Goal: Task Accomplishment & Management: Manage account settings

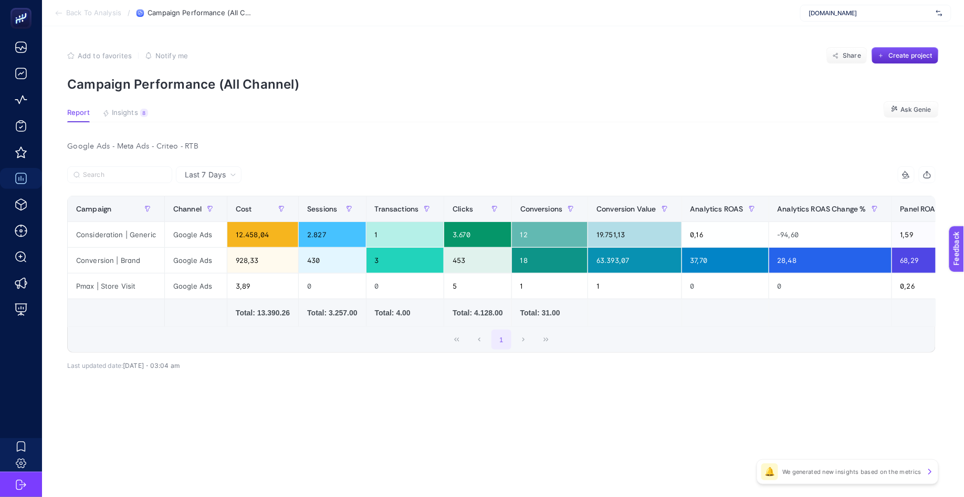
click at [192, 98] on article "Add to favorites false Notify me Share Create project Campaign Performance (All…" at bounding box center [503, 261] width 922 height 471
click at [192, 89] on p "Campaign Performance (All Channel)" at bounding box center [503, 84] width 872 height 15
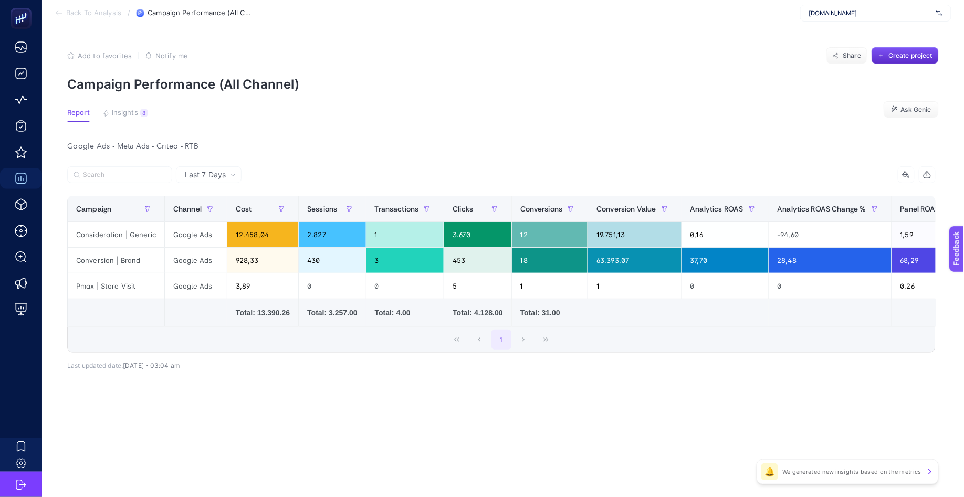
click at [214, 80] on p "Campaign Performance (All Channel)" at bounding box center [503, 84] width 872 height 15
click at [215, 97] on article "Add to favorites false Notify me Share Create project Campaign Performance (All…" at bounding box center [503, 261] width 922 height 471
click at [136, 109] on span "Insights" at bounding box center [125, 113] width 26 height 8
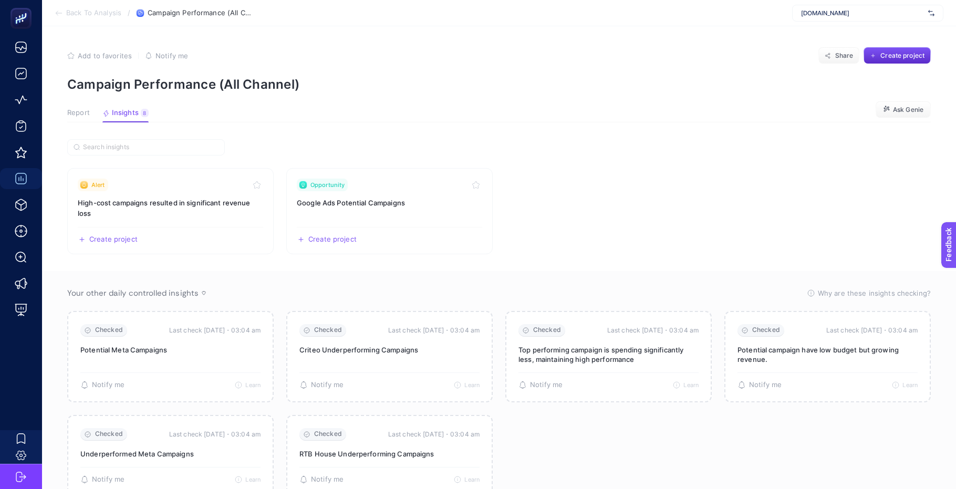
click at [66, 118] on article "Add to favorites false Notify me Share Create project Campaign Performance (All…" at bounding box center [499, 276] width 914 height 501
click at [72, 115] on span "Report" at bounding box center [78, 113] width 23 height 8
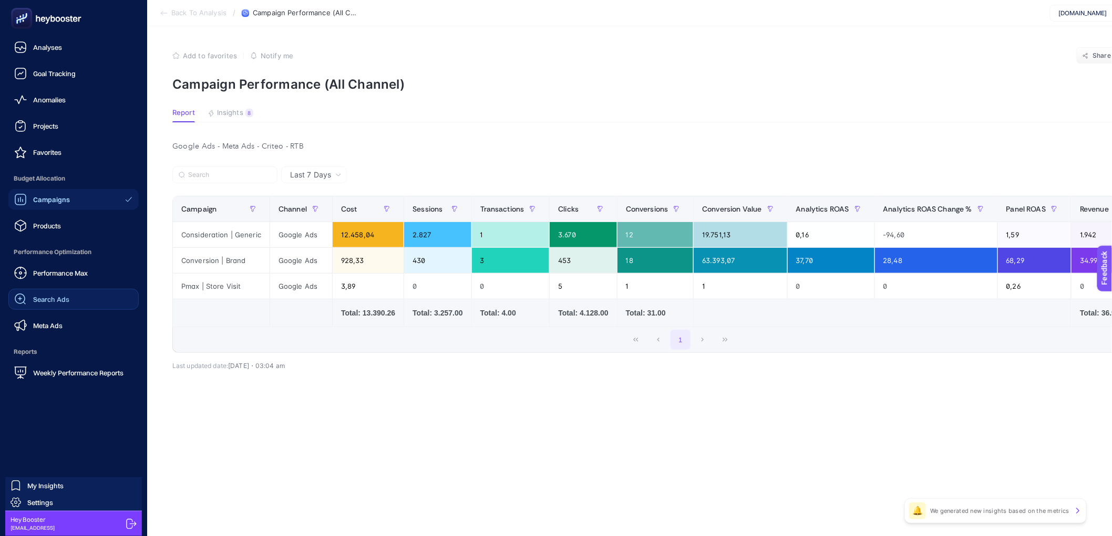
click at [52, 302] on span "Search Ads" at bounding box center [51, 299] width 36 height 8
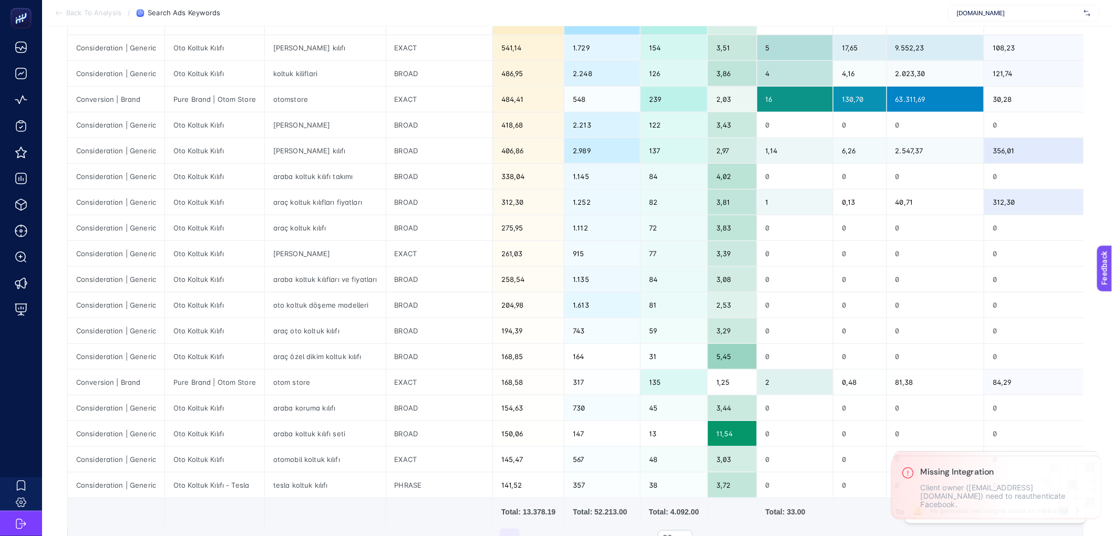
scroll to position [70, 0]
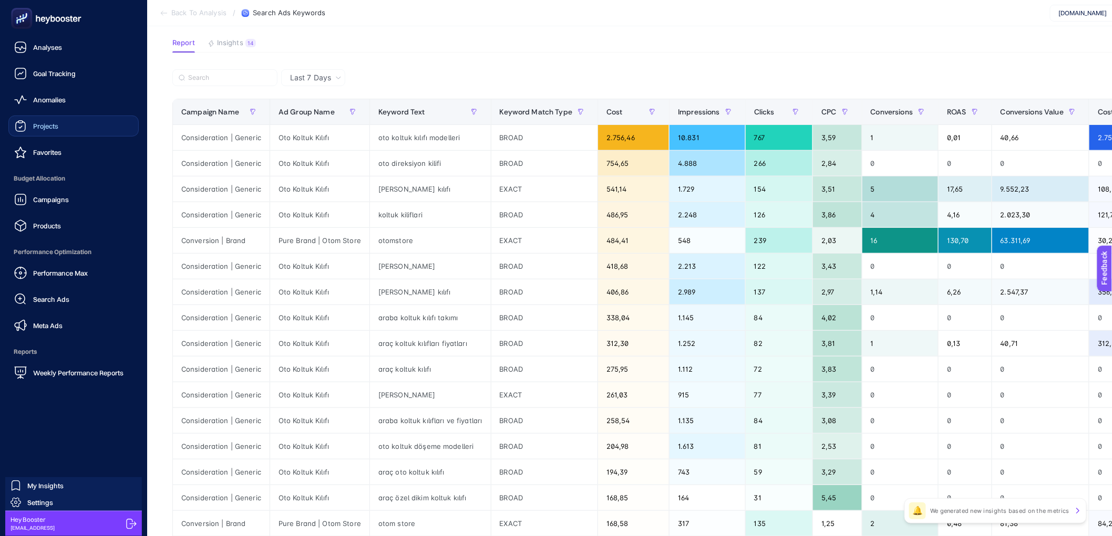
click at [40, 128] on span "Projects" at bounding box center [45, 126] width 25 height 8
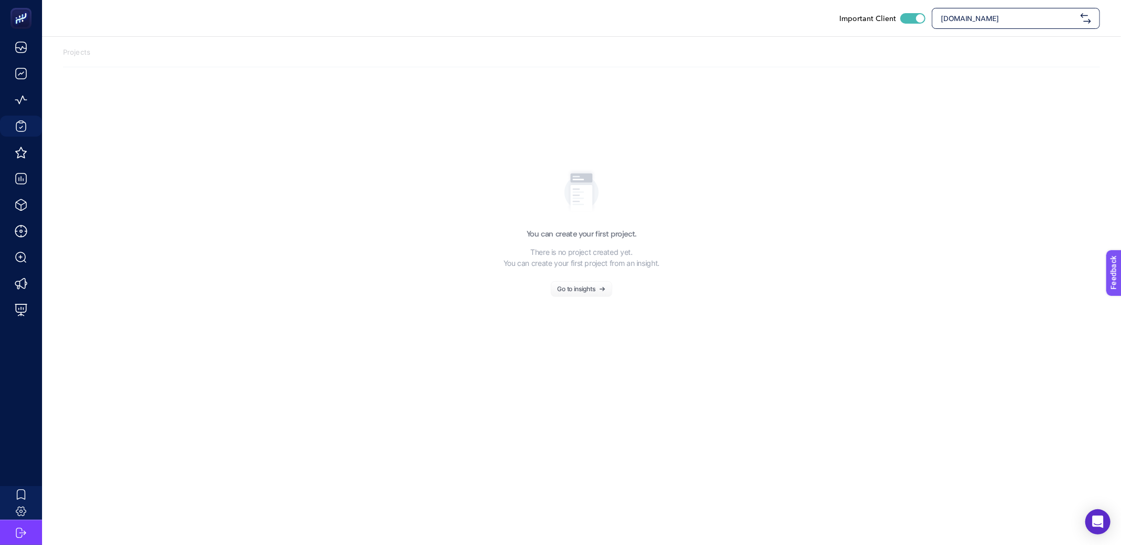
click at [1000, 19] on span "www.otomstore.com" at bounding box center [1008, 18] width 136 height 11
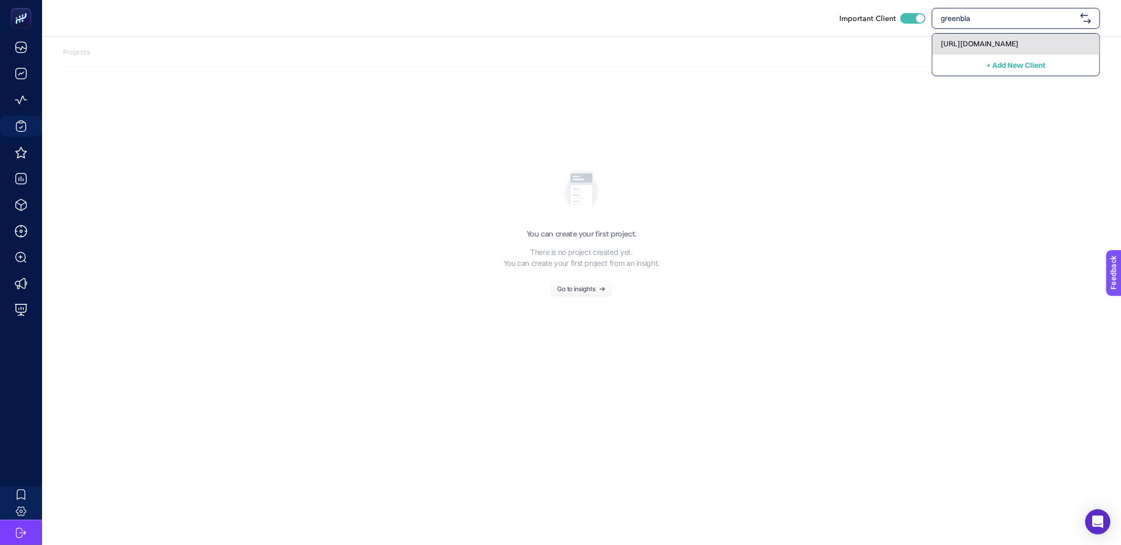
type input "greenbla"
click at [1036, 34] on div "[URL][DOMAIN_NAME]" at bounding box center [1015, 44] width 167 height 21
checkbox input "false"
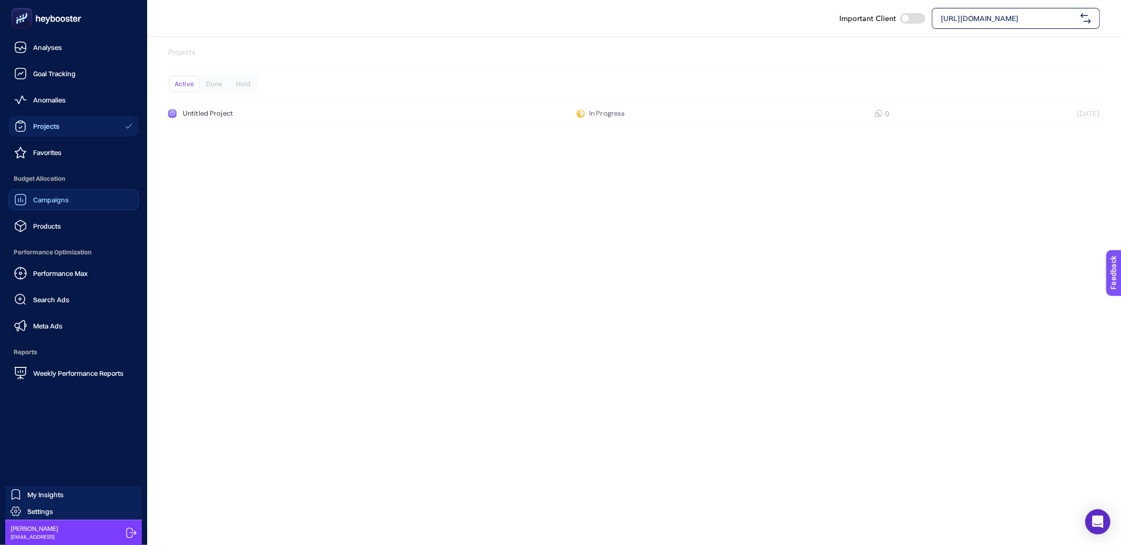
click at [43, 202] on span "Campaigns" at bounding box center [51, 199] width 36 height 8
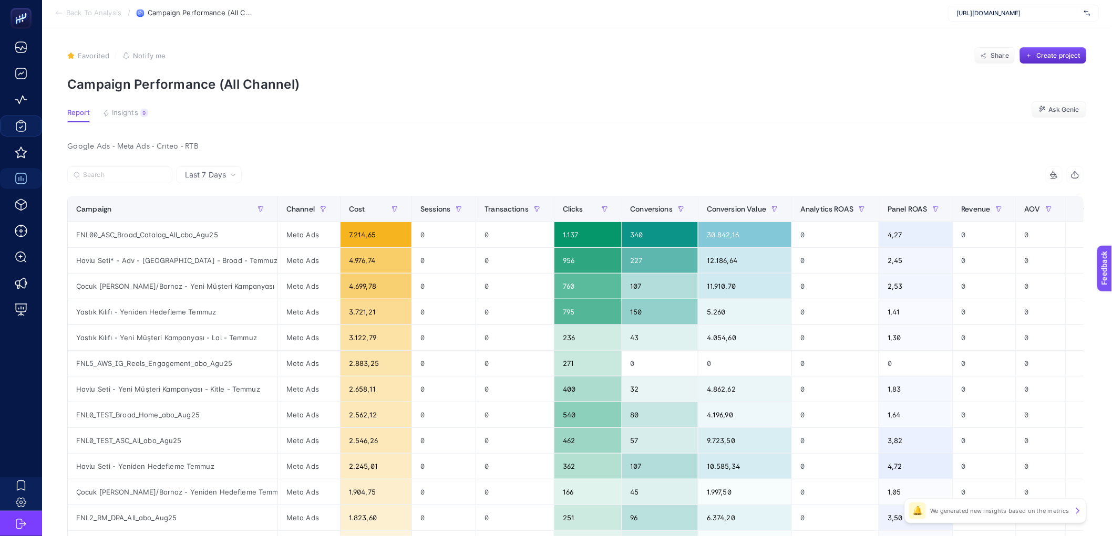
click at [642, 59] on div "Favorited true Notify me Share Create project" at bounding box center [576, 55] width 1019 height 17
click at [536, 117] on section "Report Insights 9 We generated new insights based on the metrics Ask Genie" at bounding box center [576, 116] width 1019 height 14
drag, startPoint x: 303, startPoint y: 203, endPoint x: 293, endPoint y: 215, distance: 15.7
click at [302, 203] on div "Channel" at bounding box center [308, 209] width 45 height 17
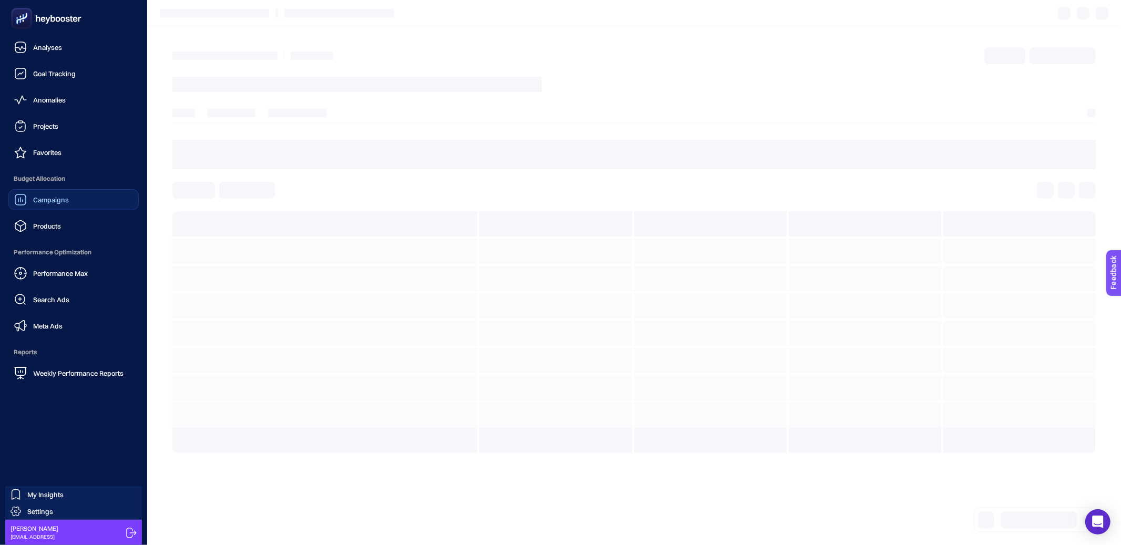
click at [17, 198] on icon at bounding box center [20, 199] width 13 height 13
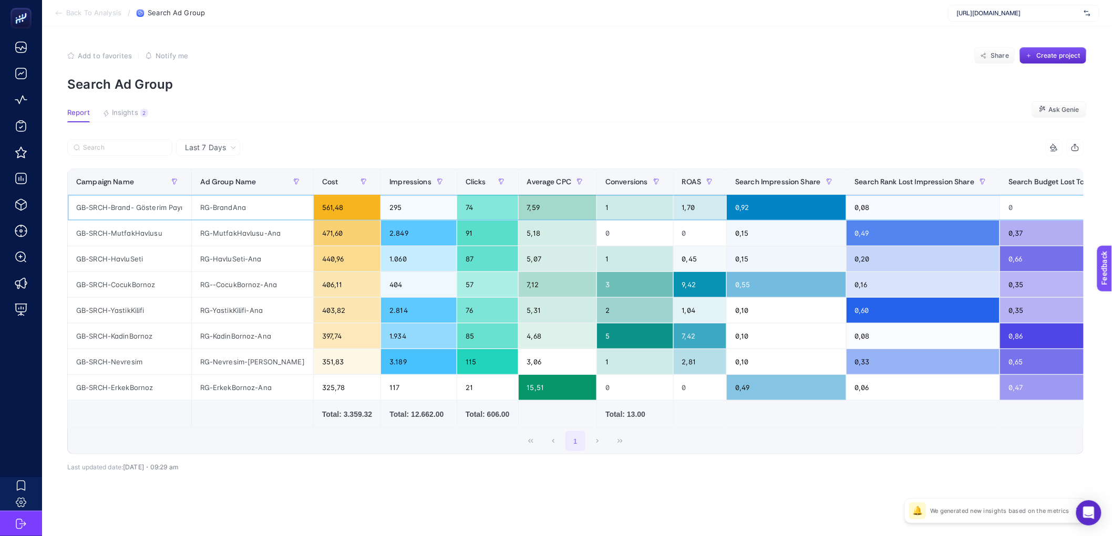
click at [219, 212] on div "RG-BrandAna" at bounding box center [252, 207] width 121 height 25
click at [222, 243] on div "RG-MutfakHavlusu-Ana" at bounding box center [252, 233] width 121 height 25
click at [222, 254] on div "RG-HavluSeti-Ana" at bounding box center [252, 258] width 121 height 25
click at [226, 287] on div "RG--CocukBornoz-Ana" at bounding box center [252, 284] width 121 height 25
click at [229, 309] on div "RG-YastikKilifi-Ana" at bounding box center [252, 310] width 121 height 25
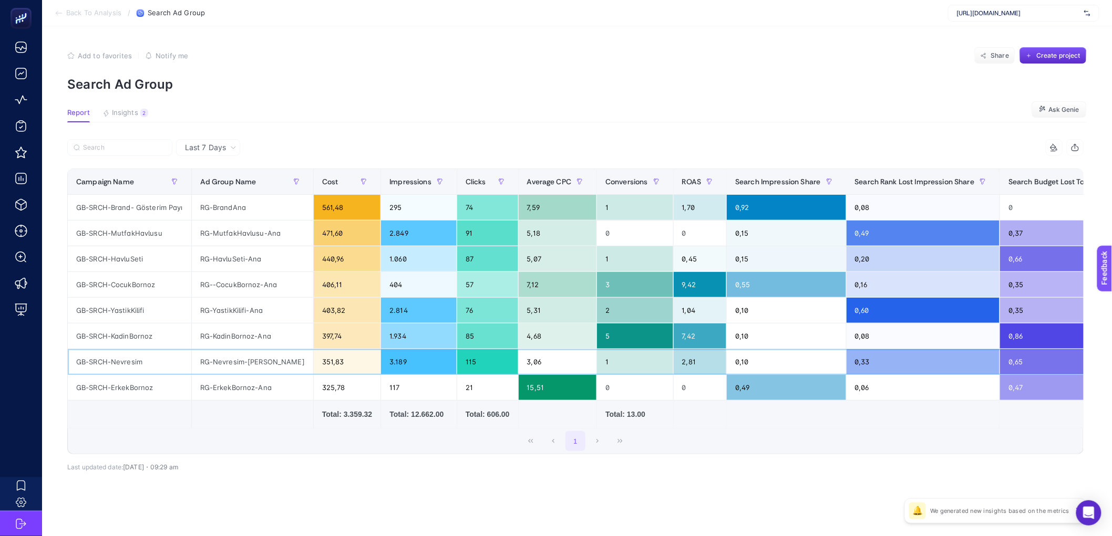
click at [226, 358] on div "RG-Nevresim-[PERSON_NAME]" at bounding box center [252, 361] width 121 height 25
click at [224, 378] on div "RG-ErkekBornoz-Ana" at bounding box center [252, 387] width 121 height 25
click at [244, 344] on div "RG-KadinBornoz-Ana" at bounding box center [252, 336] width 121 height 25
click at [639, 68] on section "Add to favorites false Notify me Share Create project Search Ad Group" at bounding box center [576, 69] width 1019 height 45
click at [115, 390] on div "GB-SRCH-ErkekBornoz" at bounding box center [129, 387] width 123 height 25
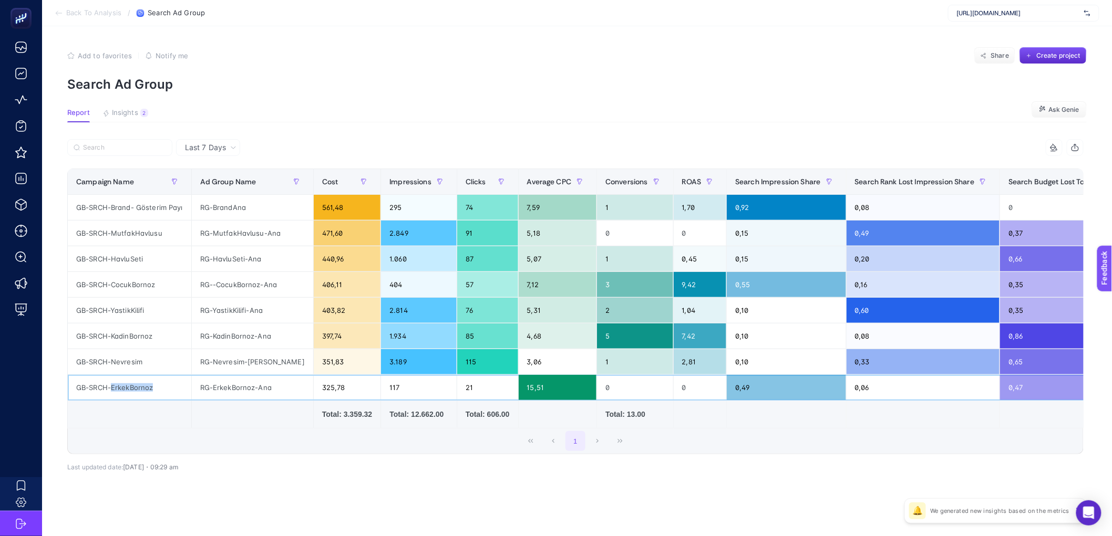
click at [115, 390] on div "GB-SRCH-ErkekBornoz" at bounding box center [129, 387] width 123 height 25
click at [641, 54] on div "Add to favorites false Notify me Share Create project" at bounding box center [576, 55] width 1019 height 17
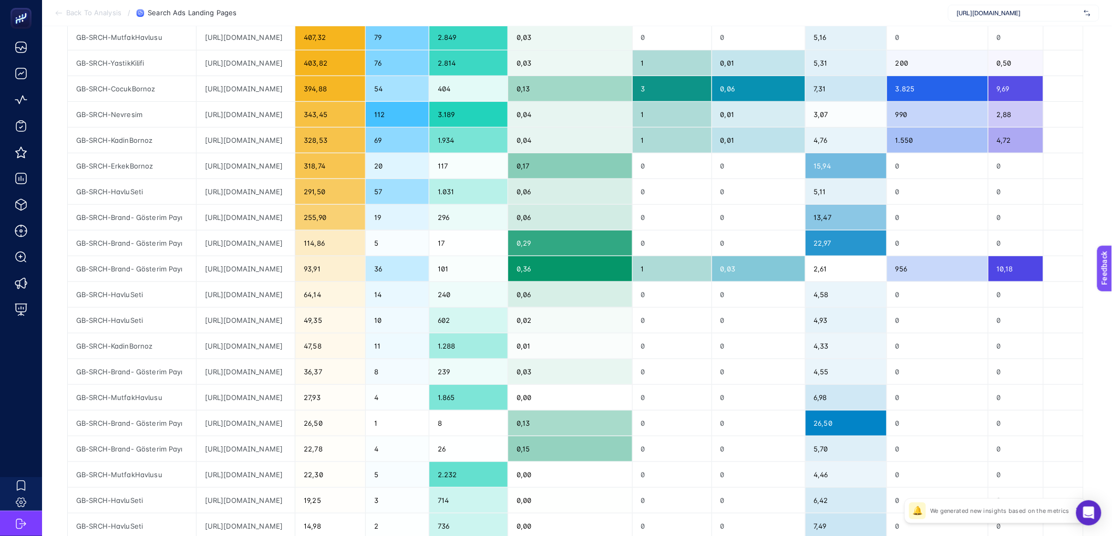
scroll to position [203, 0]
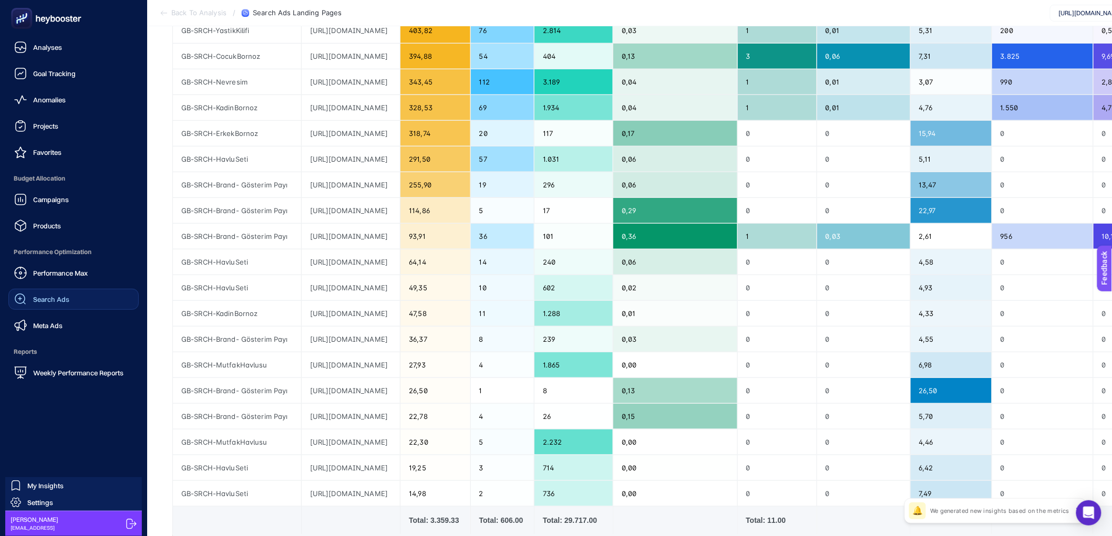
click at [51, 296] on span "Search Ads" at bounding box center [51, 299] width 36 height 8
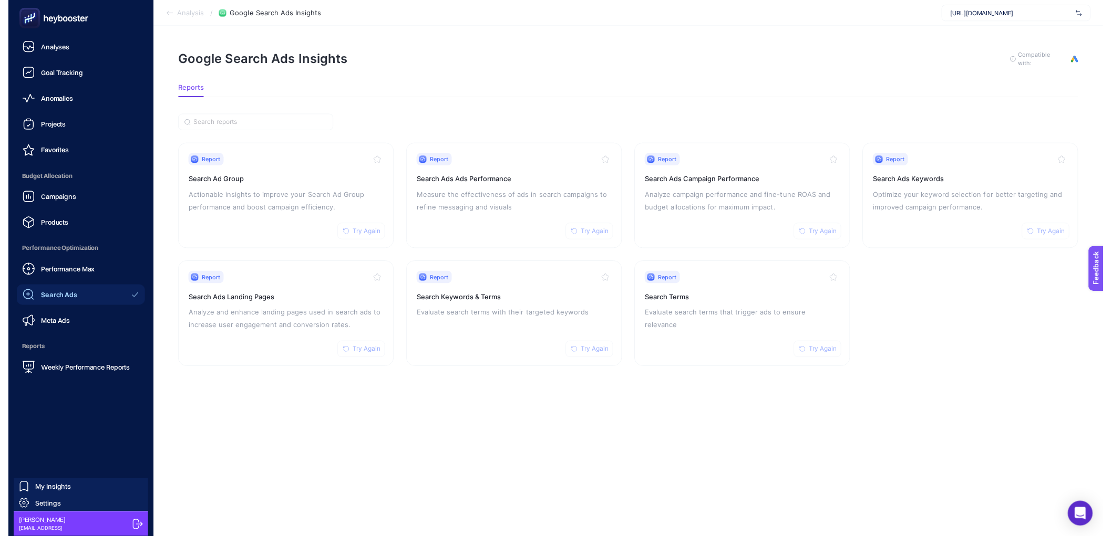
scroll to position [8, 0]
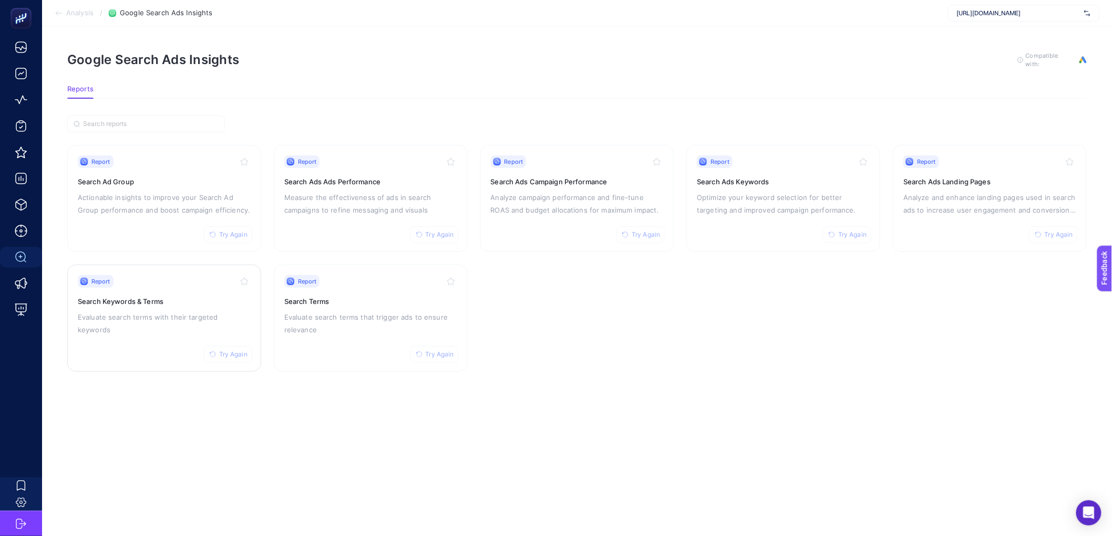
click at [217, 296] on h3 "Search Keywords & Terms" at bounding box center [164, 301] width 173 height 11
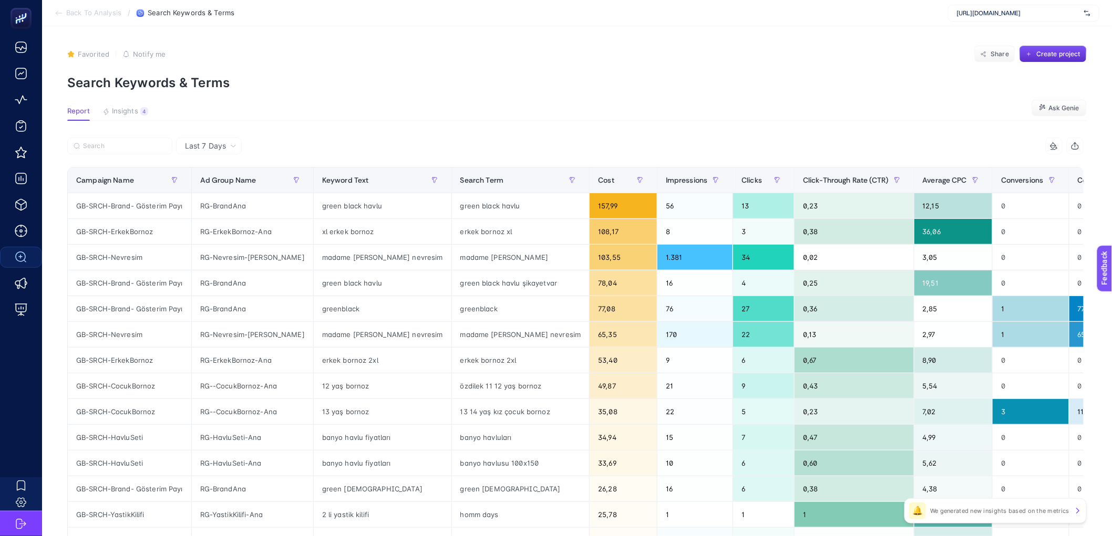
scroll to position [2, 0]
click at [922, 178] on span "Average CPC" at bounding box center [944, 179] width 45 height 8
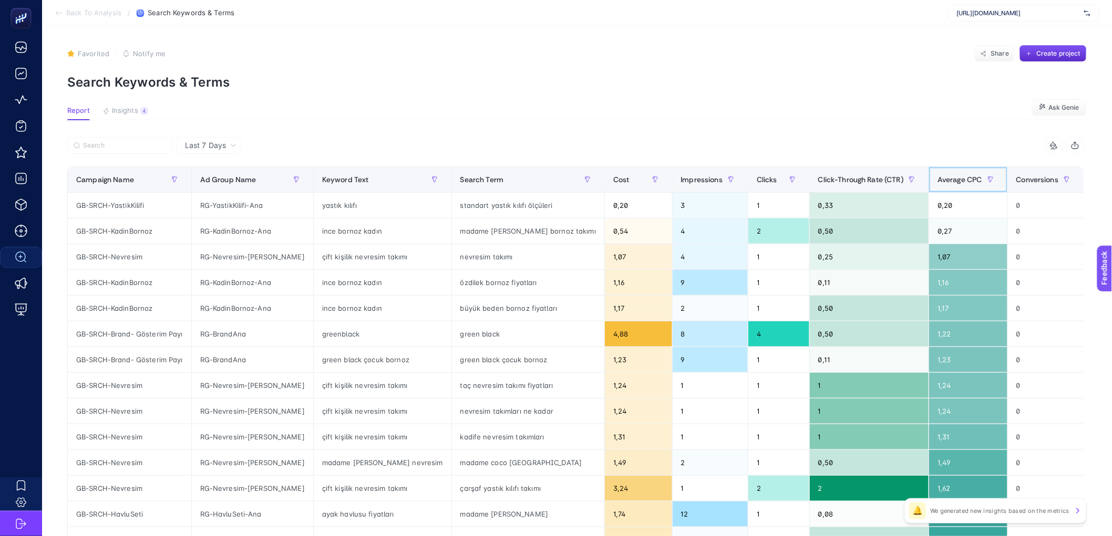
click at [929, 178] on th "Average CPC" at bounding box center [968, 180] width 79 height 26
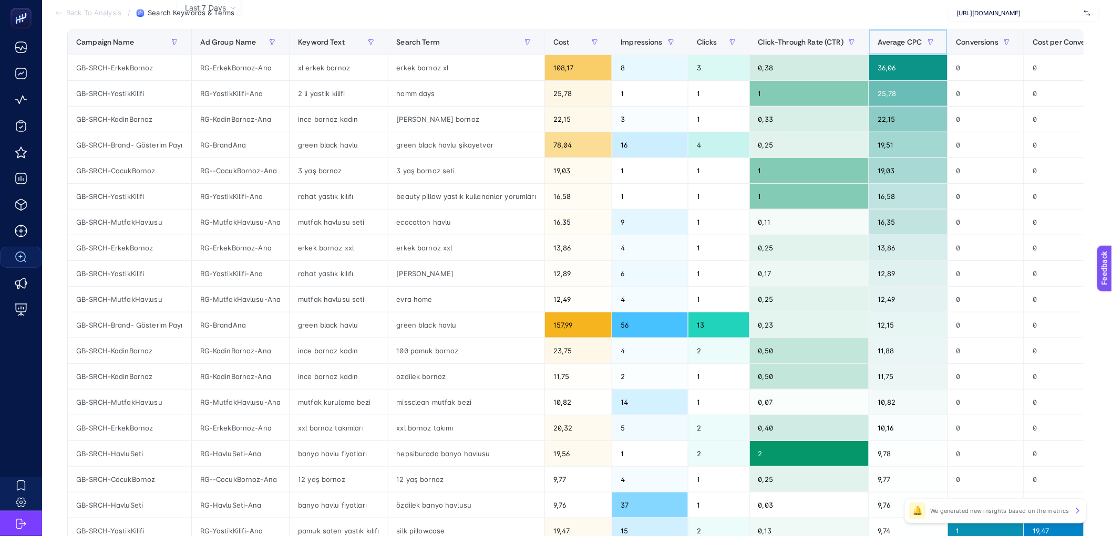
scroll to position [145, 0]
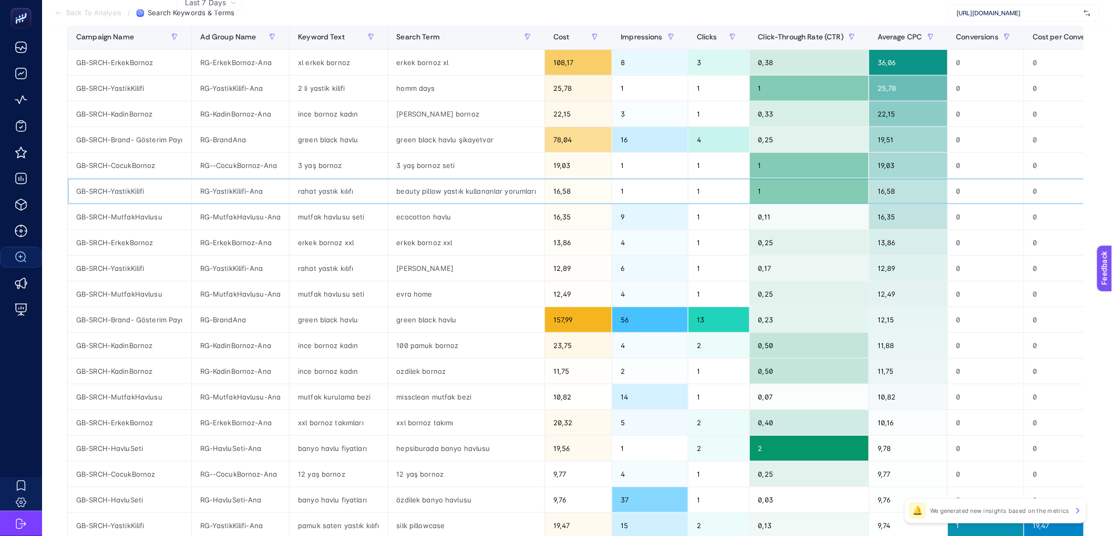
click at [452, 192] on div "beauty pillow yastık kullananlar yorumları" at bounding box center [466, 191] width 156 height 25
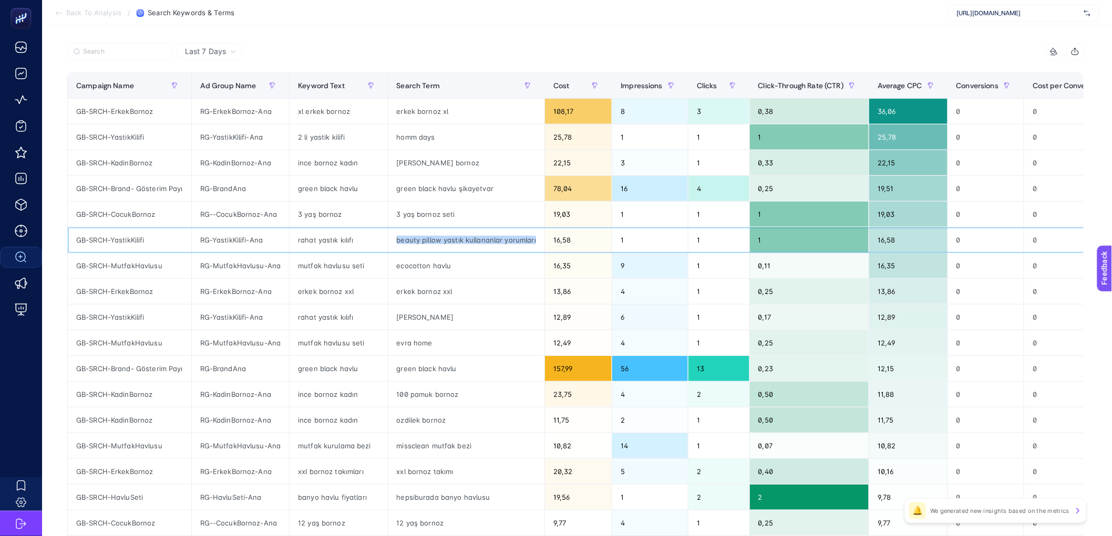
scroll to position [65, 0]
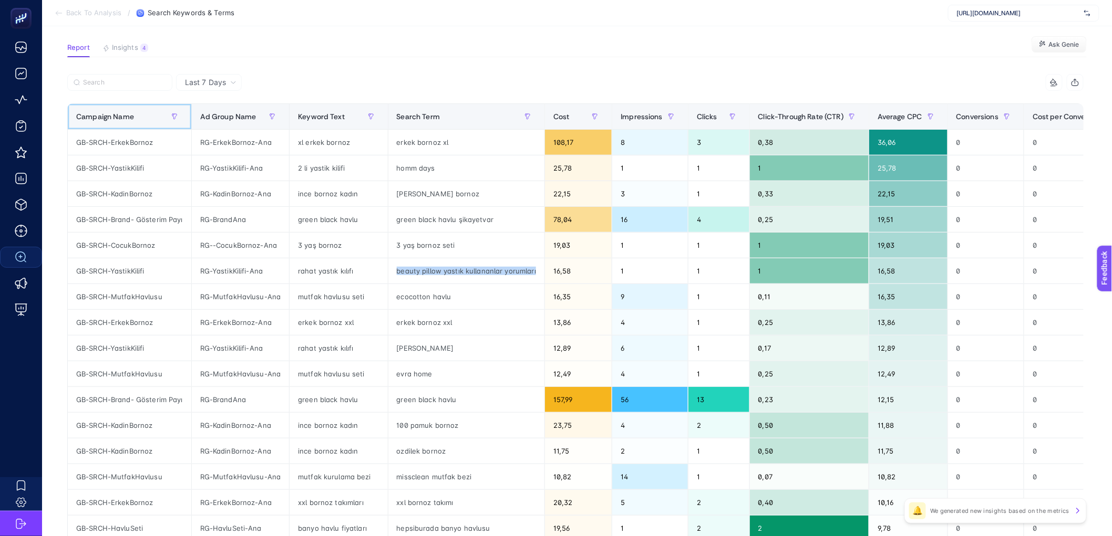
click at [138, 118] on div "Campaign Name" at bounding box center [129, 116] width 107 height 17
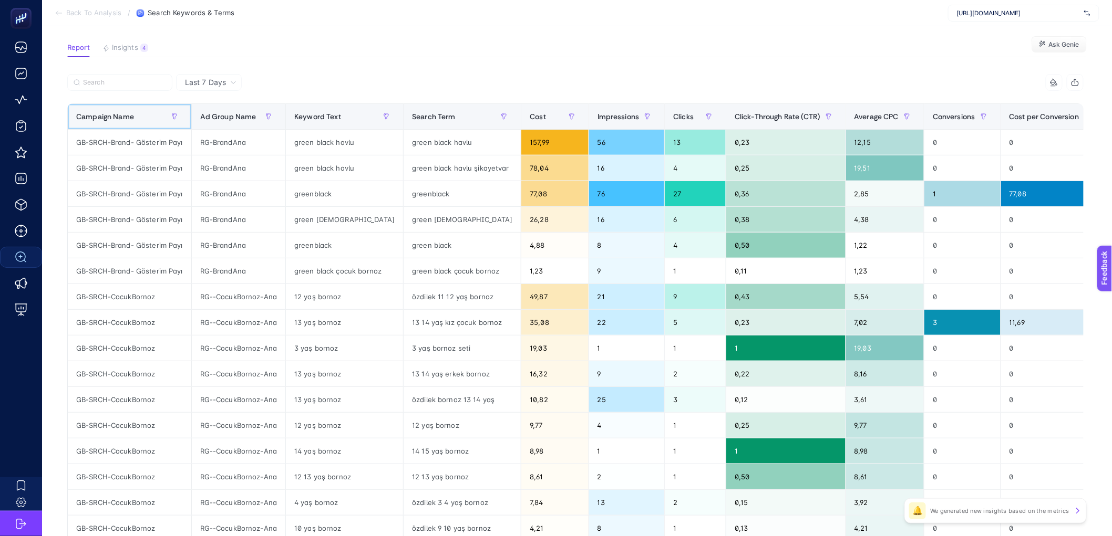
click at [139, 118] on div "Campaign Name" at bounding box center [129, 116] width 107 height 17
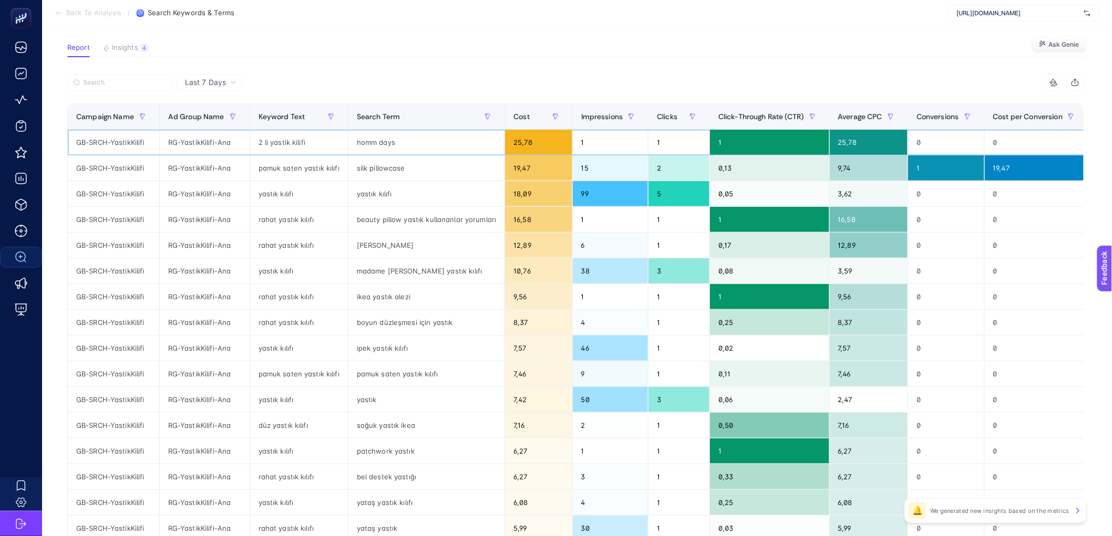
click at [131, 144] on div "GB-SRCH-YastikKilifi" at bounding box center [113, 142] width 91 height 25
copy tr "GB-SRCH-YastikKilifi"
click at [125, 87] on label at bounding box center [119, 82] width 105 height 17
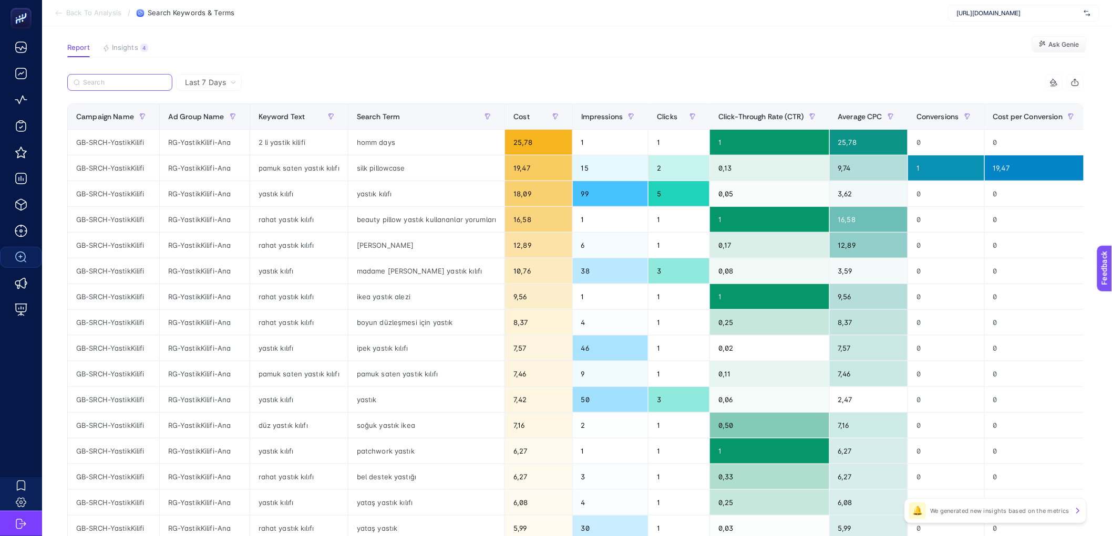
click at [125, 87] on input "Search" at bounding box center [124, 83] width 83 height 8
paste input "GB-SRCH-YastikKilifi"
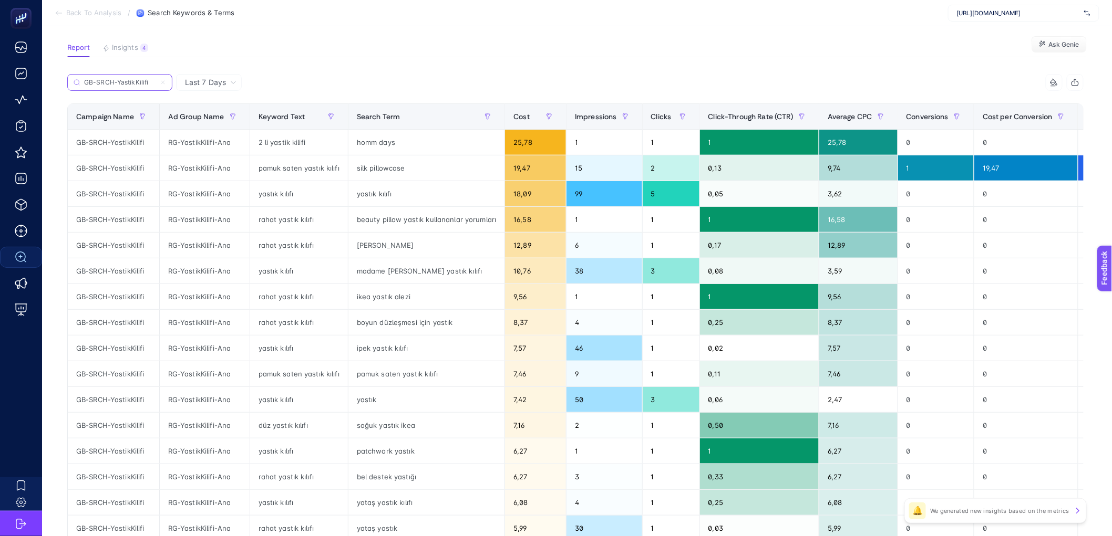
type input "GB-SRCH-YastikKilifi"
click at [852, 120] on span "Average CPC" at bounding box center [849, 116] width 45 height 8
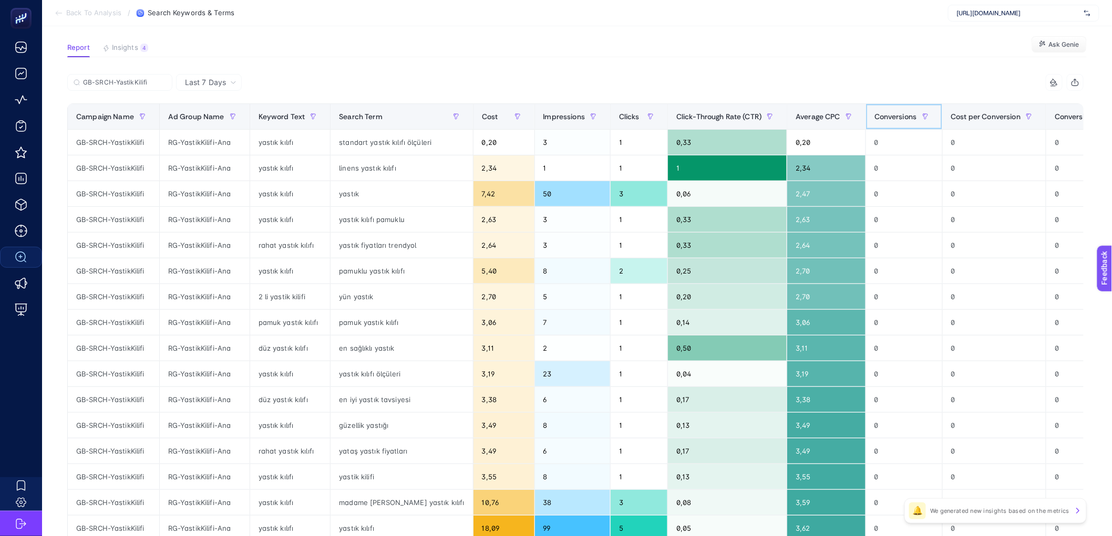
click at [874, 120] on span "Conversions" at bounding box center [895, 116] width 43 height 8
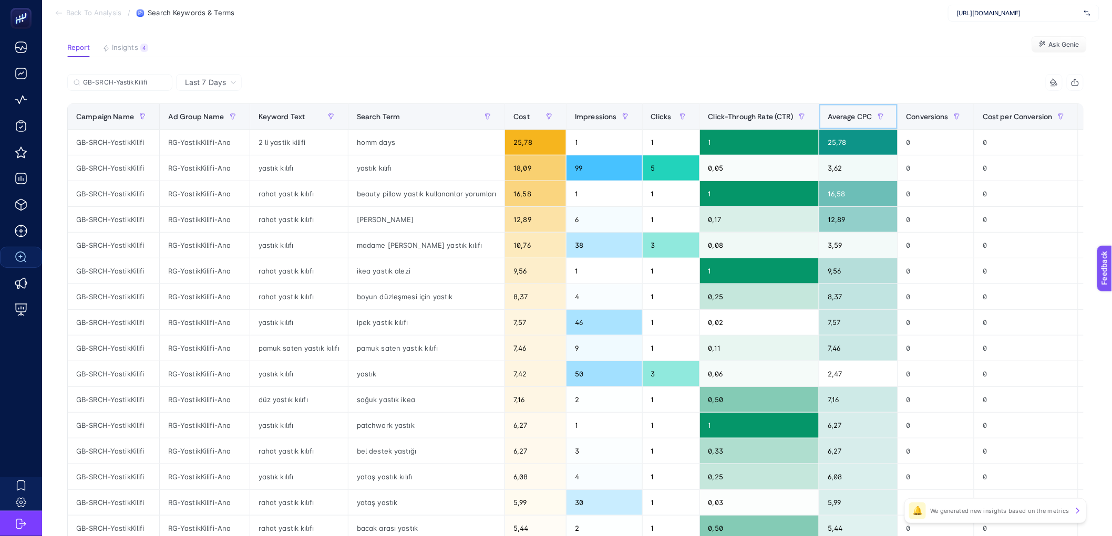
click at [852, 120] on span "Average CPC" at bounding box center [849, 116] width 45 height 8
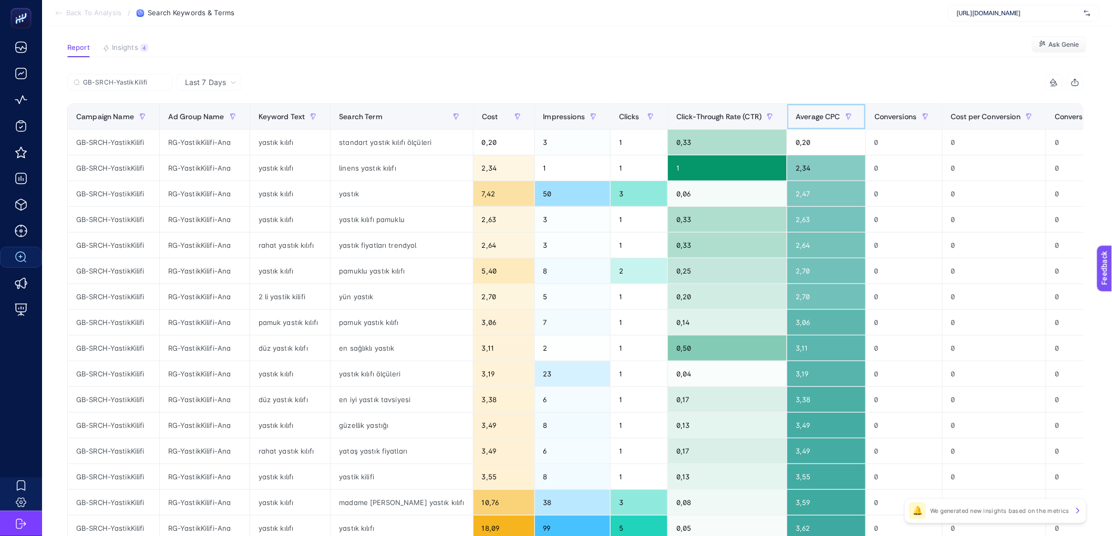
click at [796, 110] on div "Average CPC" at bounding box center [825, 116] width 61 height 17
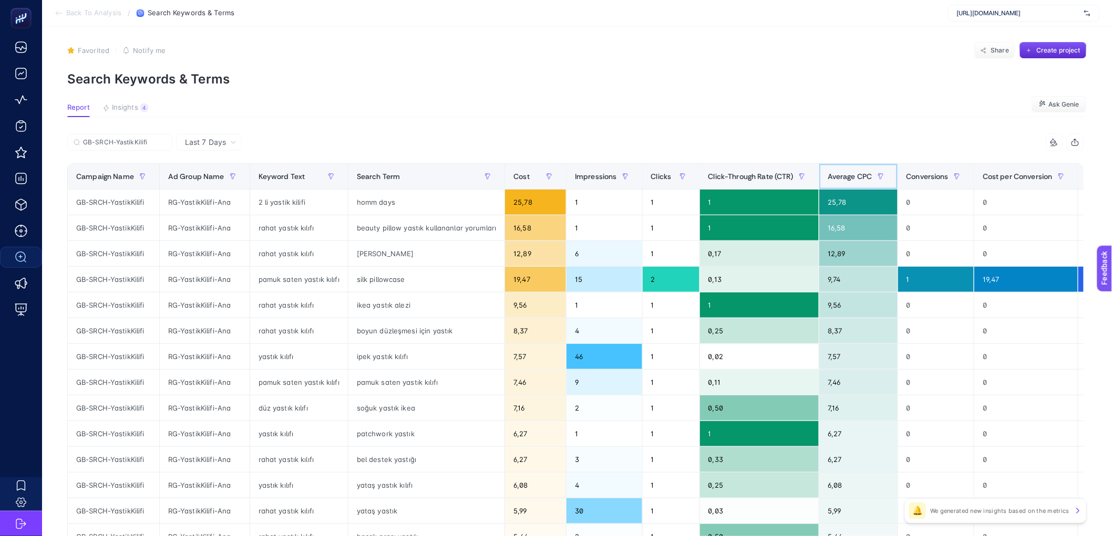
scroll to position [0, 0]
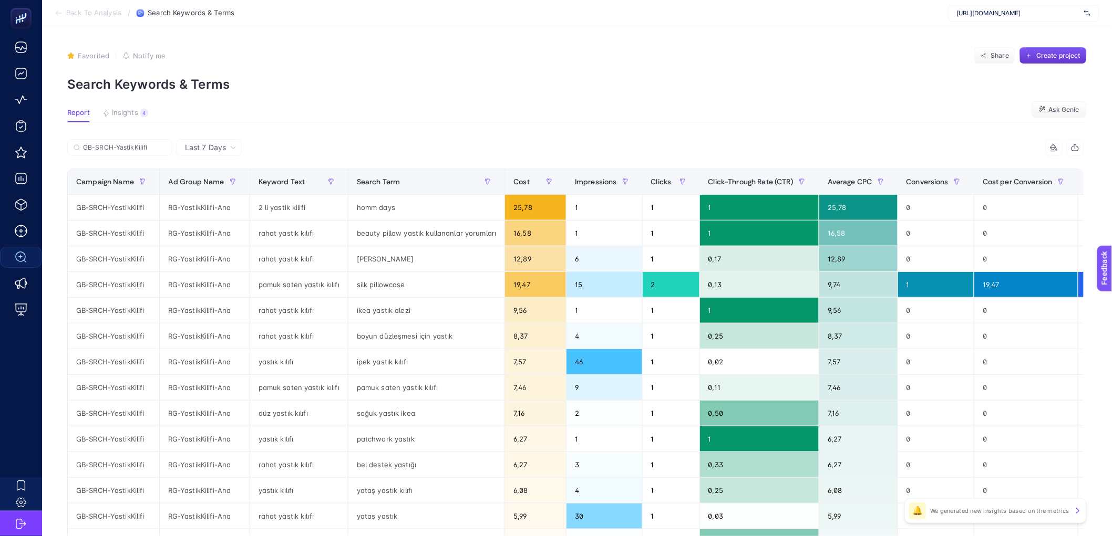
click at [1052, 51] on span "Create project" at bounding box center [1058, 55] width 44 height 8
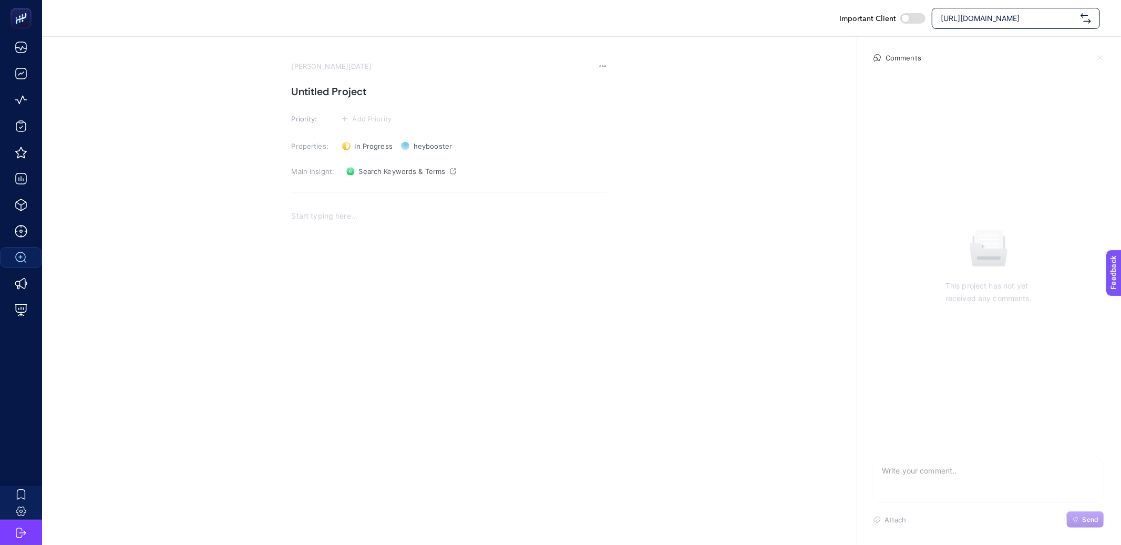
click at [333, 92] on h1 "Untitled Project" at bounding box center [449, 91] width 315 height 17
paste h1
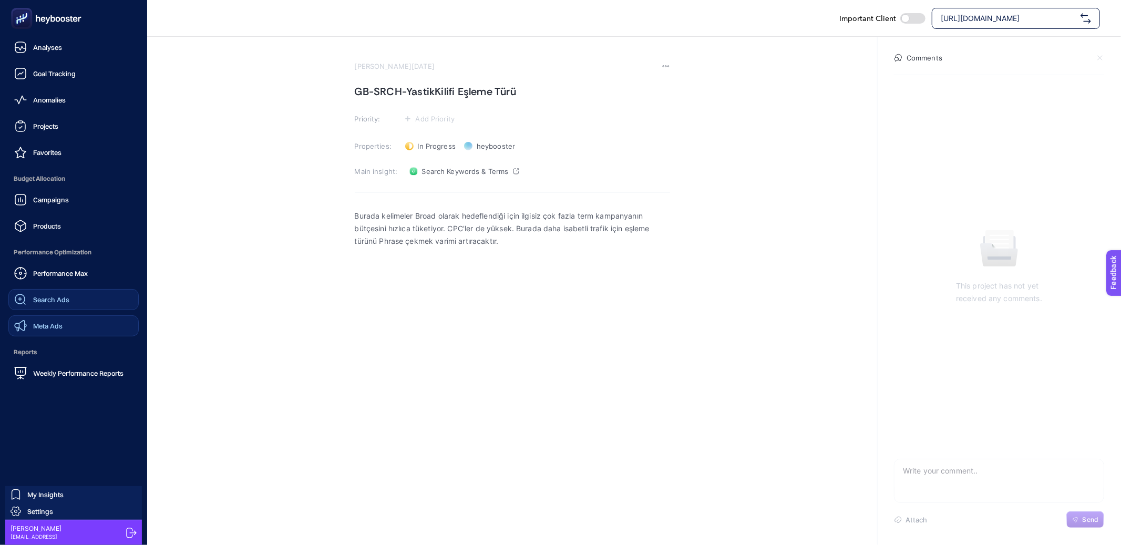
click at [25, 320] on icon at bounding box center [20, 325] width 13 height 13
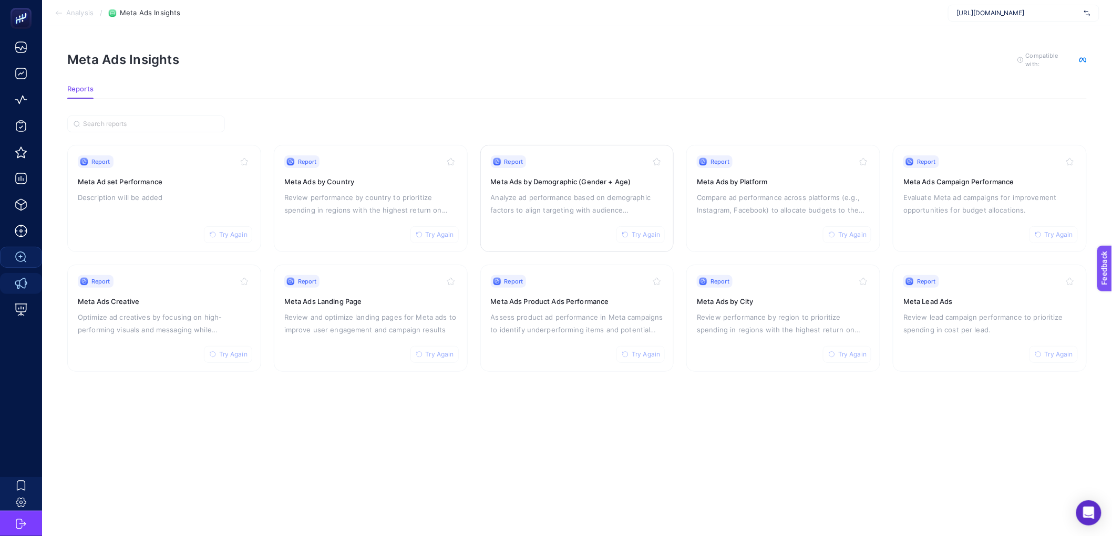
scroll to position [2, 0]
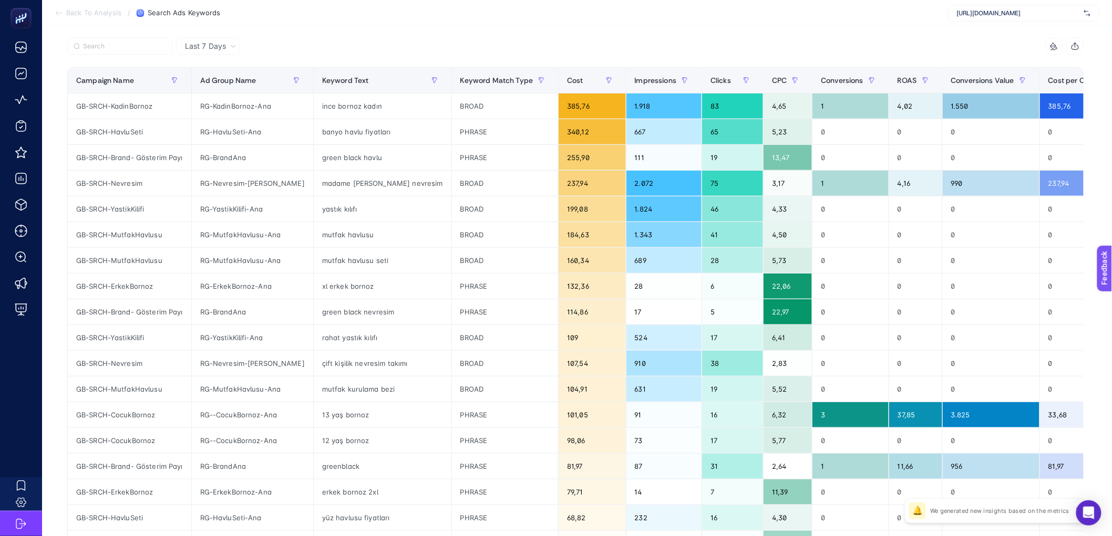
scroll to position [133, 0]
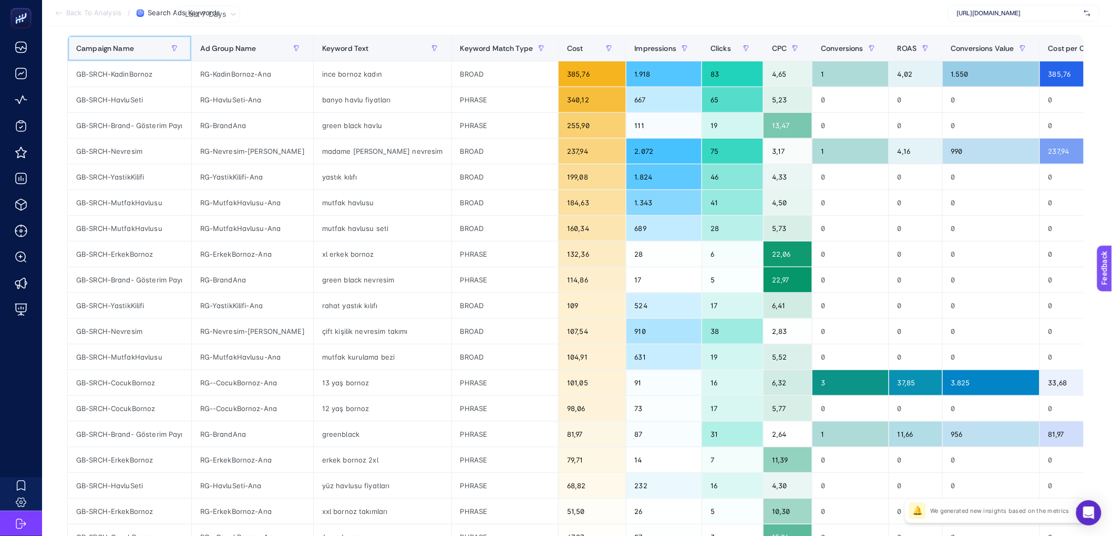
click at [122, 55] on div "Campaign Name" at bounding box center [129, 48] width 107 height 17
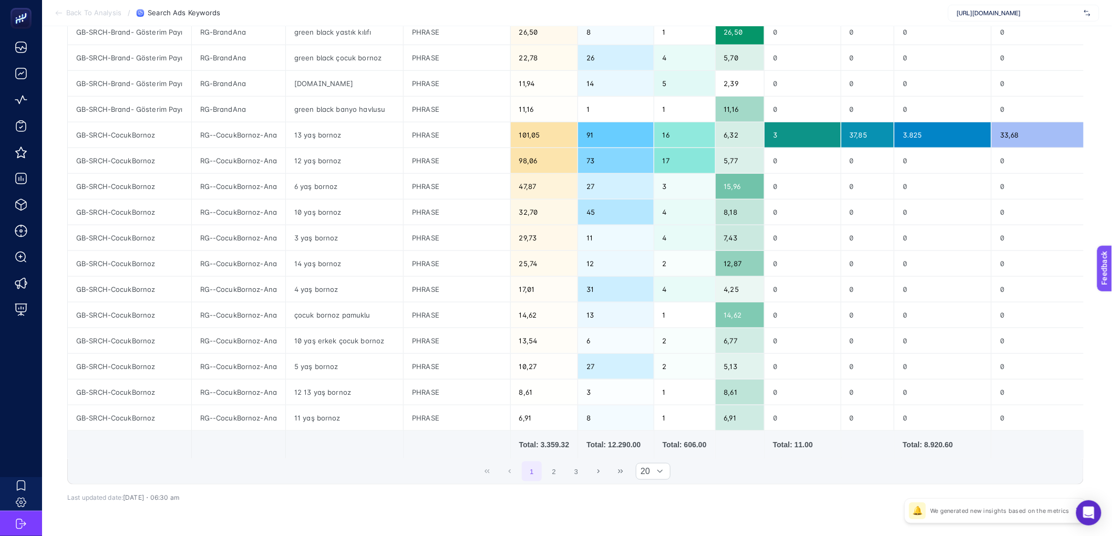
scroll to position [276, 0]
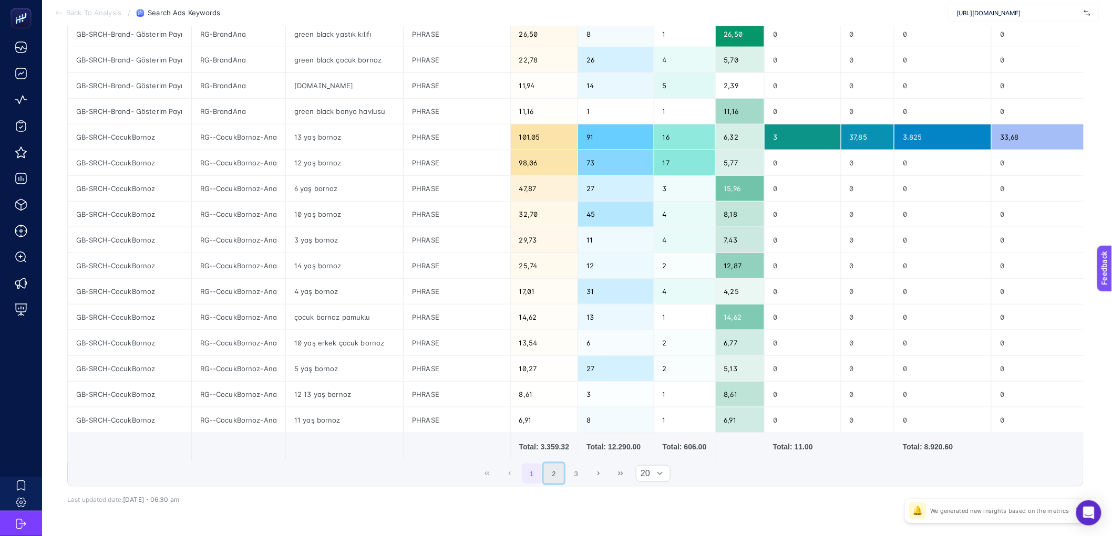
click at [557, 482] on button "2" at bounding box center [554, 474] width 20 height 20
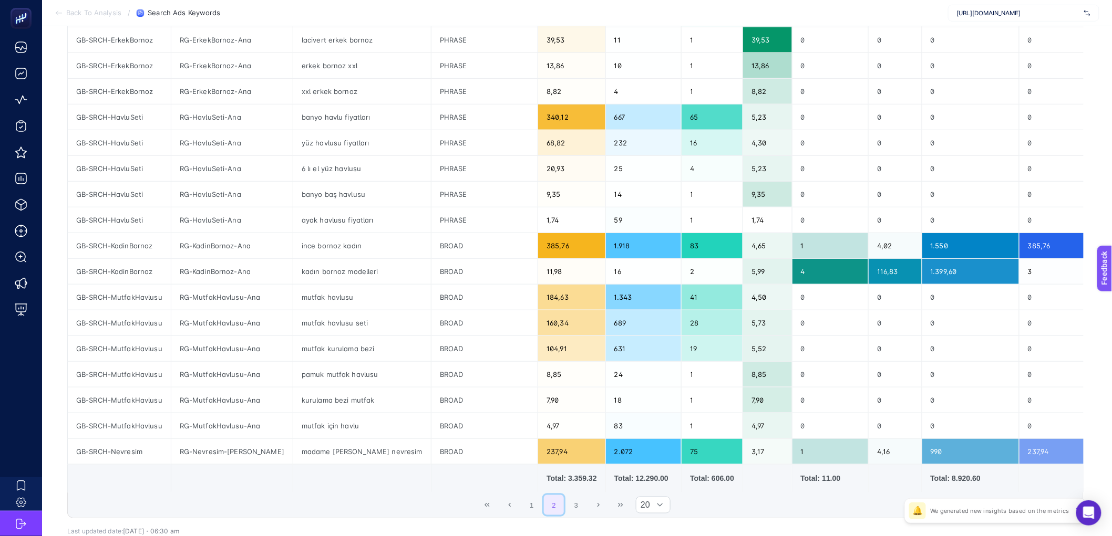
scroll to position [251, 0]
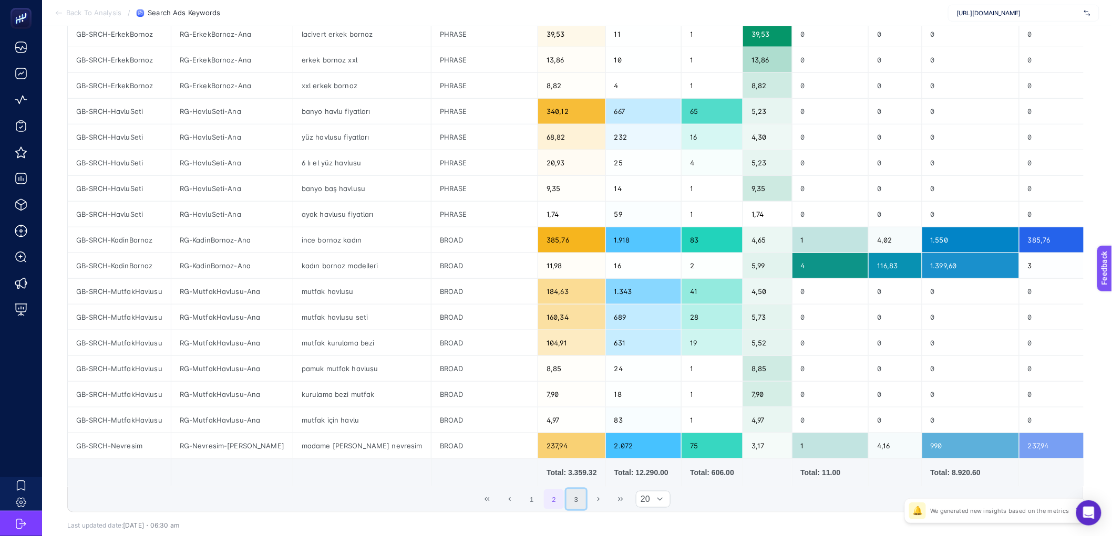
click at [580, 509] on button "3" at bounding box center [576, 500] width 20 height 20
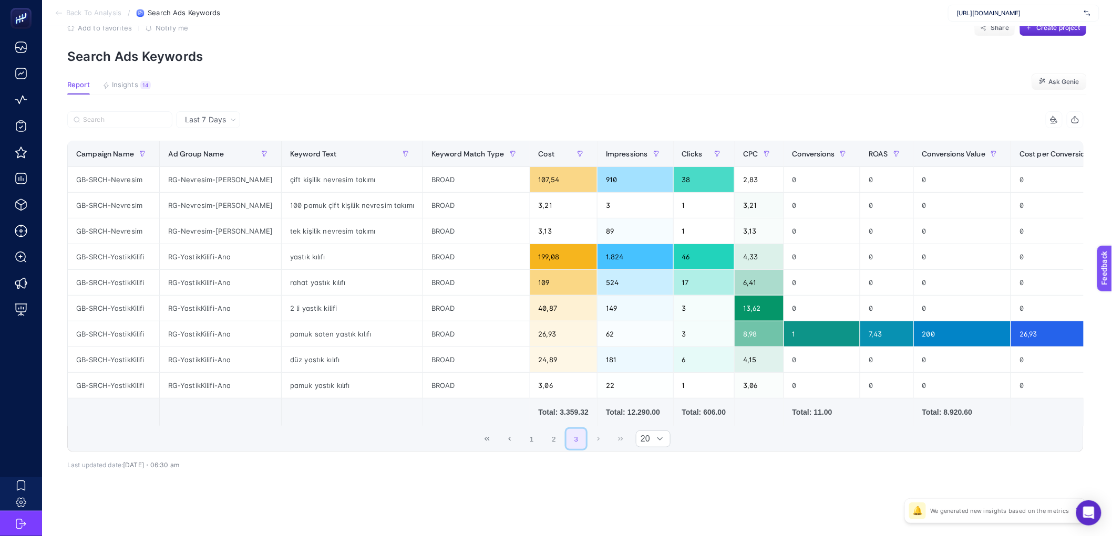
scroll to position [37, 0]
click at [536, 441] on button "1" at bounding box center [532, 439] width 20 height 20
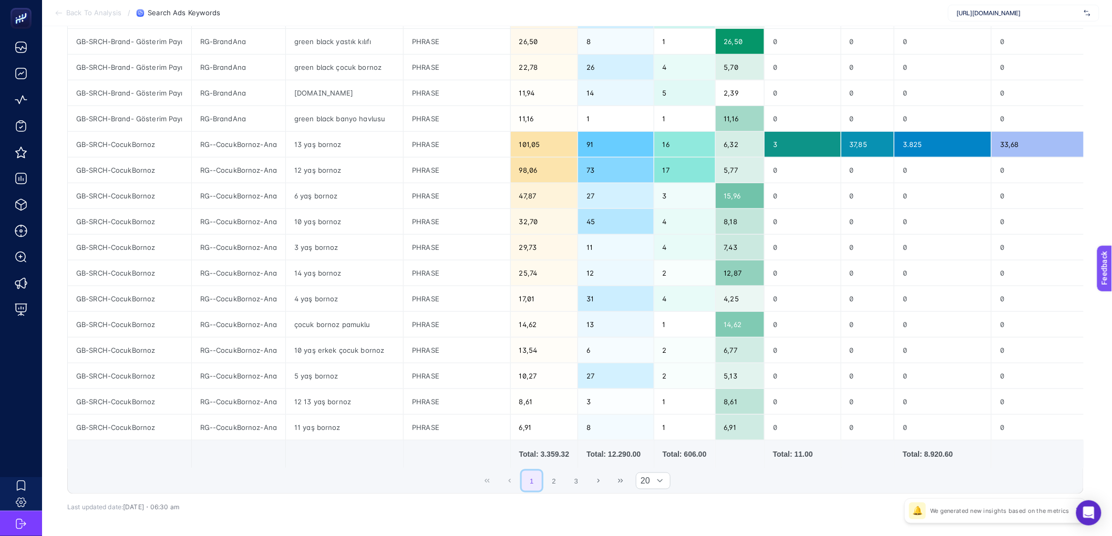
scroll to position [300, 0]
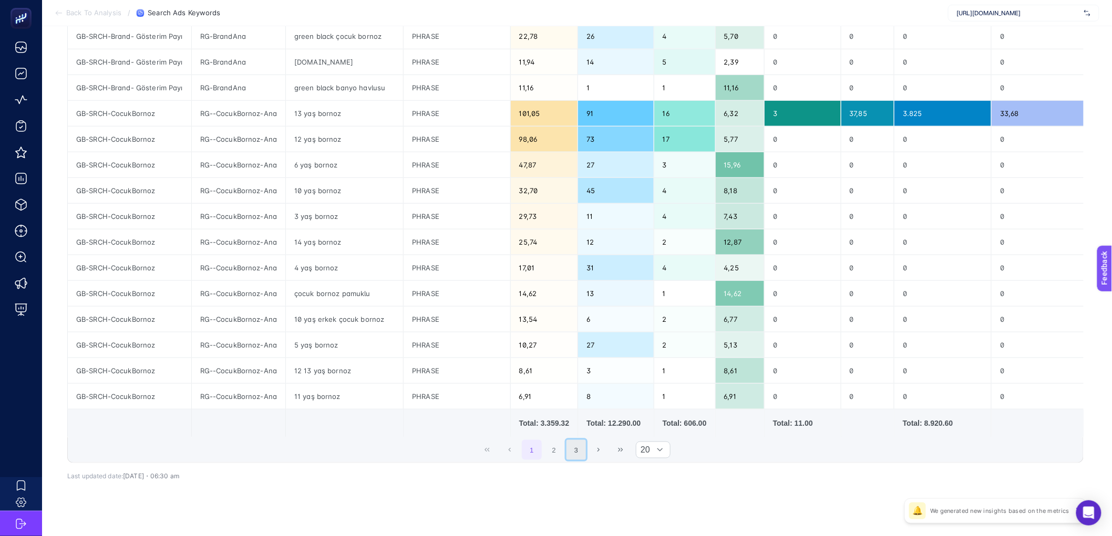
click at [586, 460] on button "3" at bounding box center [576, 450] width 20 height 20
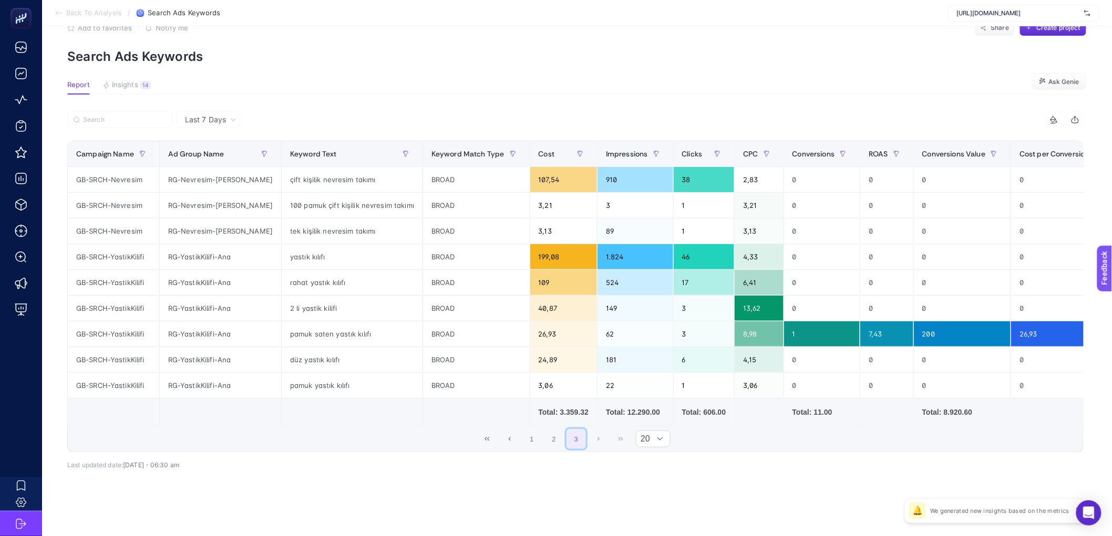
scroll to position [37, 0]
click at [564, 442] on button "2" at bounding box center [554, 439] width 20 height 20
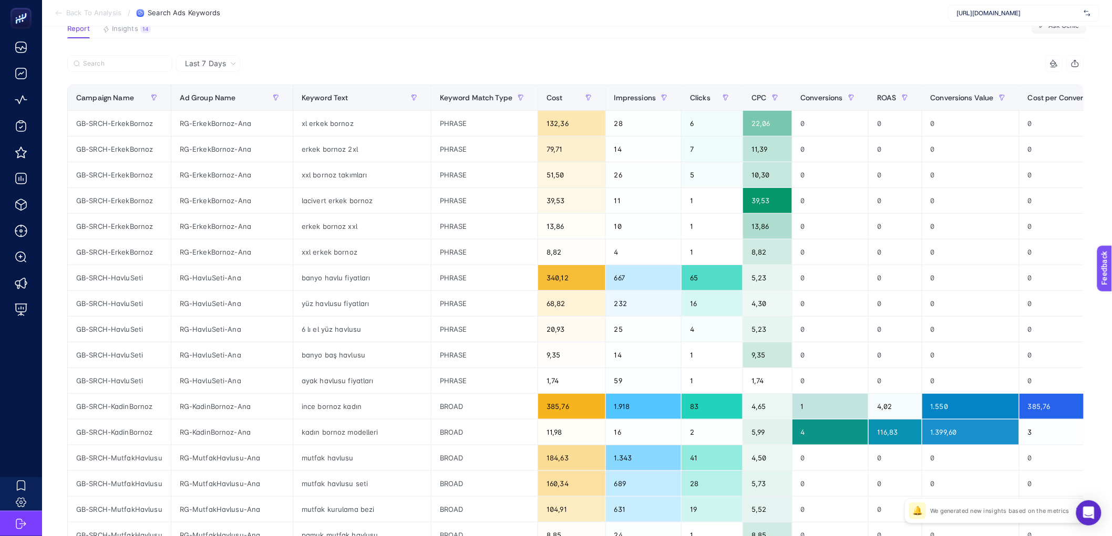
scroll to position [83, 0]
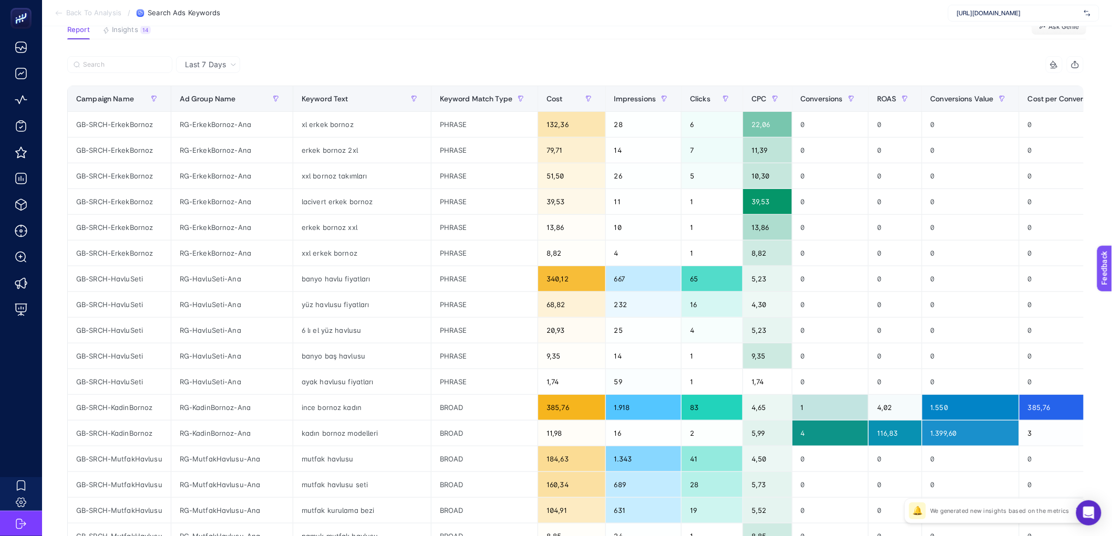
click at [688, 65] on div "11 items selected" at bounding box center [829, 64] width 508 height 17
click at [695, 75] on div "11 items selected" at bounding box center [575, 67] width 1016 height 23
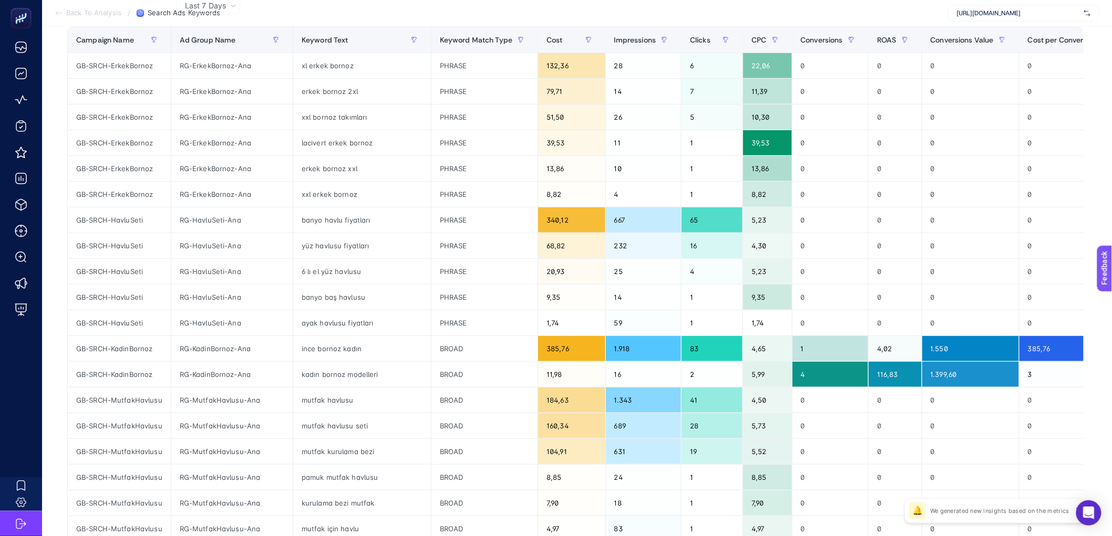
scroll to position [141, 0]
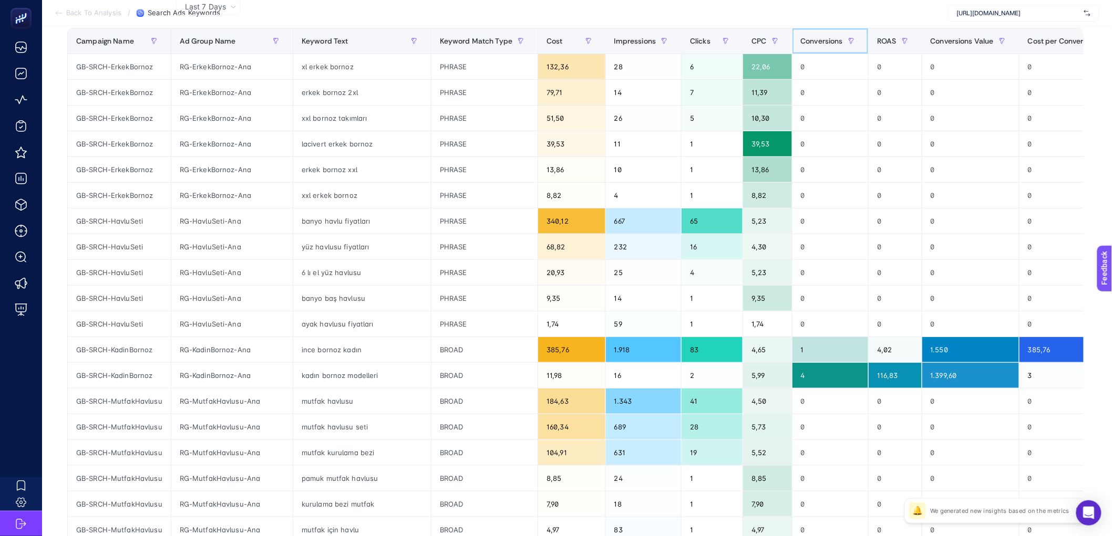
click at [801, 45] on div "Conversions" at bounding box center [830, 41] width 59 height 17
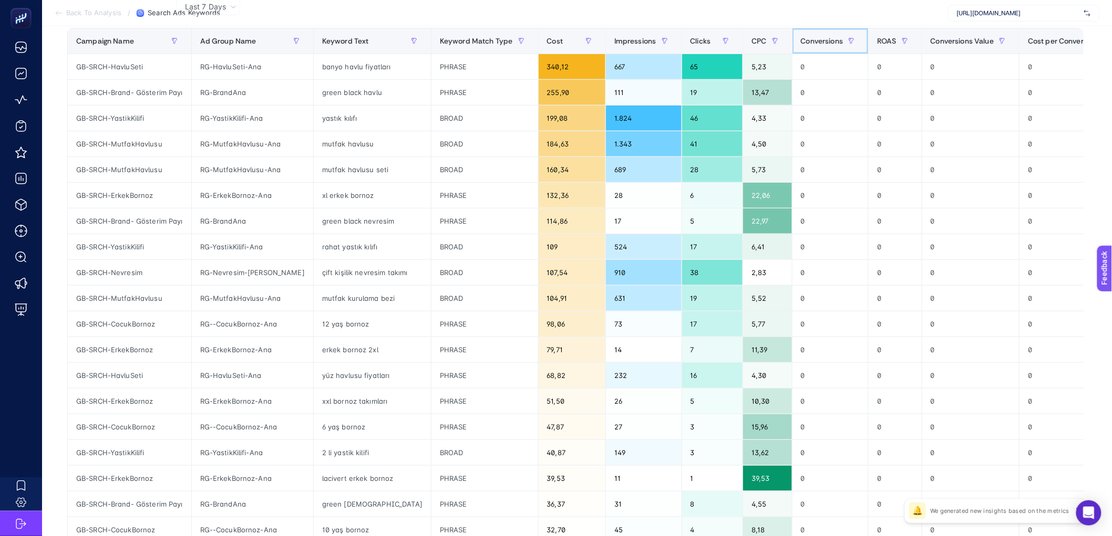
click at [801, 45] on div "Conversions" at bounding box center [830, 41] width 59 height 17
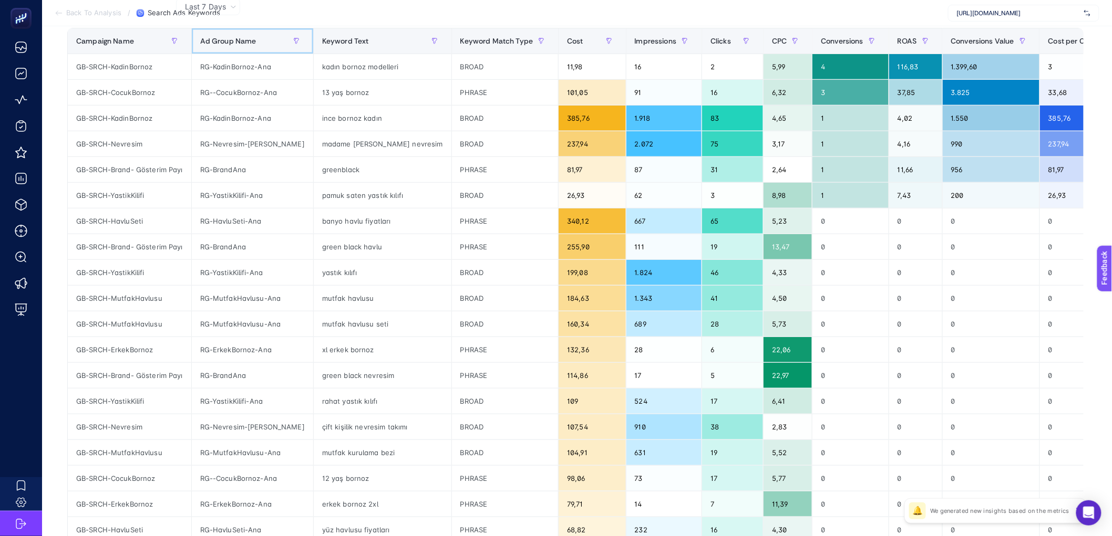
click at [223, 43] on span "Ad Group Name" at bounding box center [228, 41] width 56 height 8
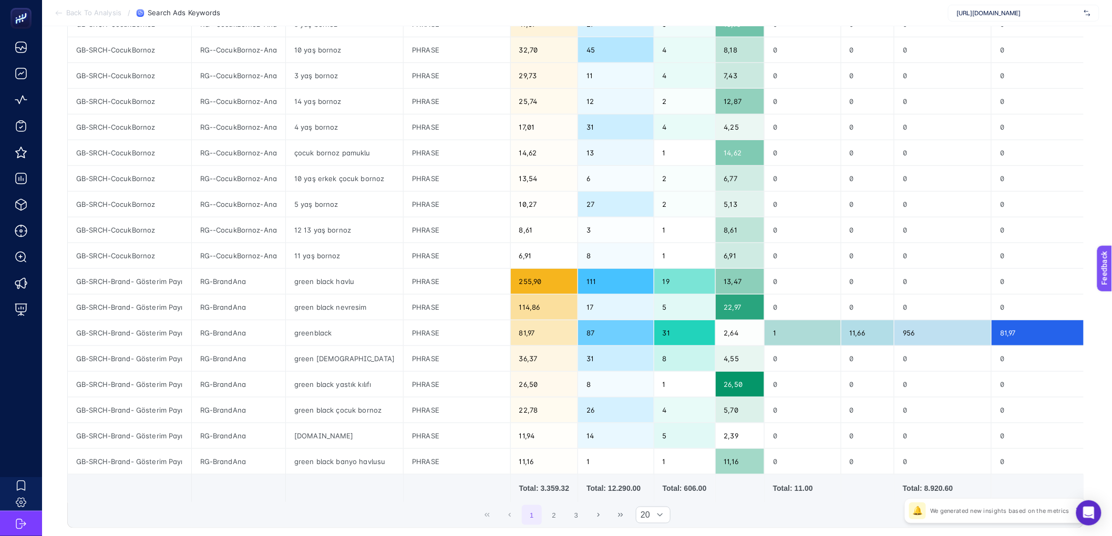
scroll to position [321, 0]
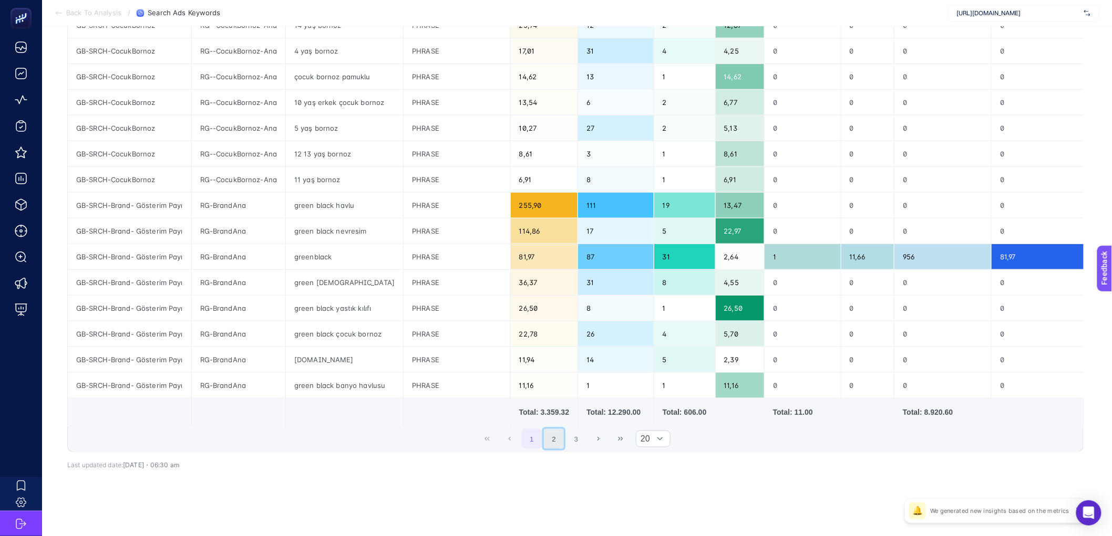
click at [562, 441] on button "2" at bounding box center [554, 439] width 20 height 20
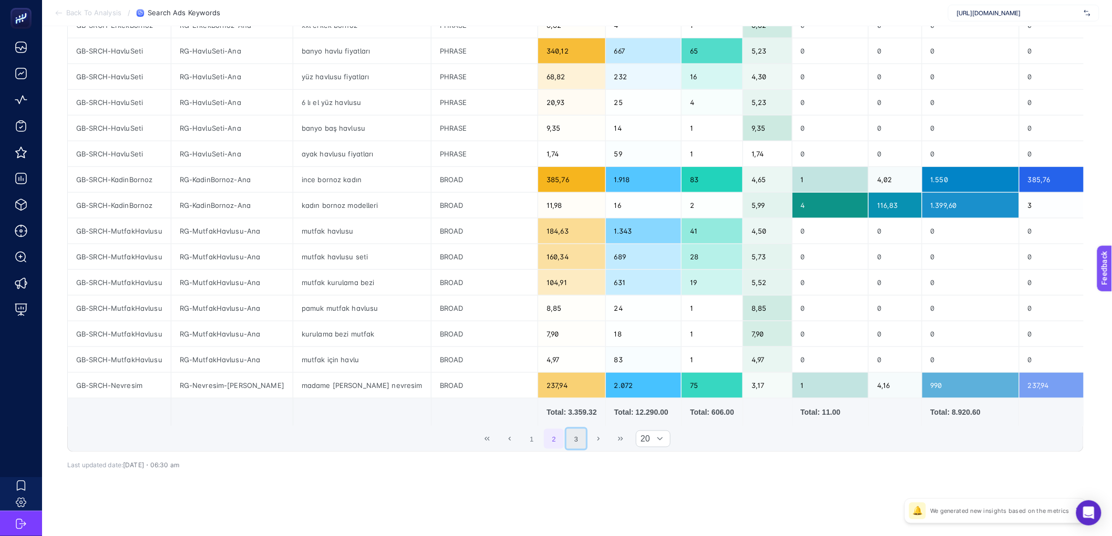
click at [575, 437] on button "3" at bounding box center [576, 439] width 20 height 20
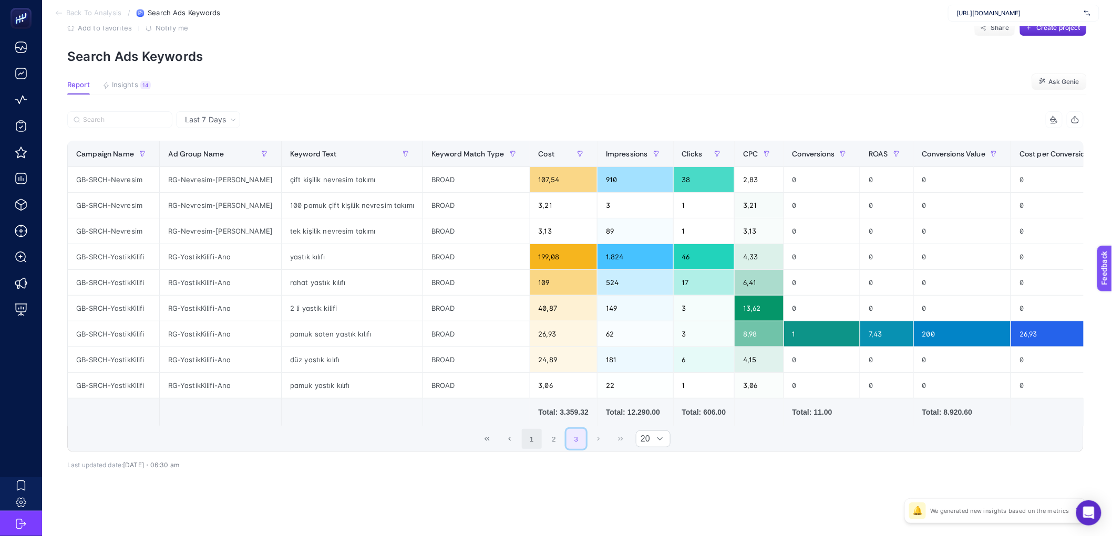
scroll to position [37, 0]
click at [540, 440] on button "1" at bounding box center [532, 439] width 20 height 20
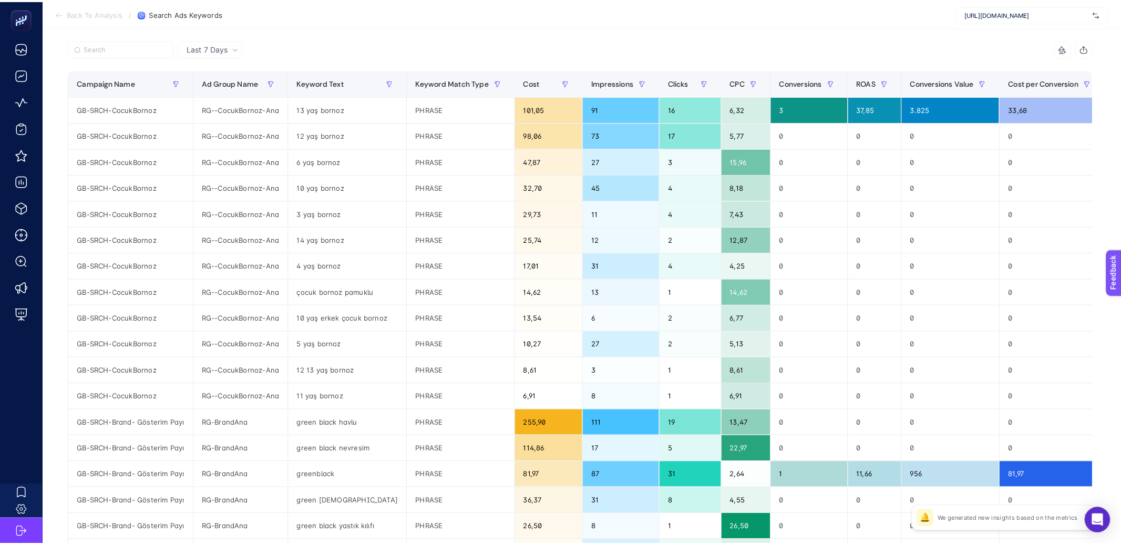
scroll to position [0, 0]
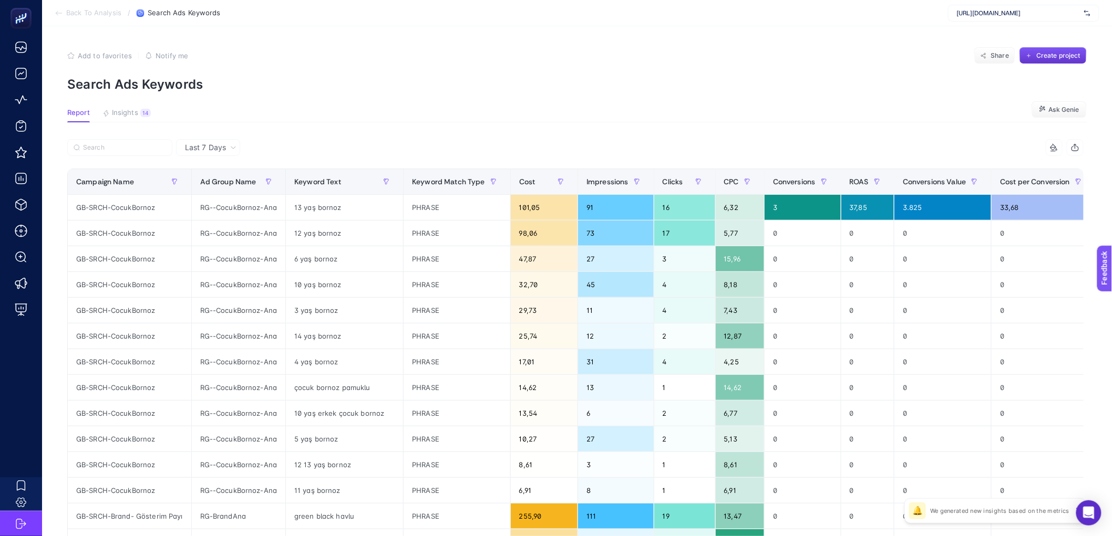
click at [1036, 60] on button "Create project" at bounding box center [1052, 55] width 67 height 17
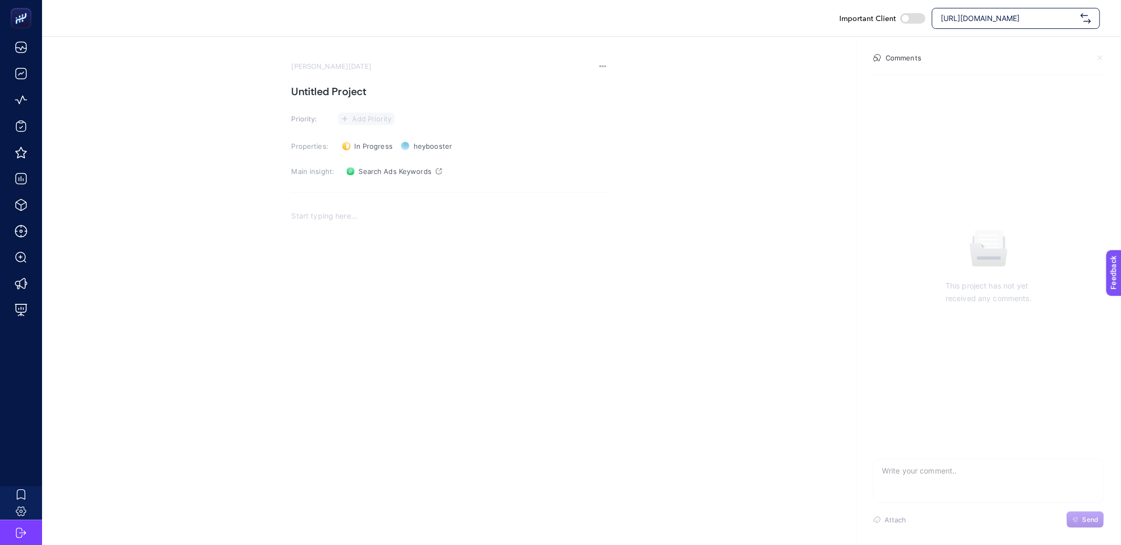
click at [368, 119] on span "Add Priority" at bounding box center [371, 119] width 39 height 8
click at [362, 161] on rect at bounding box center [360, 158] width 27 height 11
click at [338, 91] on h1 "Untitled Project" at bounding box center [449, 91] width 315 height 17
click at [338, 91] on h1 at bounding box center [449, 91] width 315 height 17
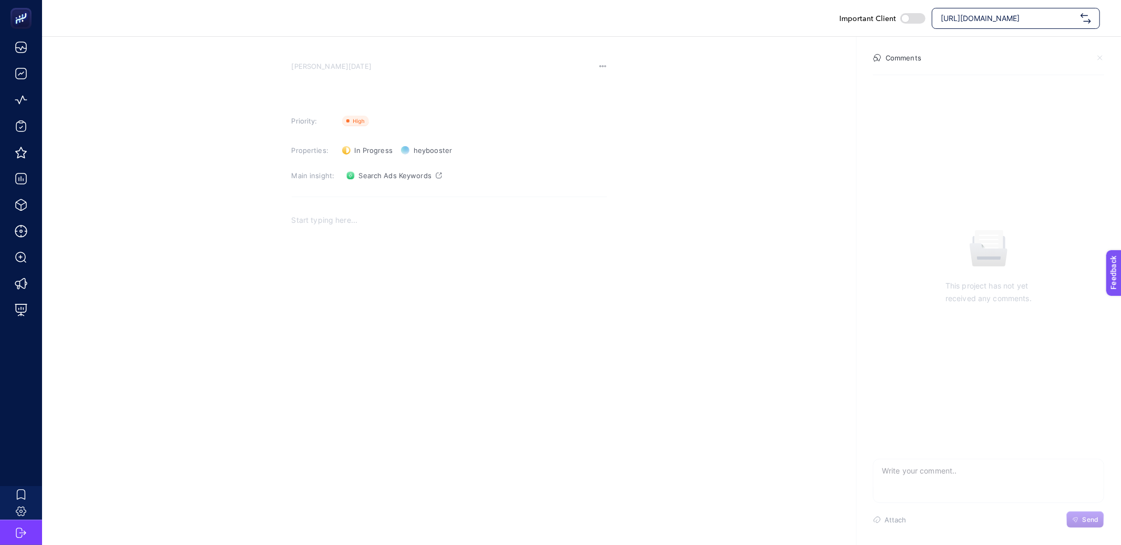
click at [338, 91] on h1 at bounding box center [449, 91] width 315 height 17
click at [384, 174] on span "Search Ads Keywords" at bounding box center [395, 175] width 72 height 8
click at [538, 221] on p "Brand kampanyası kelilmelerinde greenblack + havul, nevresim gibi" at bounding box center [449, 220] width 315 height 13
click at [375, 219] on p "Brand kampanyası kelilmelerinde greenblack + havul, nevresim gibi kelimeler var." at bounding box center [449, 220] width 315 height 13
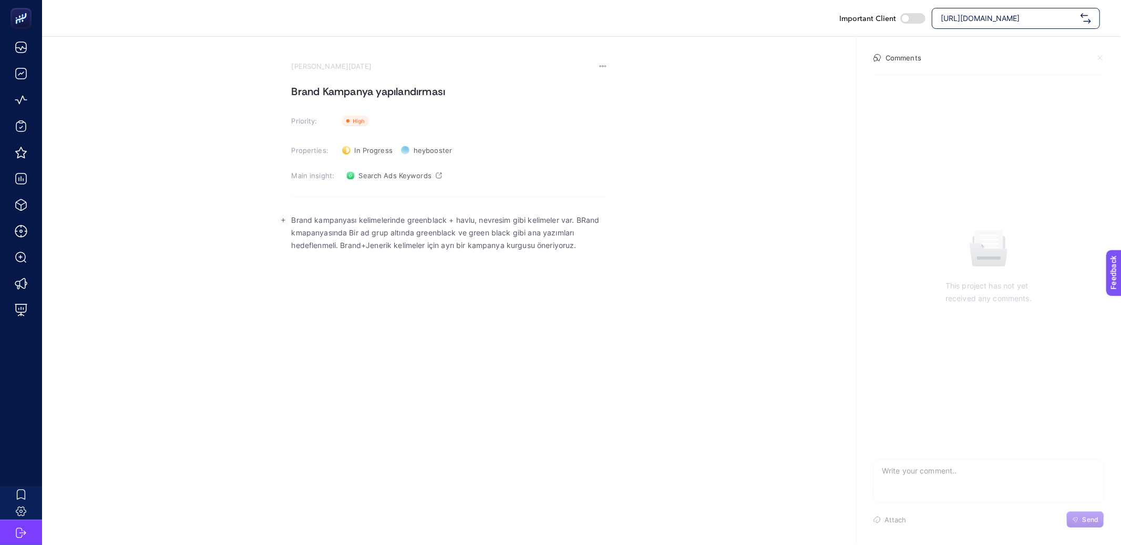
click at [216, 132] on section "August 15, 2025 Brand Kampanya yapılandırması Priority: Priority Properties: In…" at bounding box center [581, 227] width 1078 height 380
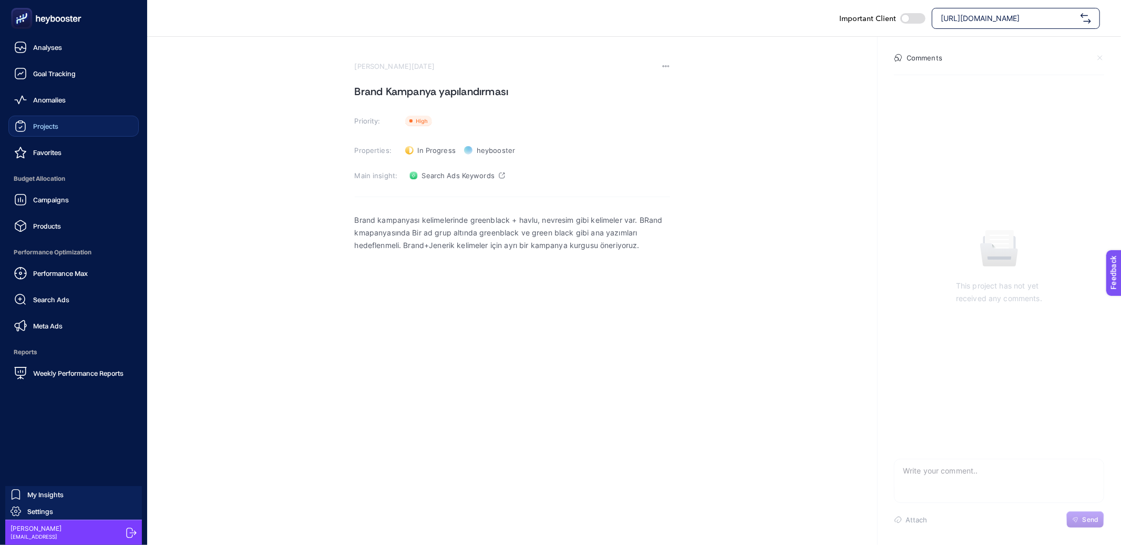
click at [29, 130] on div "Projects" at bounding box center [36, 126] width 44 height 13
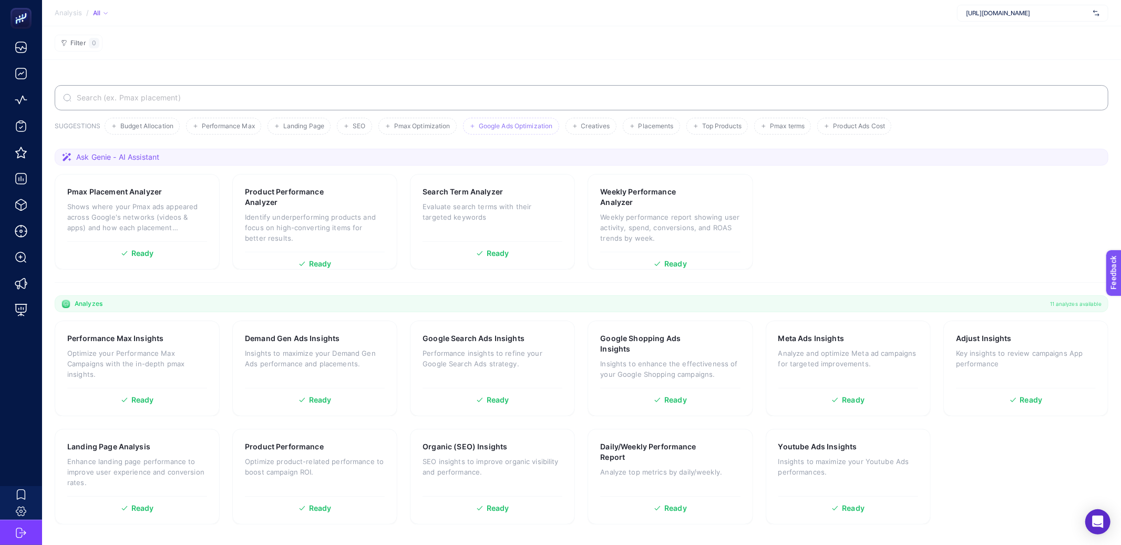
click at [522, 124] on span "Google Ads Optimization" at bounding box center [516, 126] width 74 height 8
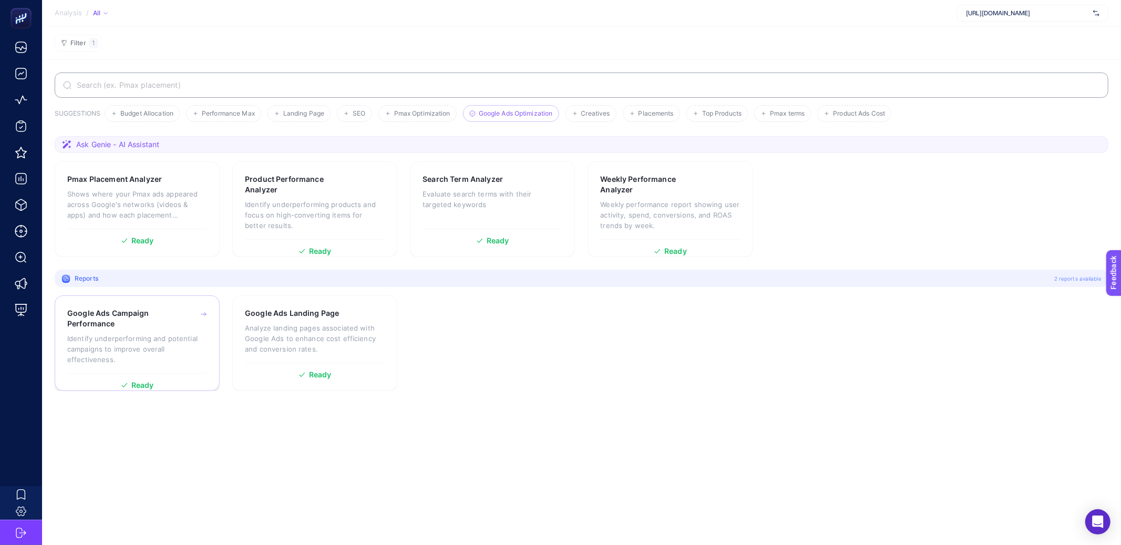
click at [179, 325] on div "Google Ads Campaign Performance" at bounding box center [137, 318] width 140 height 21
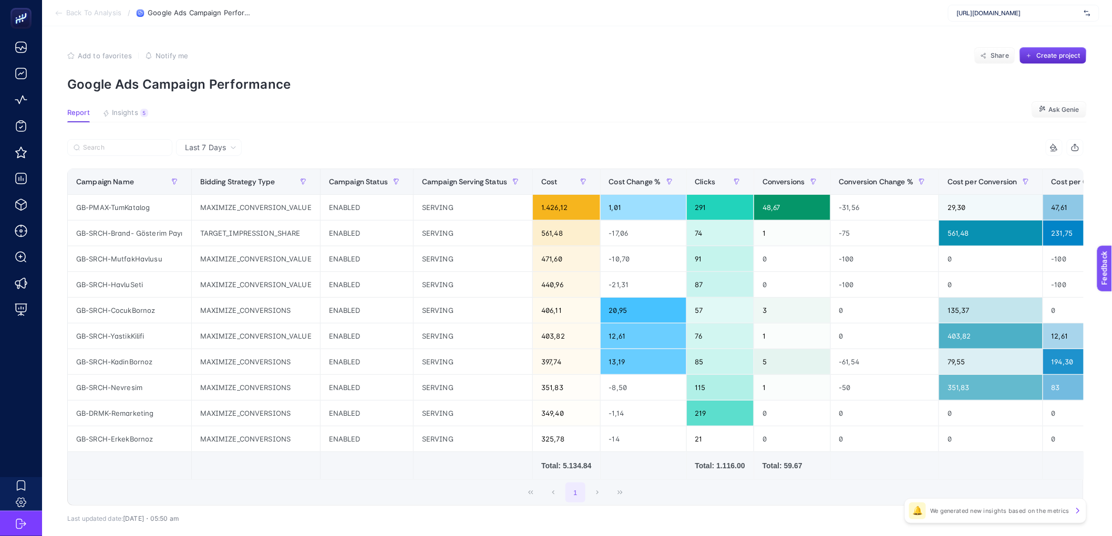
click at [126, 107] on article "Add to favorites false Notify me Share Create project Google Ads Campaign Perfo…" at bounding box center [577, 308] width 1070 height 564
click at [126, 109] on span "Insights" at bounding box center [125, 113] width 26 height 8
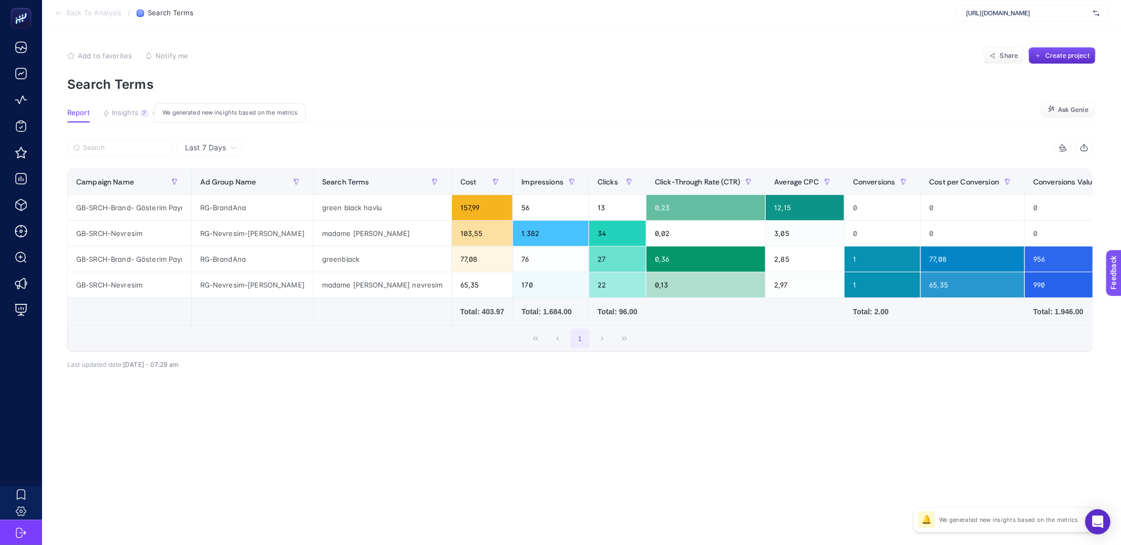
click at [139, 109] on button "Insights 7 We generated new insights based on the metrics" at bounding box center [125, 116] width 46 height 14
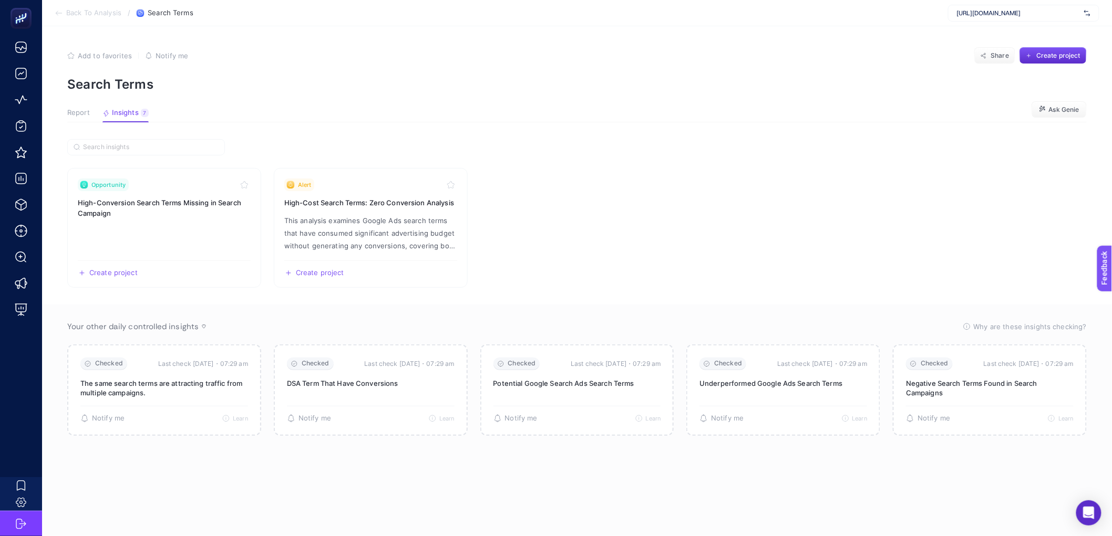
click at [80, 115] on span "Report" at bounding box center [78, 113] width 23 height 8
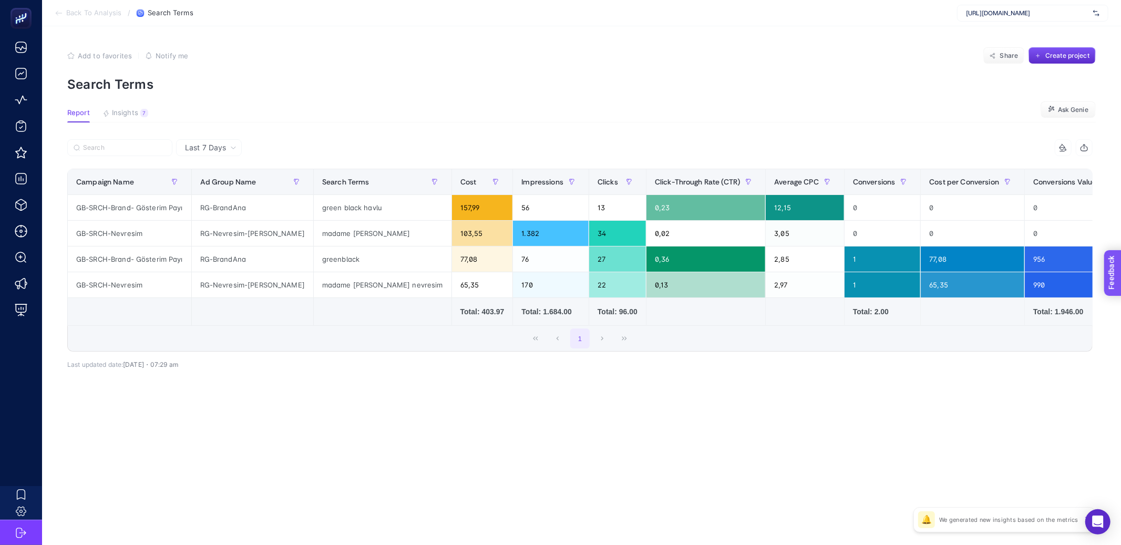
click at [1120, 307] on section "Feedback" at bounding box center [1126, 313] width 46 height 36
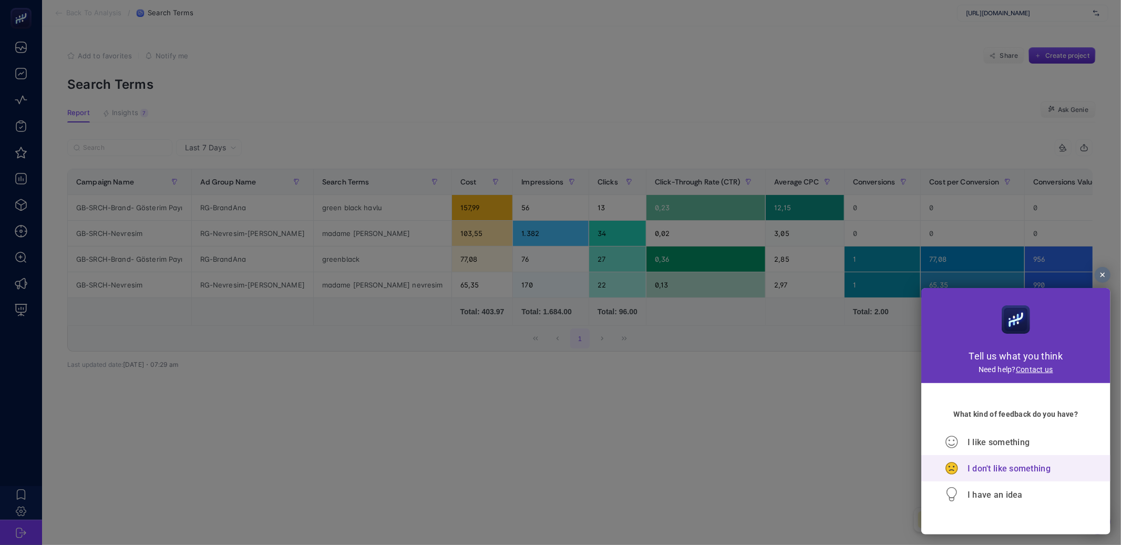
click at [959, 466] on icon at bounding box center [951, 467] width 20 height 17
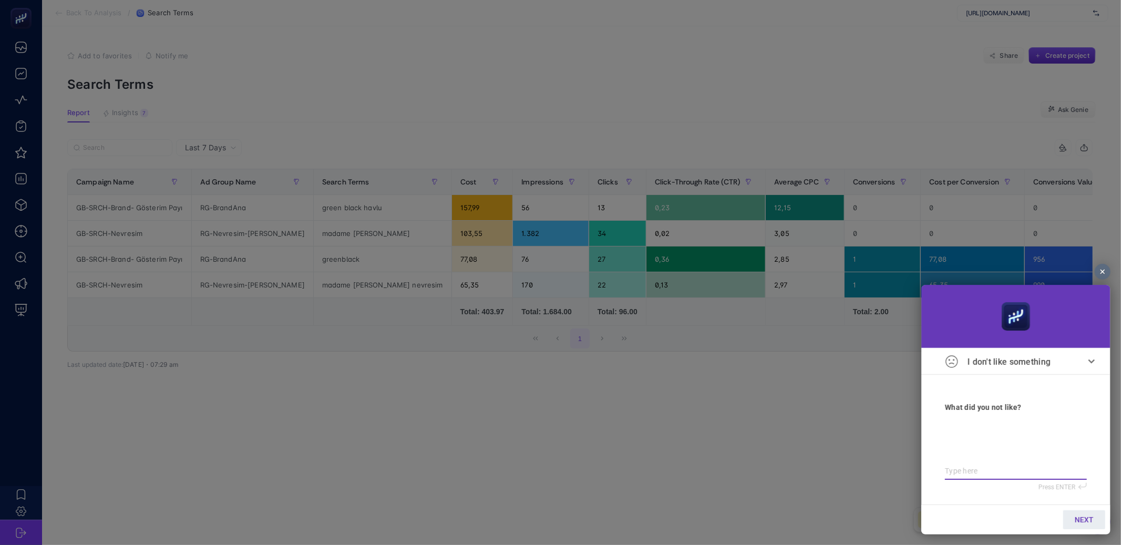
click at [960, 475] on textarea at bounding box center [1015, 470] width 142 height 9
click at [588, 261] on div at bounding box center [560, 272] width 1121 height 545
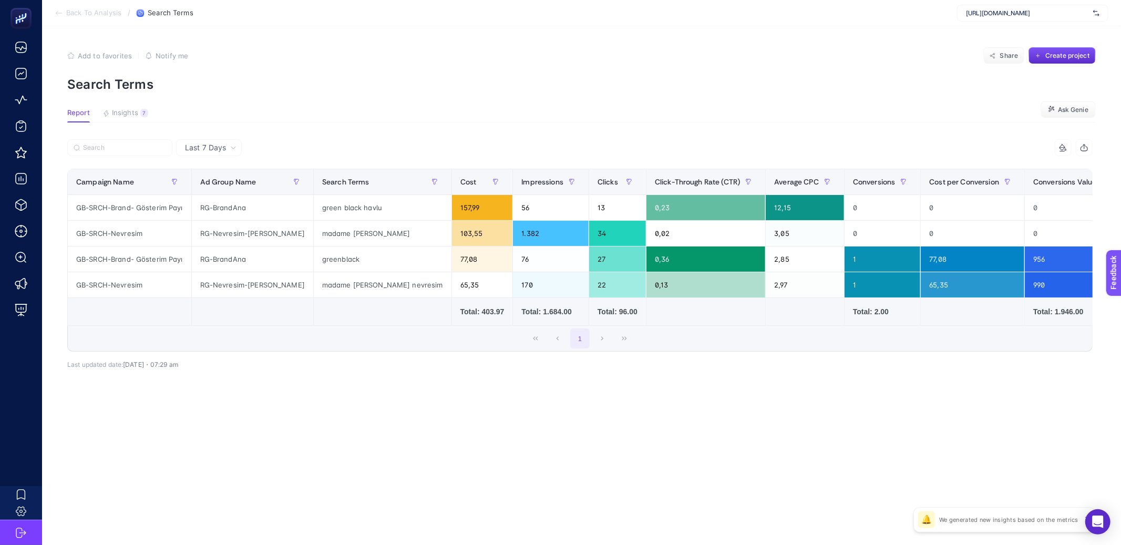
click at [224, 150] on span "Last 7 Days" at bounding box center [205, 147] width 41 height 11
click at [220, 189] on li "Last 30 Days" at bounding box center [208, 188] width 59 height 19
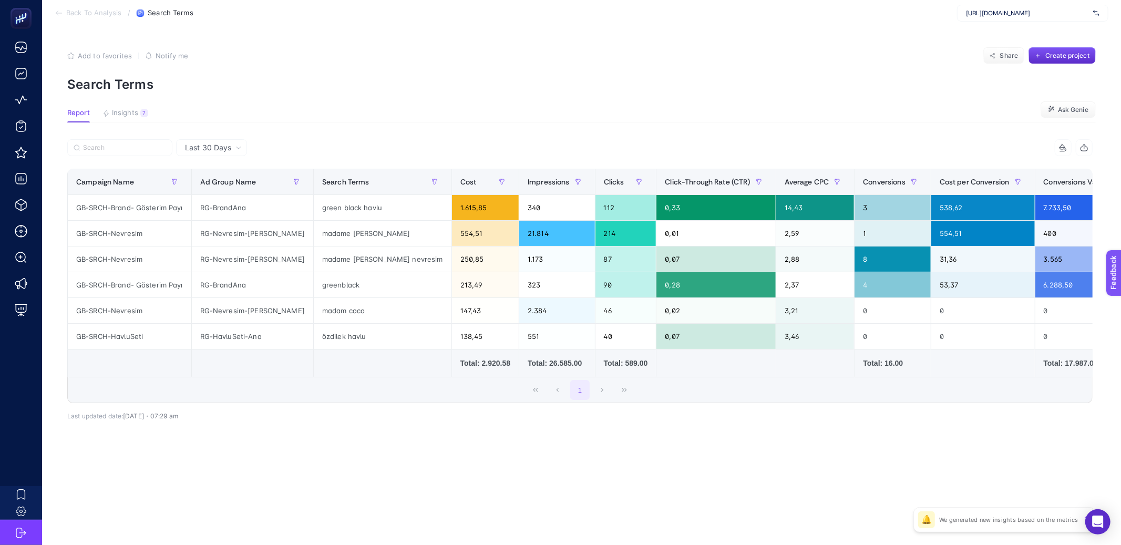
drag, startPoint x: 420, startPoint y: 421, endPoint x: 430, endPoint y: 421, distance: 10.0
click at [420, 420] on div "9 items selected Campaign Name Ad Group Name Search Terms Cost Impressions Clic…" at bounding box center [579, 288] width 1025 height 264
click at [1116, 304] on span "Feedback" at bounding box center [1126, 302] width 34 height 8
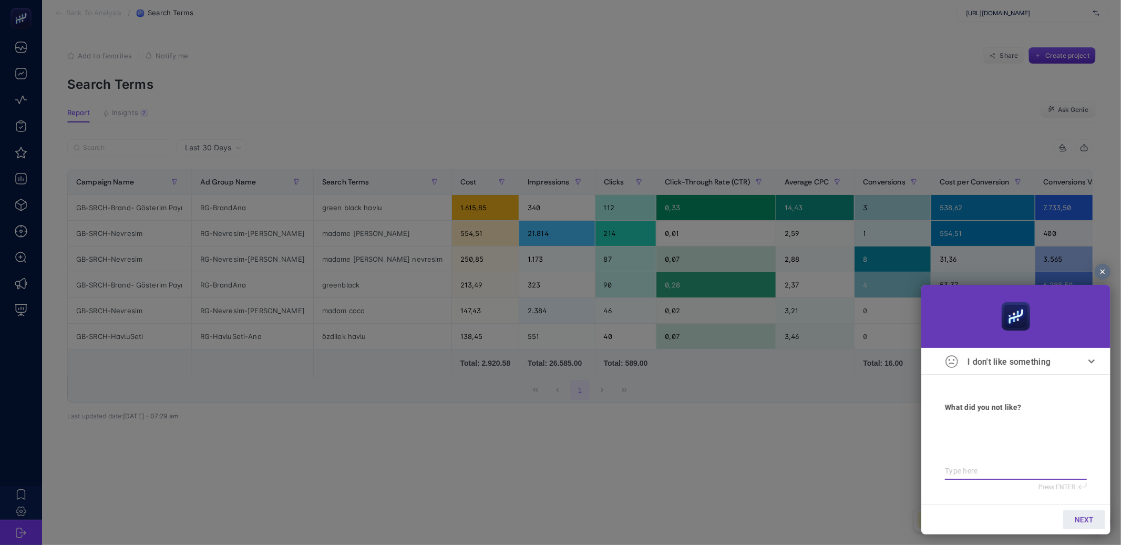
click at [957, 471] on textarea at bounding box center [1015, 470] width 142 height 9
type textarea "T"
type textarea "TE"
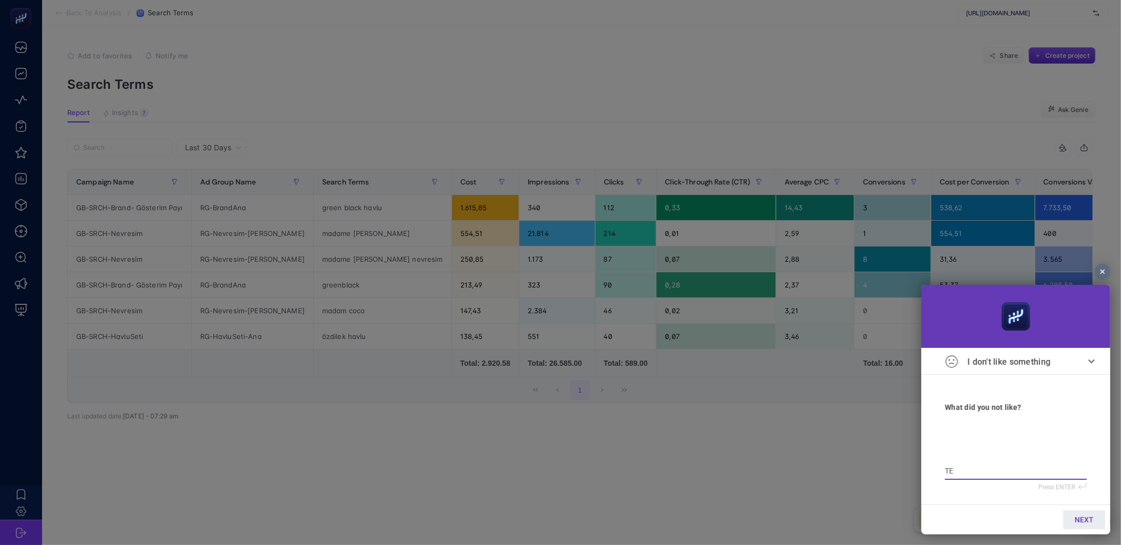
type textarea "TEr"
type textarea "TErm"
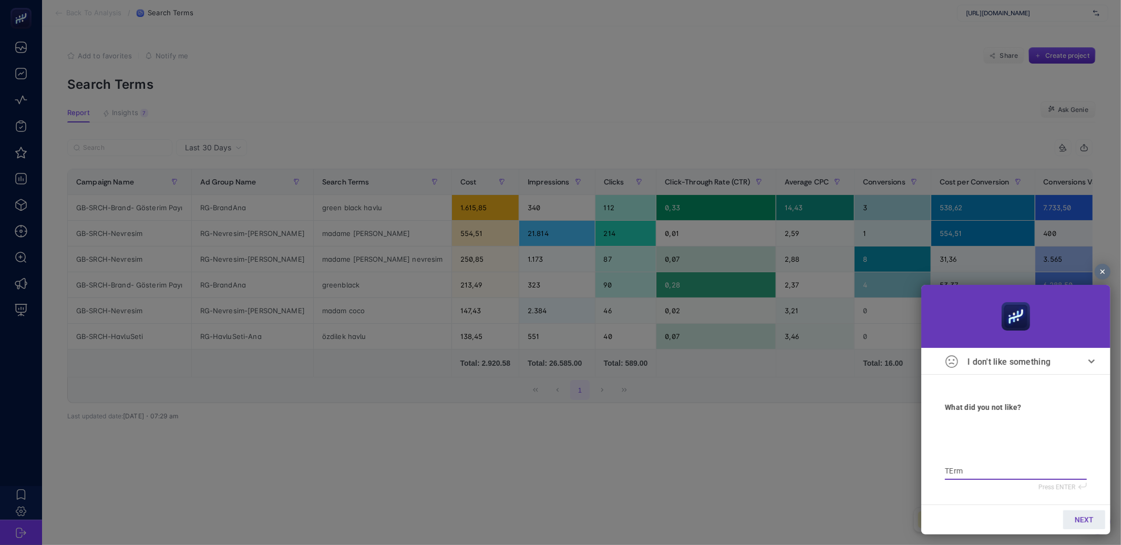
type textarea "TErm"
type textarea "TErm r"
type textarea "TErm ra"
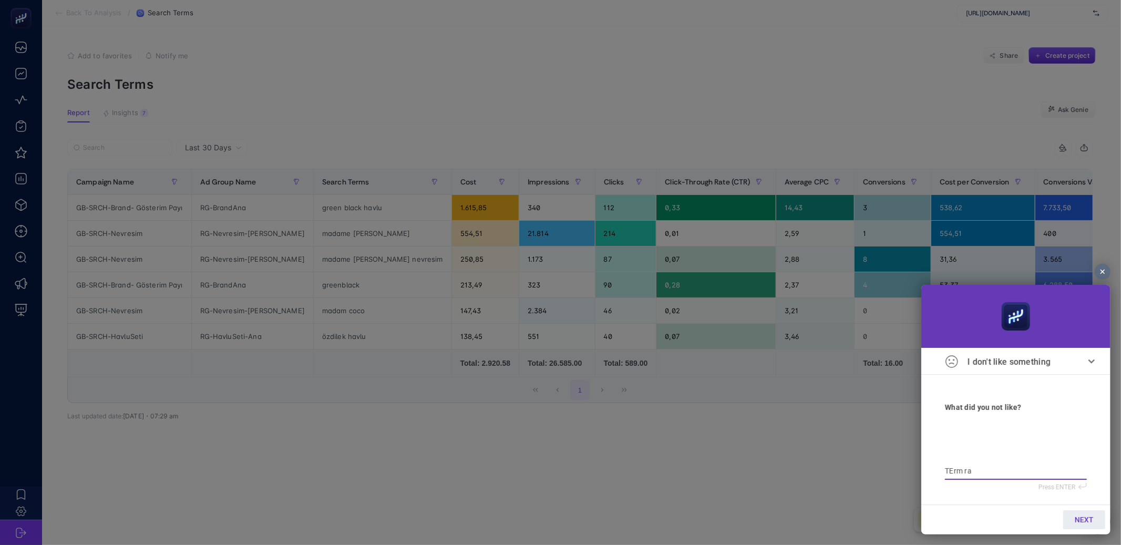
type textarea "TErm rap"
type textarea "TErm rapo"
type textarea "TErm rapor"
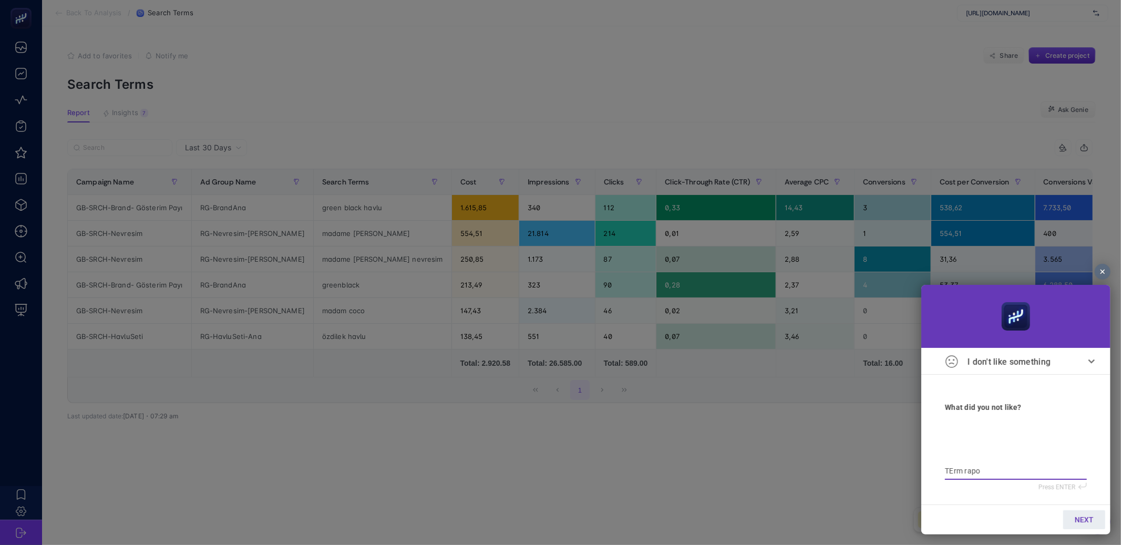
type textarea "TErm rapor"
type textarea "TErm raporu"
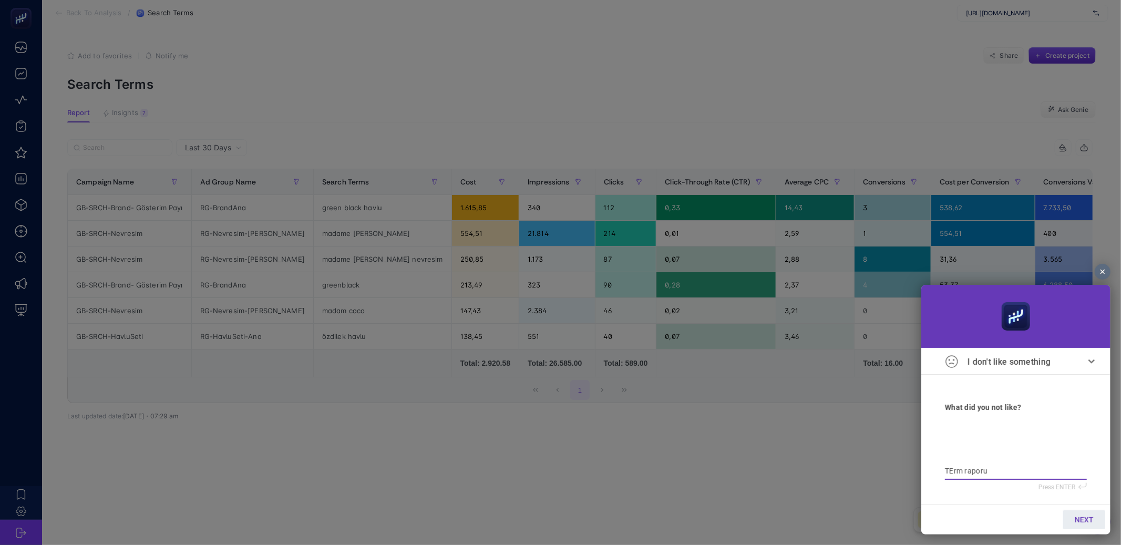
type textarea "TErm raporu"
type textarea "TErm rapor"
type textarea "TErm rapo"
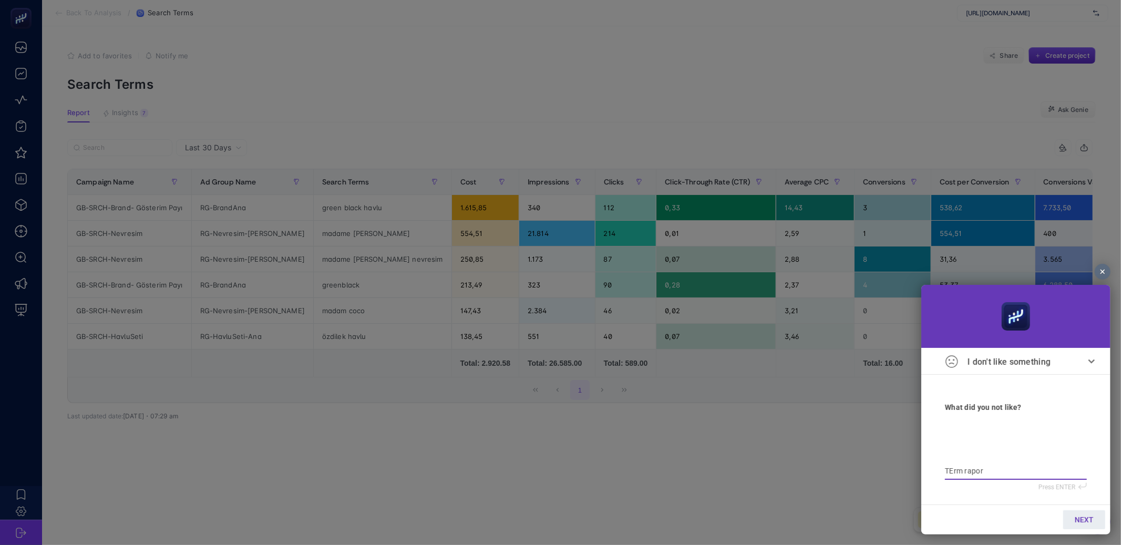
type textarea "TErm rapo"
type textarea "TErm rap"
type textarea "TErm ra"
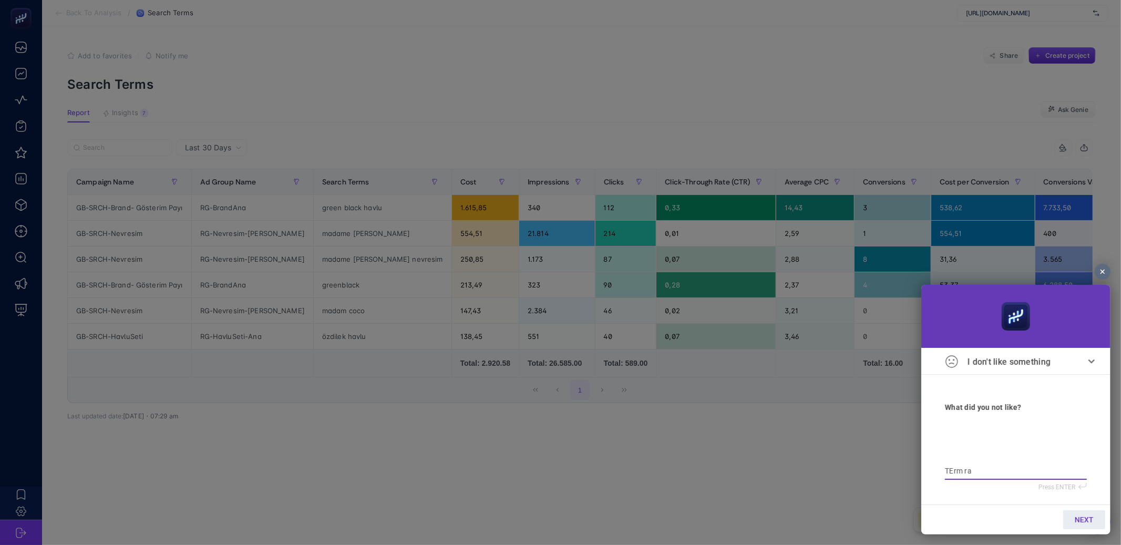
type textarea "TErm r"
type textarea "TErm"
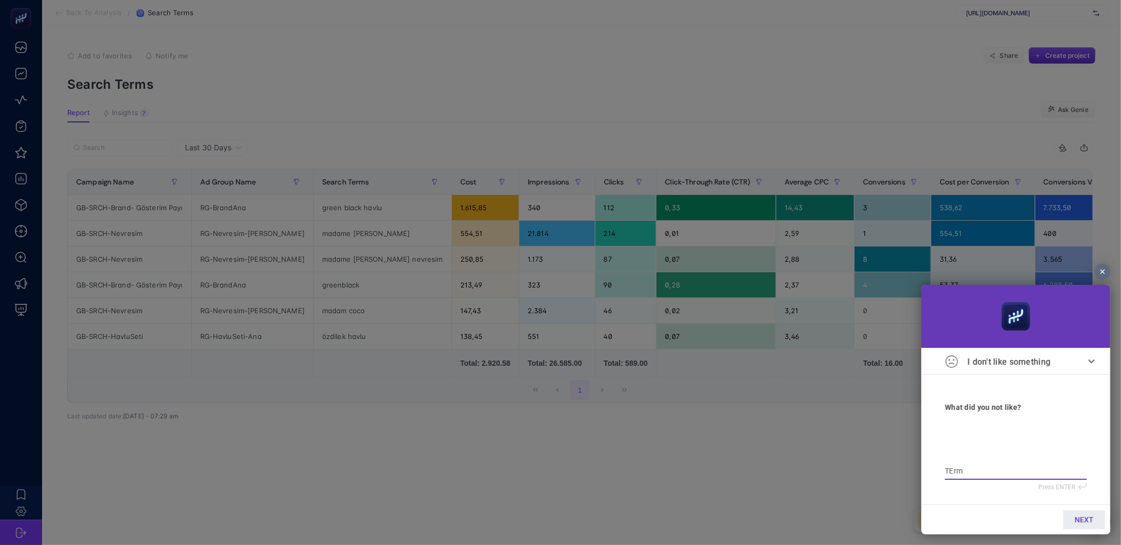
type textarea "TErm"
type textarea "TEr"
type textarea "TE"
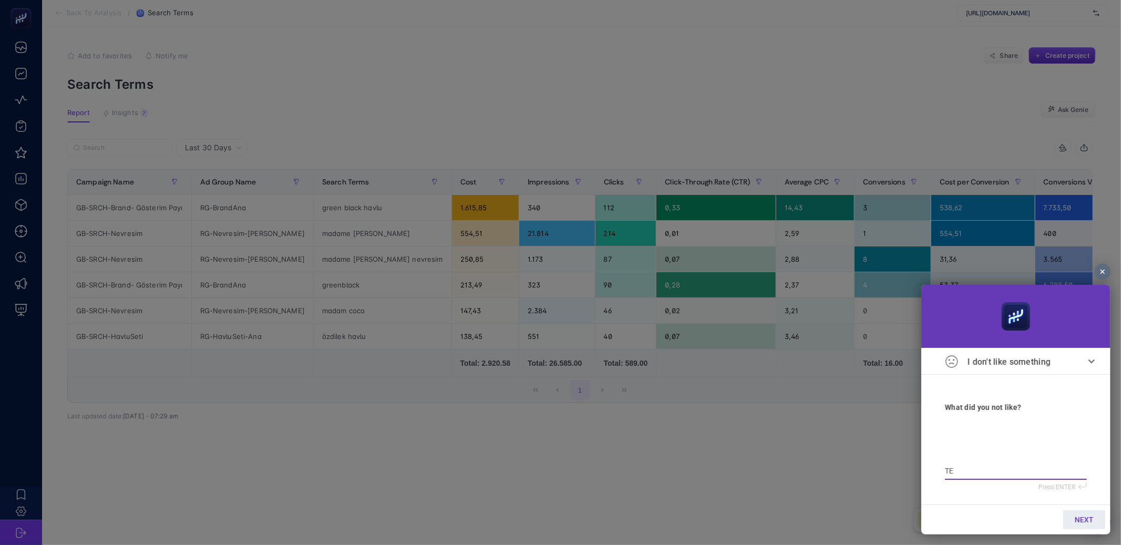
type textarea "T"
type textarea "Te"
type textarea "Ter"
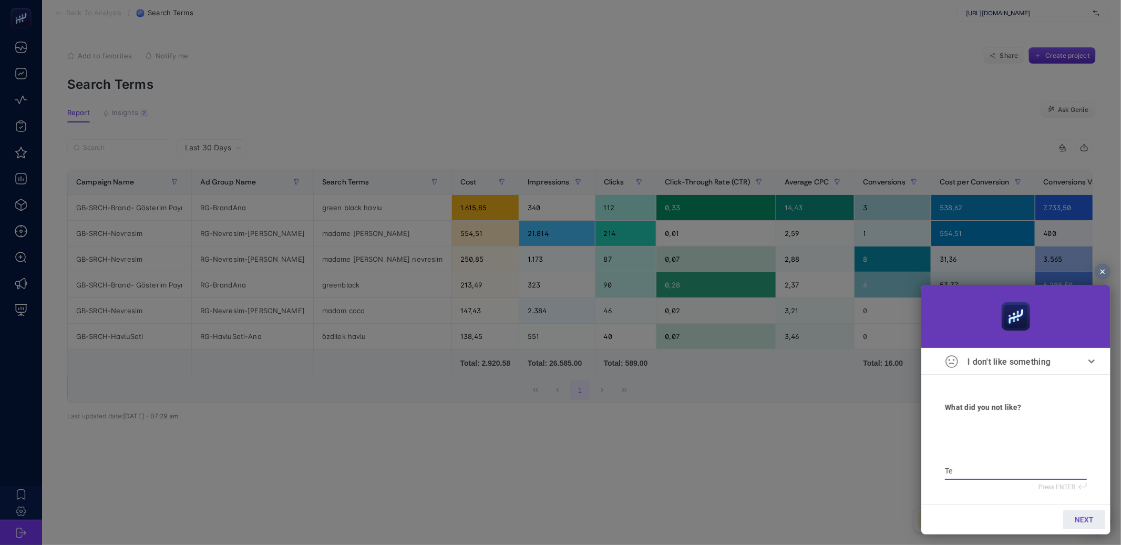
type textarea "Ter"
type textarea "Term"
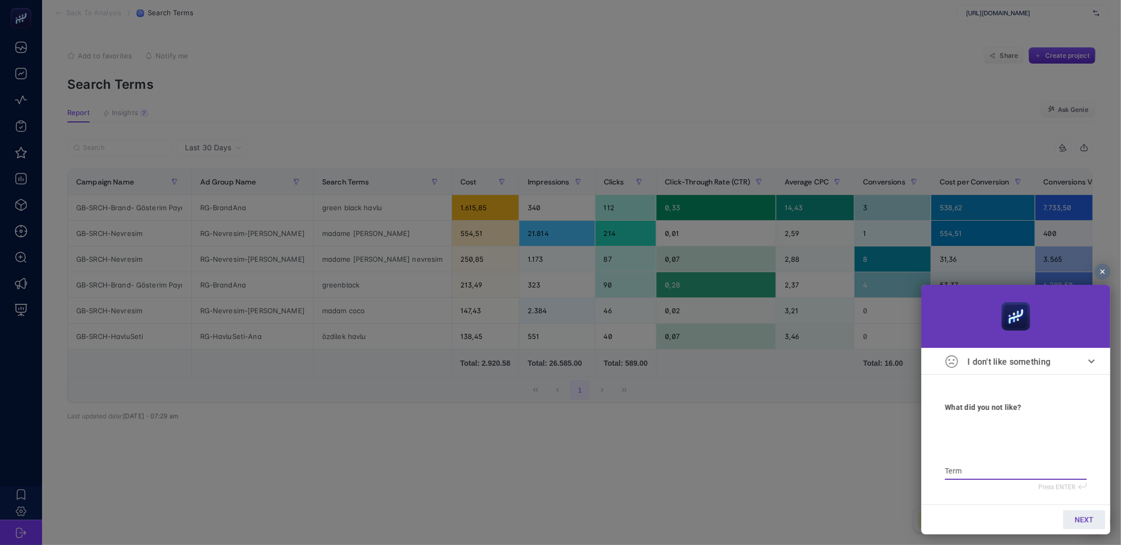
type textarea "Term t"
type textarea "Term"
type textarea "Term r"
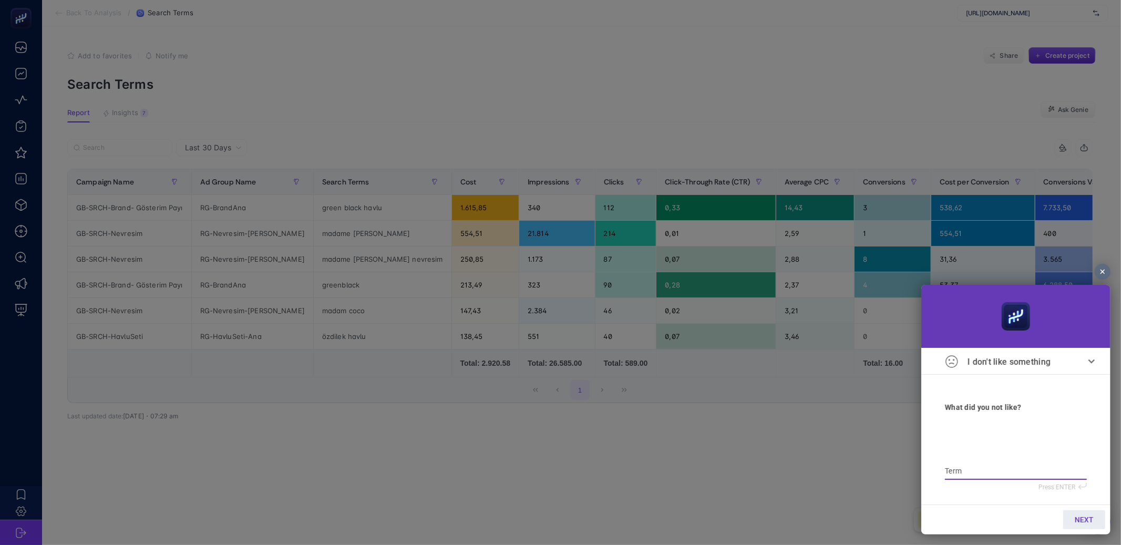
type textarea "Term r"
type textarea "Term ra"
type textarea "Term rap"
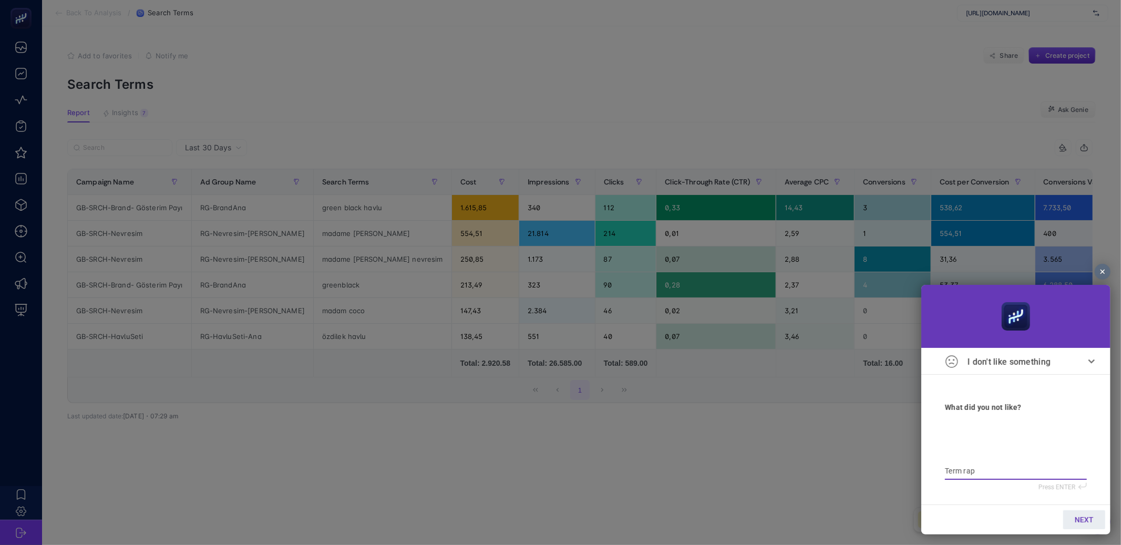
type textarea "Term rapo"
type textarea "Term rapor"
type textarea "Term raporu"
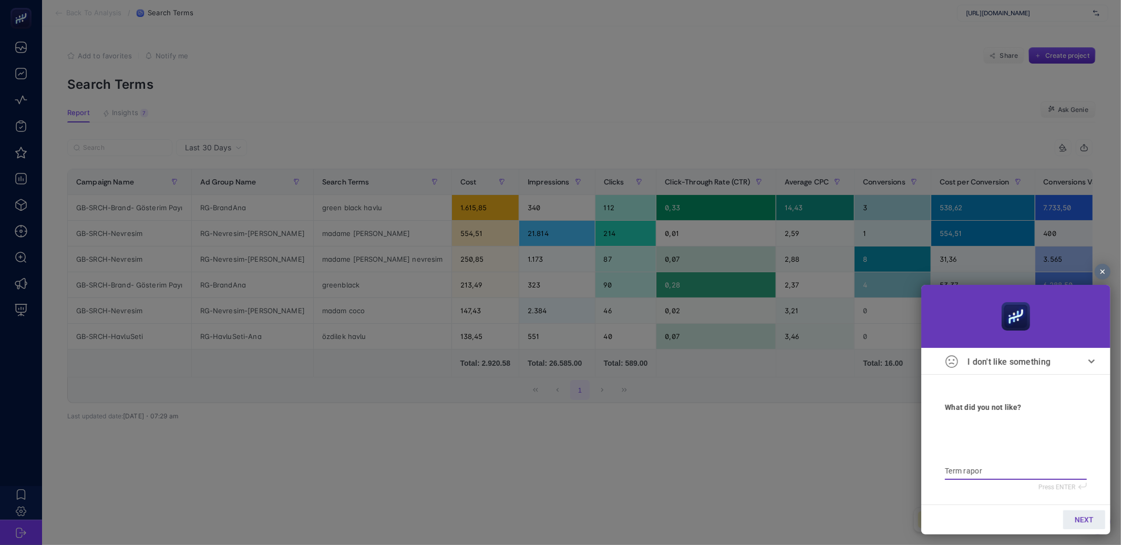
type textarea "Term raporu"
type textarea "Term raporu ç"
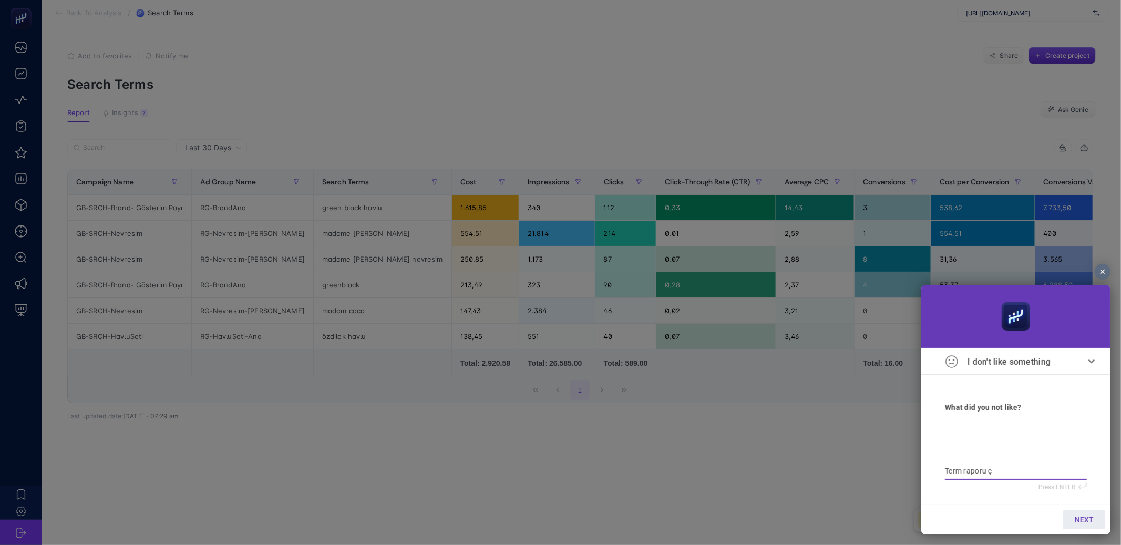
type textarea "Term raporu ça"
type textarea "Term raporu çal"
type textarea "Term raporu çalı"
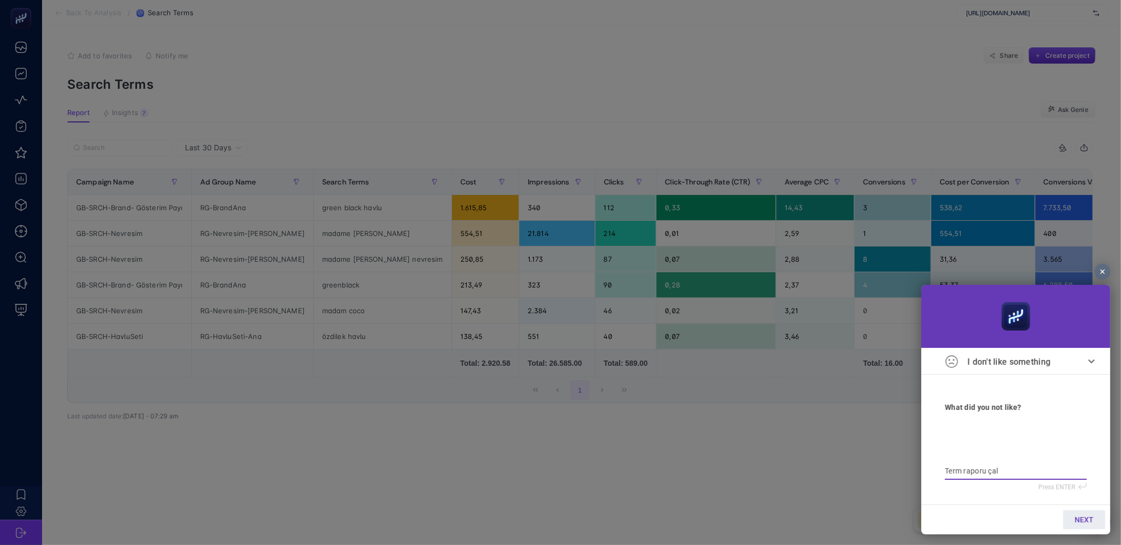
type textarea "Term raporu çalı"
type textarea "Term raporu çalış"
type textarea "Term raporu çalışm"
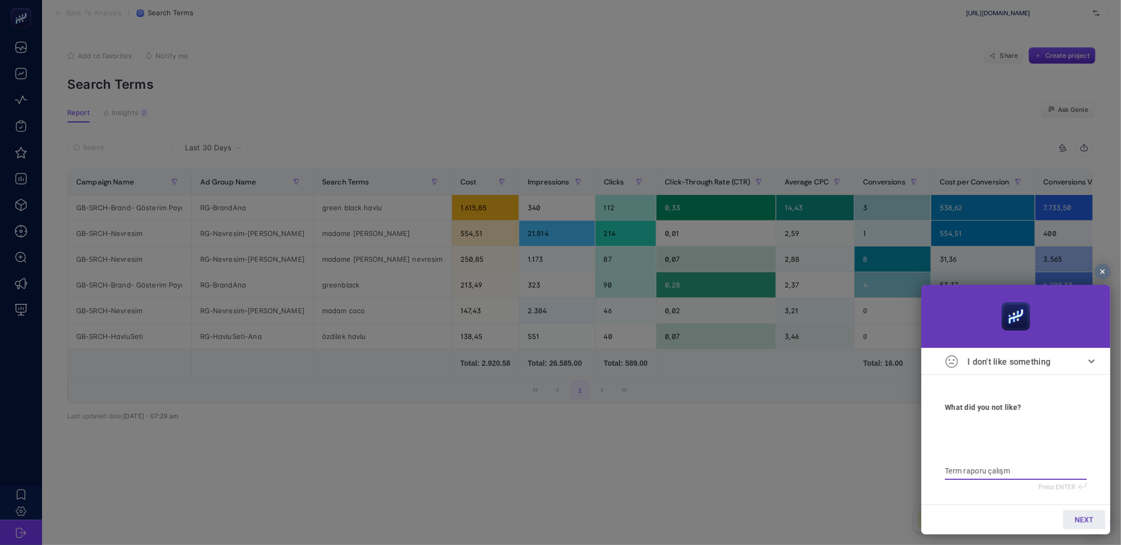
type textarea "Term raporu çalışma"
type textarea "Term raporu çalışmam"
type textarea "Term raporu çalışmama"
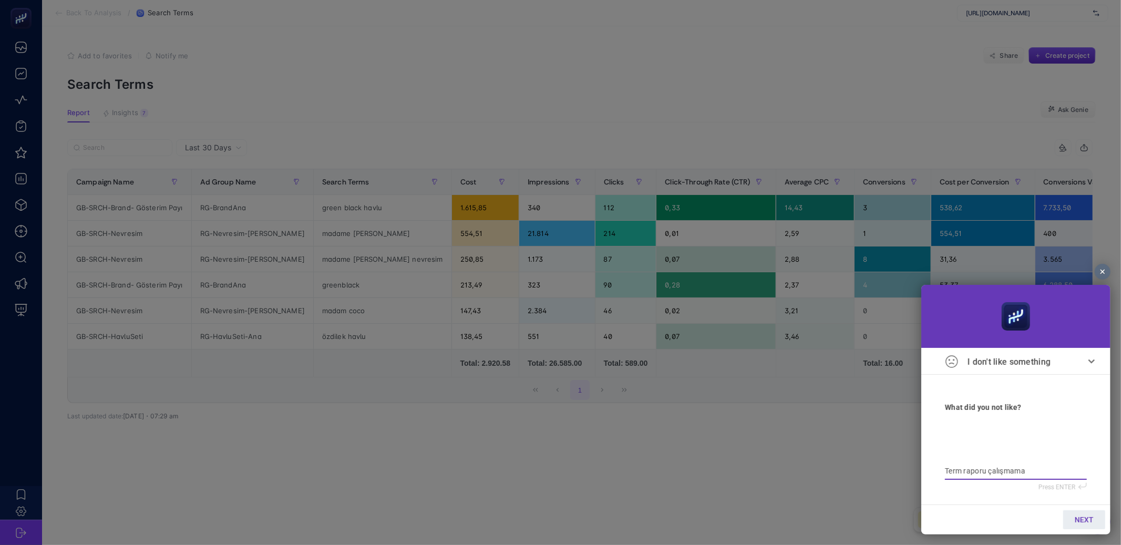
type textarea "Term raporu çalışmama"
type textarea "Term raporu çalışmamaı"
type textarea "Term raporu çalışmamaız"
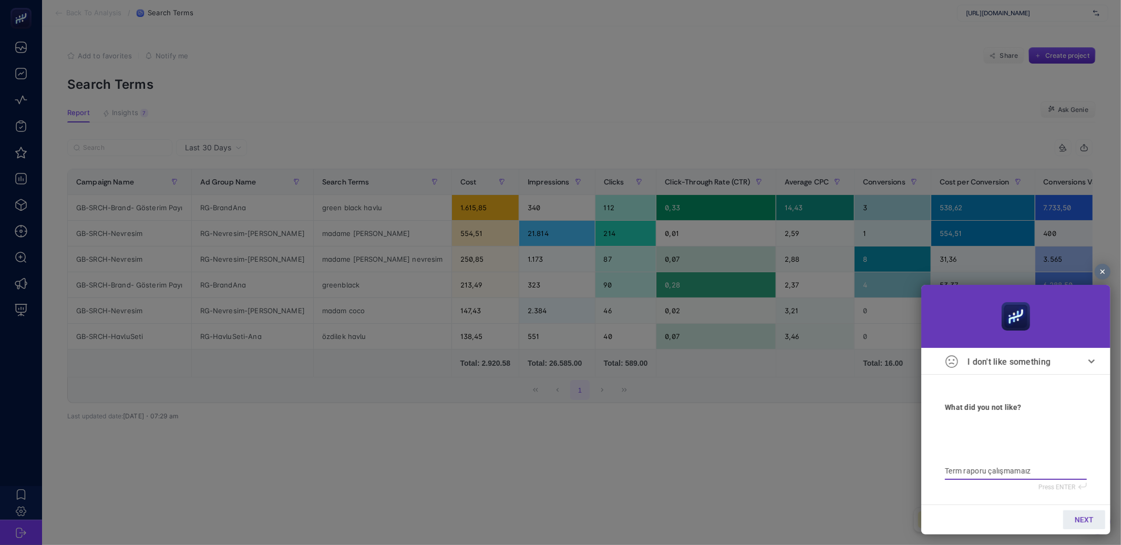
type textarea "Term raporu çalışmamaı"
type textarea "Term raporu çalışmama"
type textarea "Term raporu çalışmam"
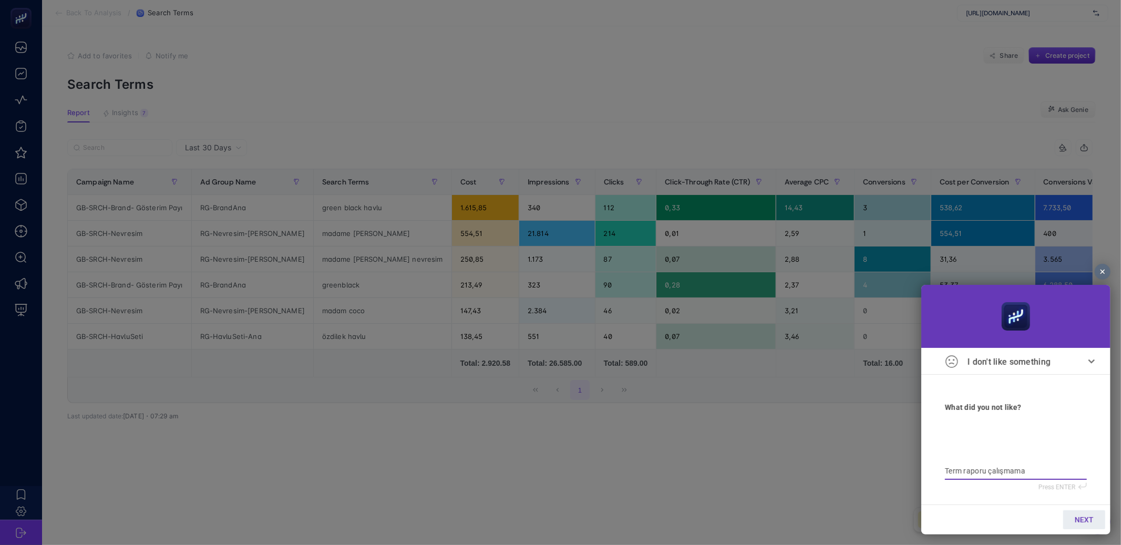
type textarea "Term raporu çalışmam"
type textarea "Term raporu çalışmamı"
type textarea "Term raporu çalışmamış"
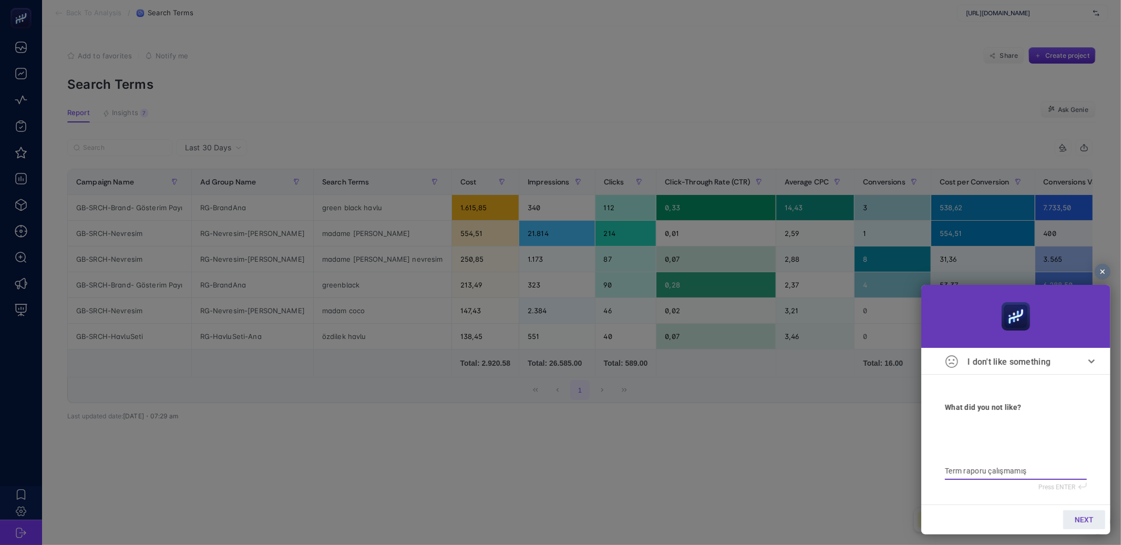
type textarea "Term raporu çalışamamış"
type textarea "Term raporu çalışamamış."
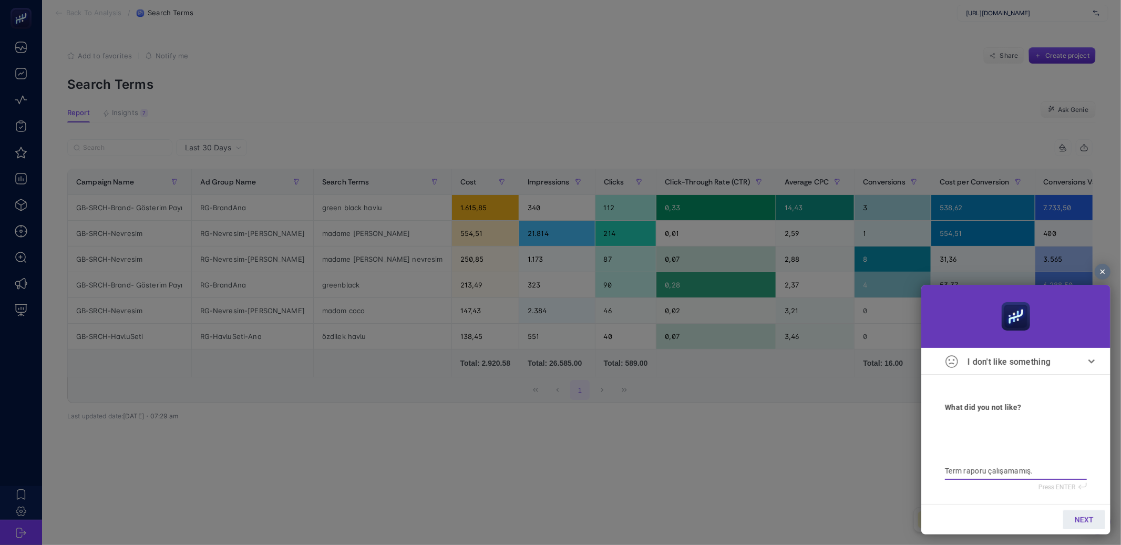
type textarea "Term raporu çalışamamış."
click at [1074, 515] on span "NEXT" at bounding box center [1083, 519] width 19 height 8
type input "B"
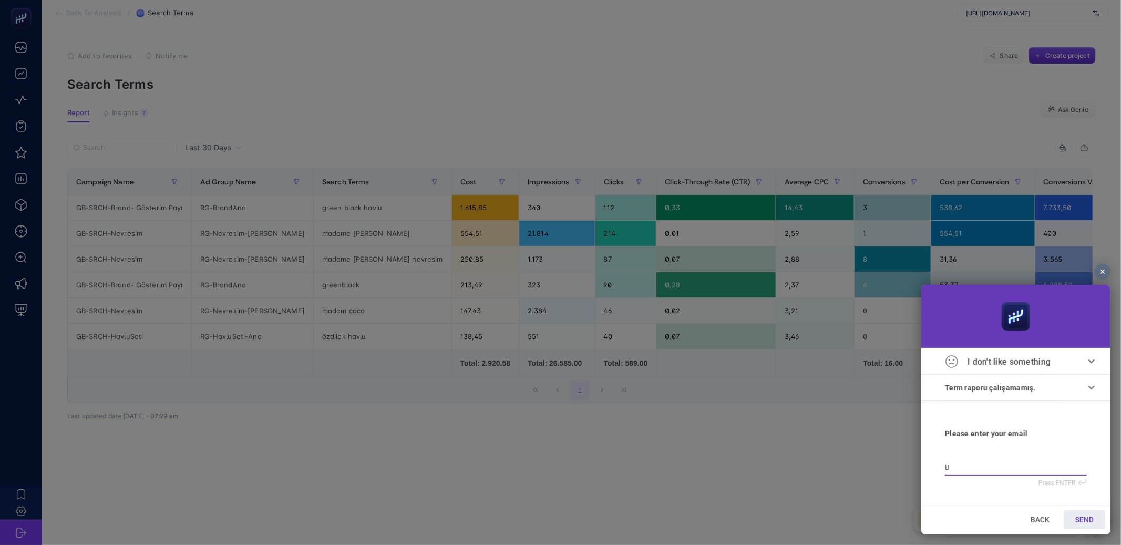
type input "BA"
type input "BAt"
type input "BAtu"
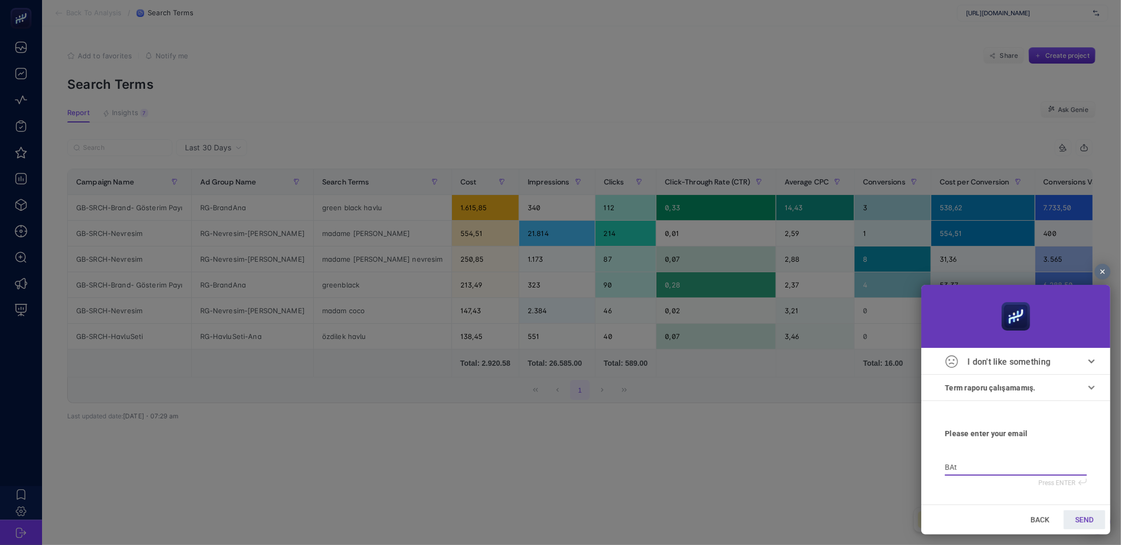
type input "BAtu"
type input "BAt"
type input "BA"
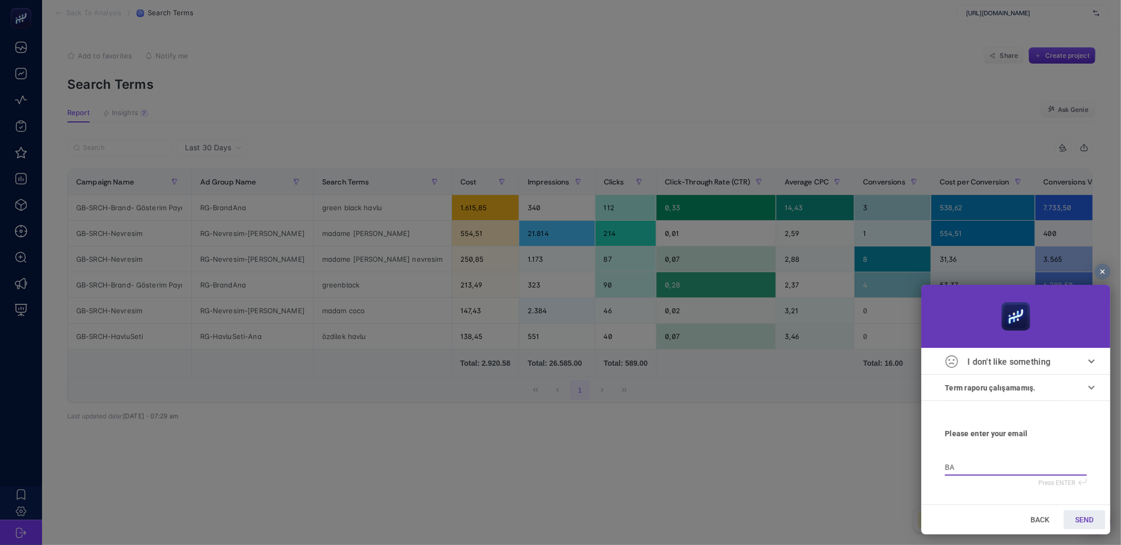
type input "B"
type input "b"
type input "ba"
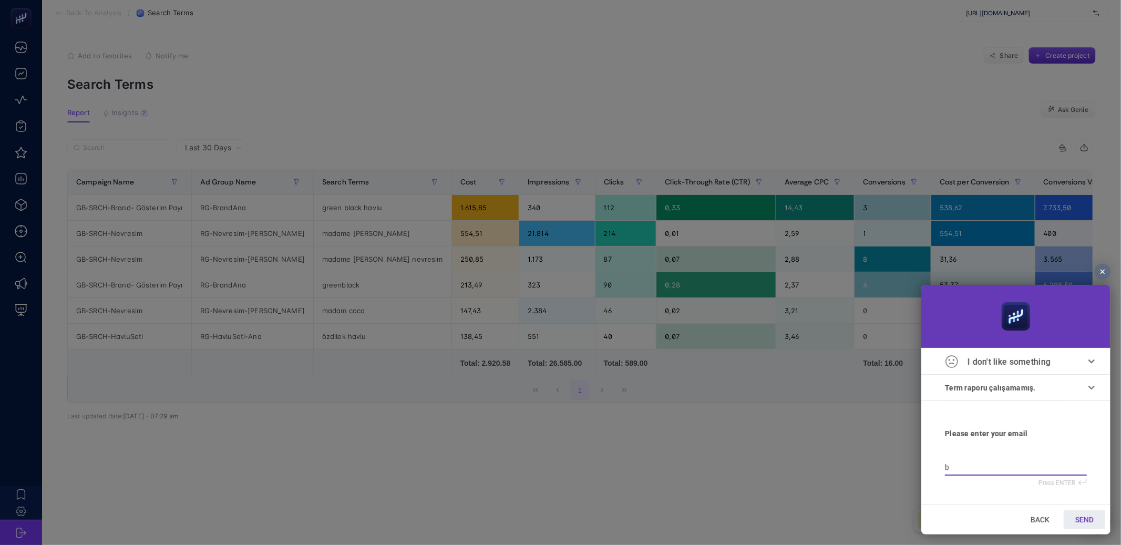
type input "ba"
type input "bat"
type input "batu"
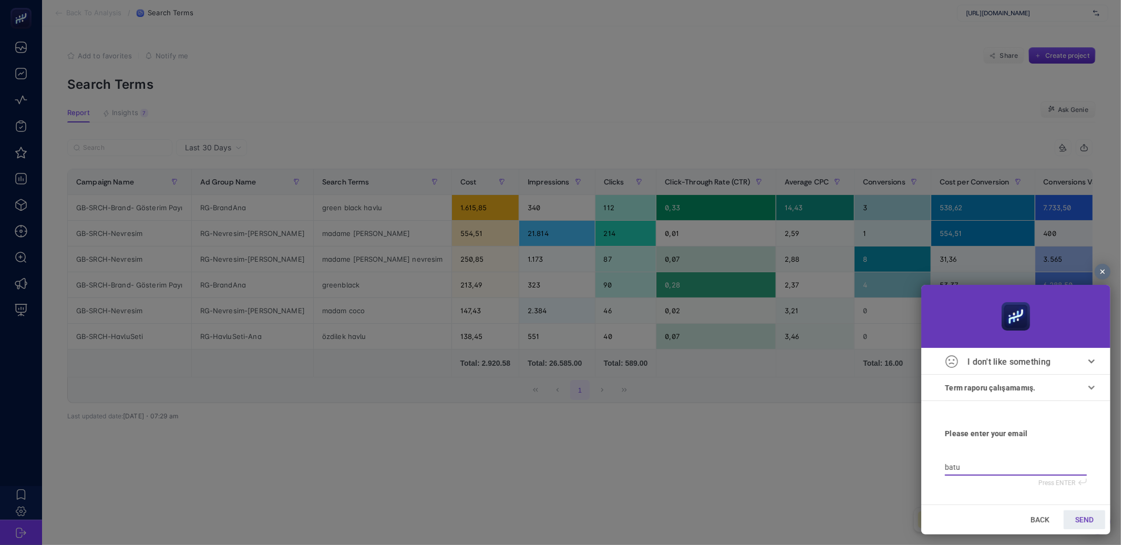
type input "batu@"
type input "batu@m"
type input "batu@ma"
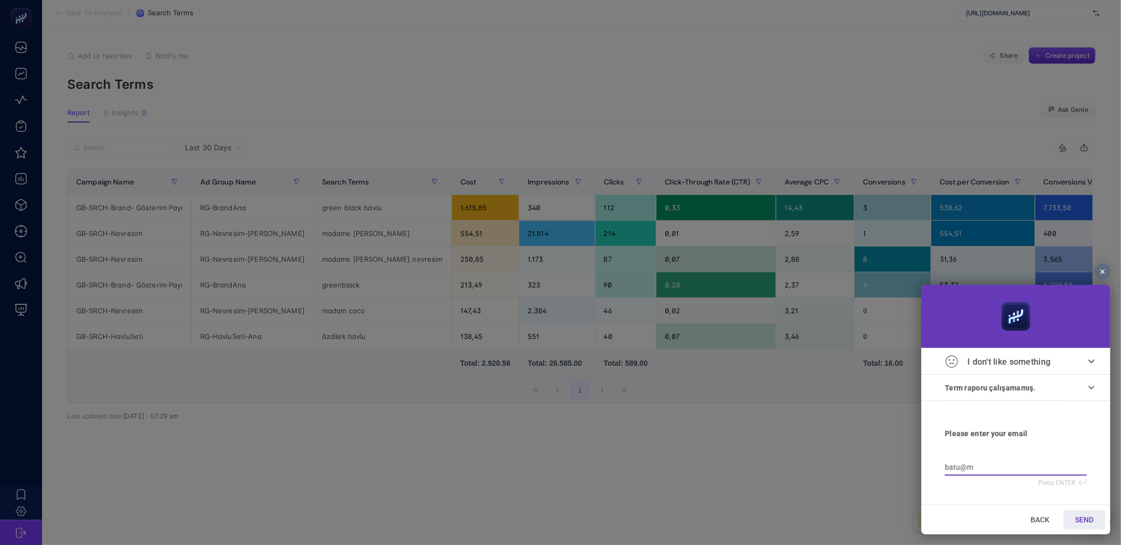
type input "batu@ma"
type input "batu@mai"
type input "batu@mail"
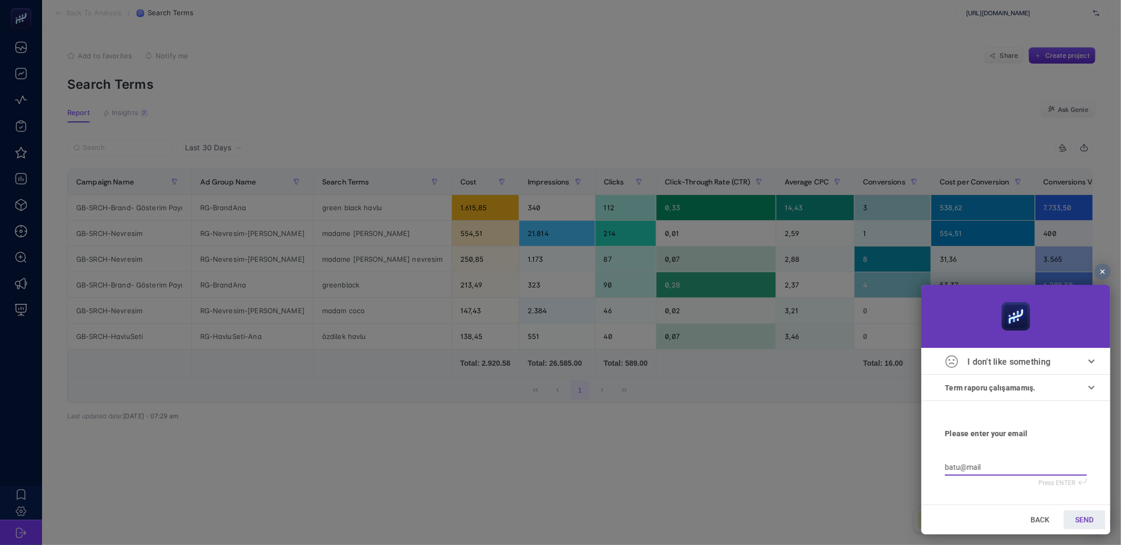
type input "batu@mail."
type input "batu@mail.c"
type input "batu@mail.co"
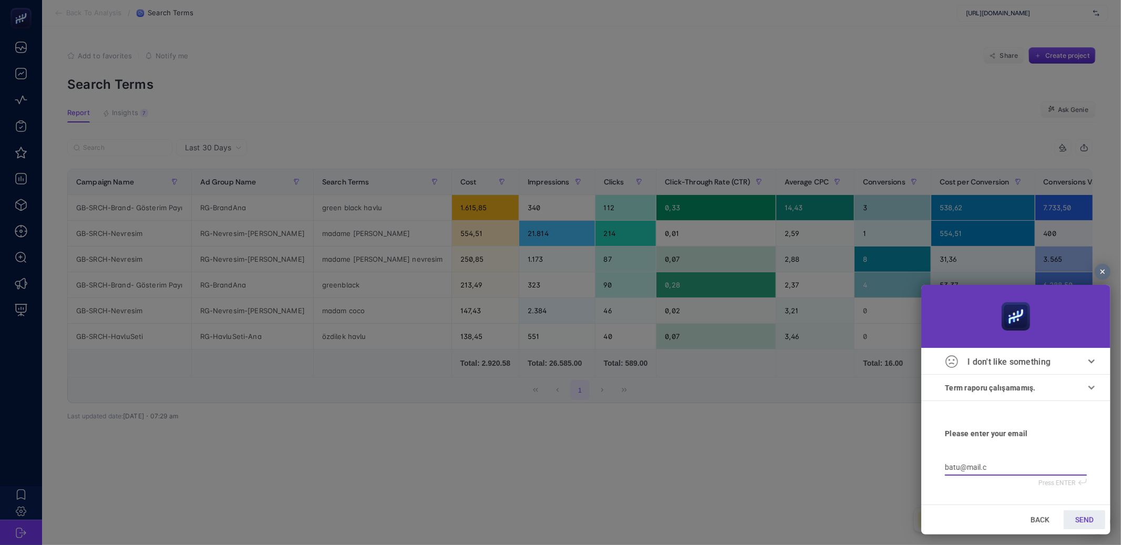
type input "batu@mail.co"
click at [1067, 515] on link "SEND" at bounding box center [1084, 519] width 42 height 19
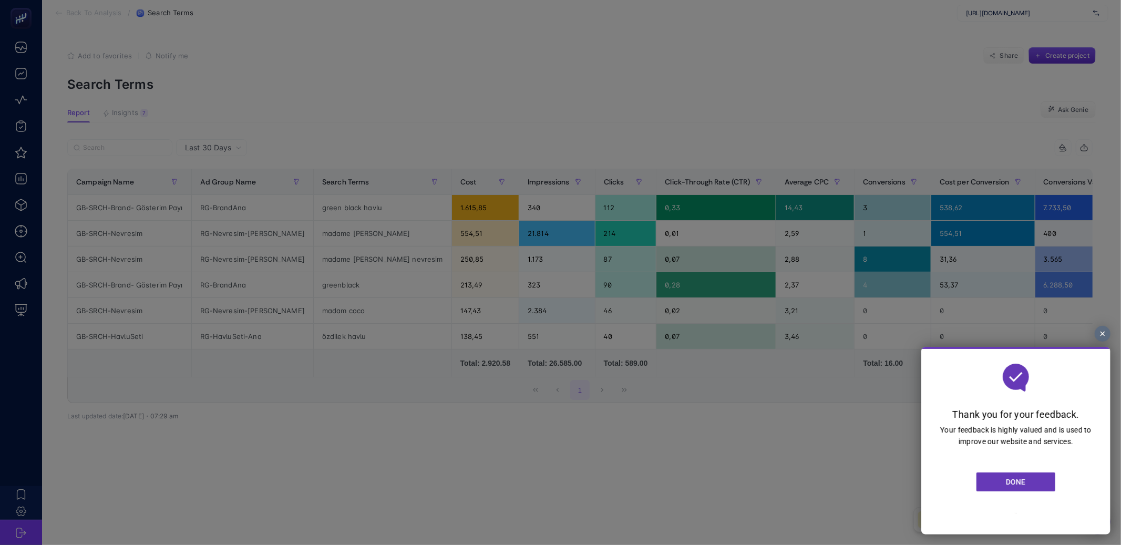
drag, startPoint x: 1026, startPoint y: 476, endPoint x: 1758, endPoint y: 814, distance: 806.0
click at [1026, 476] on link "DONE" at bounding box center [1015, 481] width 79 height 19
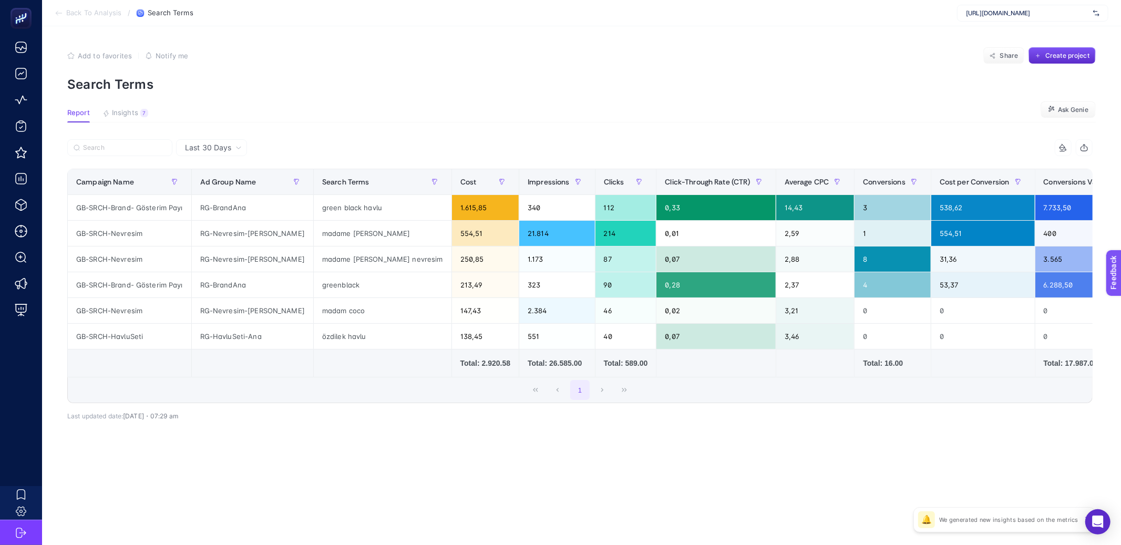
click at [780, 466] on div "Last 30 Days 9 items selected Campaign Name Ad Group Name Search Terms Cost Imp…" at bounding box center [580, 302] width 1042 height 327
click at [743, 73] on section "Add to favorites false Notify me Share Create project Search Terms" at bounding box center [581, 69] width 1028 height 45
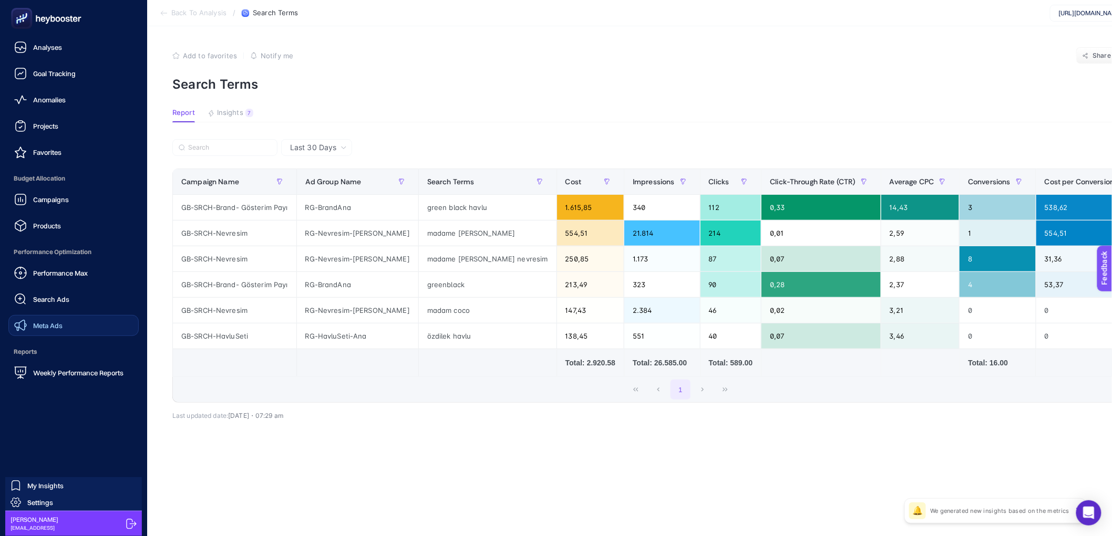
click at [28, 322] on div "Meta Ads" at bounding box center [38, 325] width 48 height 13
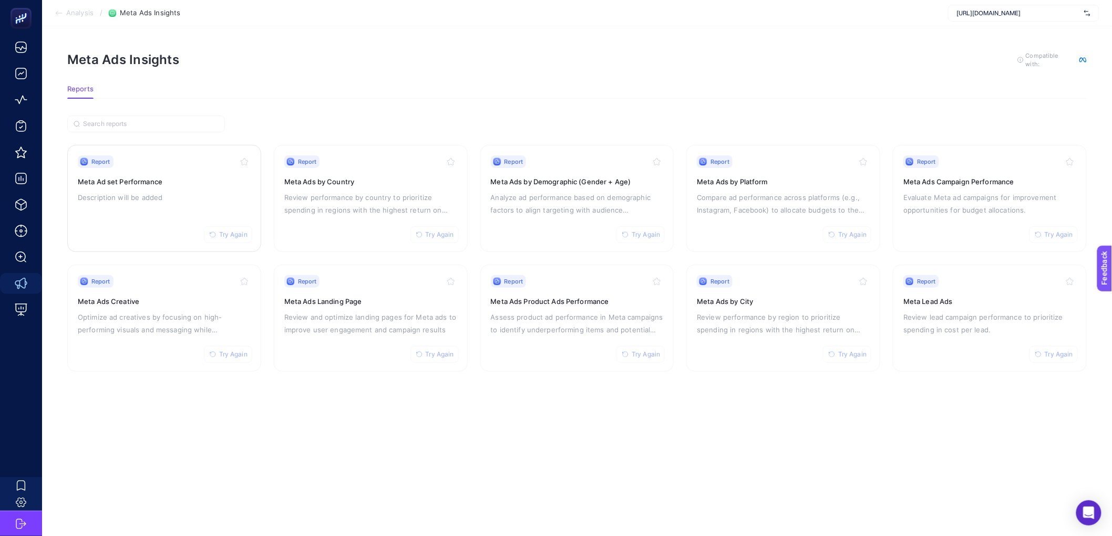
click at [221, 191] on p "Description will be added" at bounding box center [164, 197] width 173 height 13
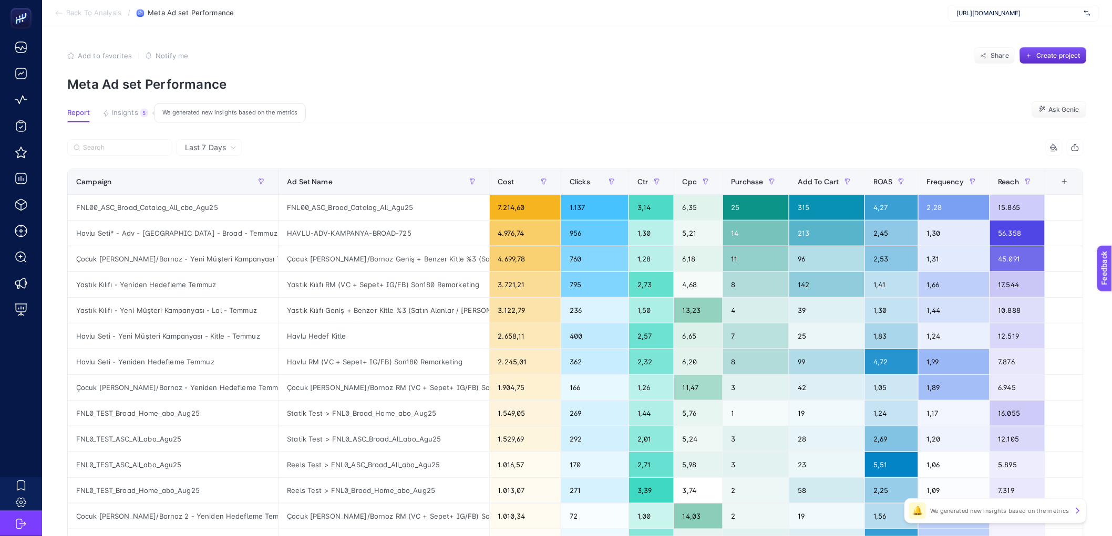
click at [138, 112] on button "Insights 5 We generated new insights based on the metrics" at bounding box center [125, 116] width 46 height 14
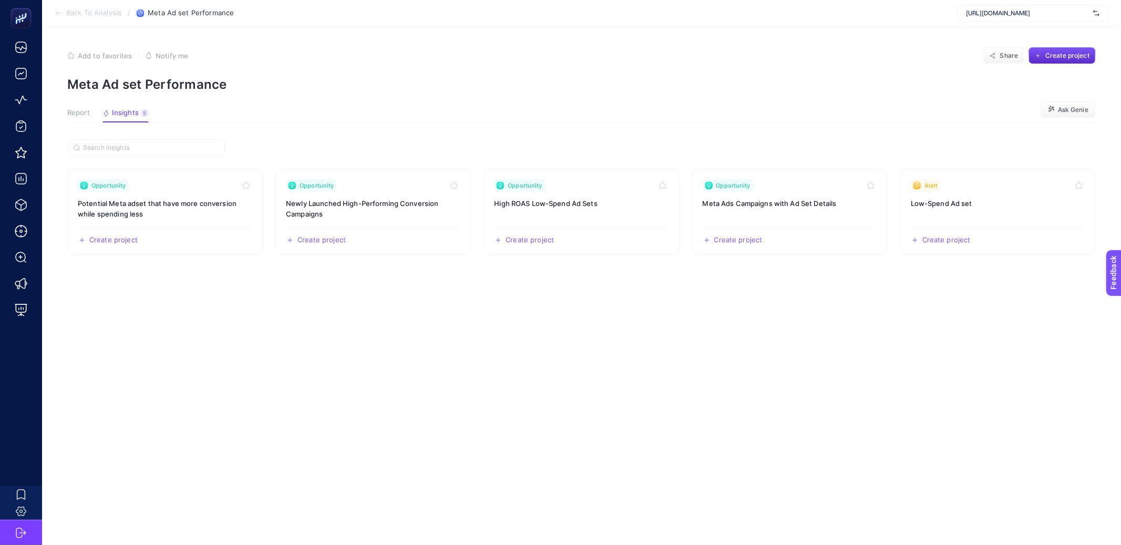
click at [69, 115] on span "Report" at bounding box center [78, 113] width 23 height 8
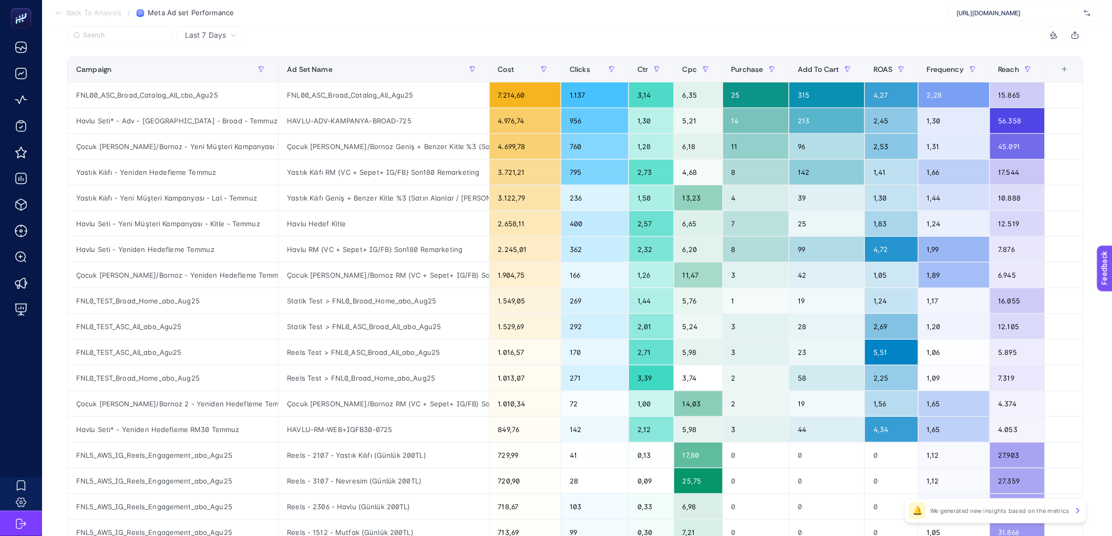
scroll to position [111, 0]
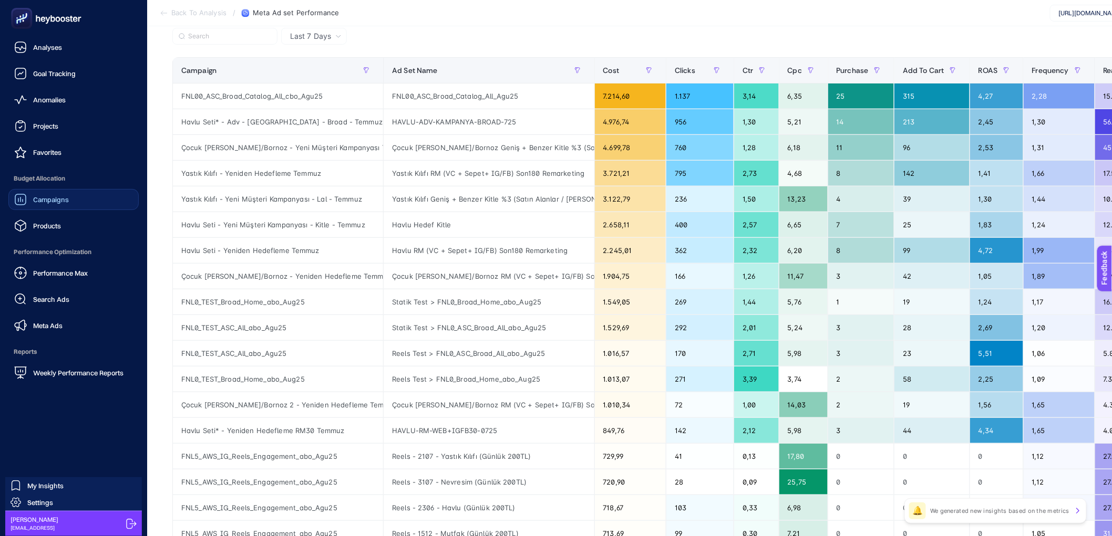
click at [33, 203] on span "Campaigns" at bounding box center [51, 199] width 36 height 8
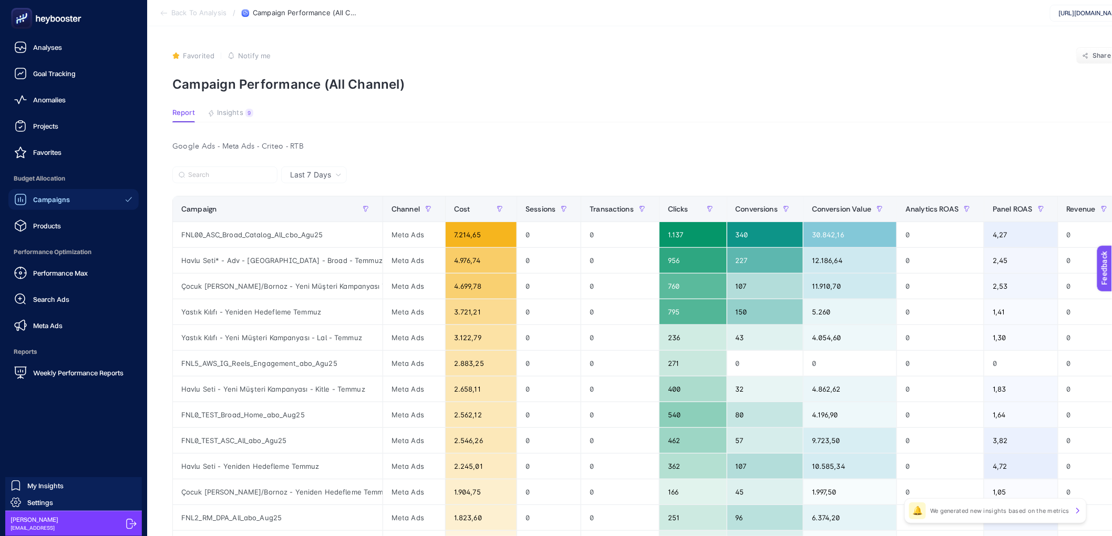
click at [43, 242] on span "Performance Optimization" at bounding box center [73, 252] width 130 height 21
click at [46, 225] on span "Products" at bounding box center [47, 226] width 28 height 8
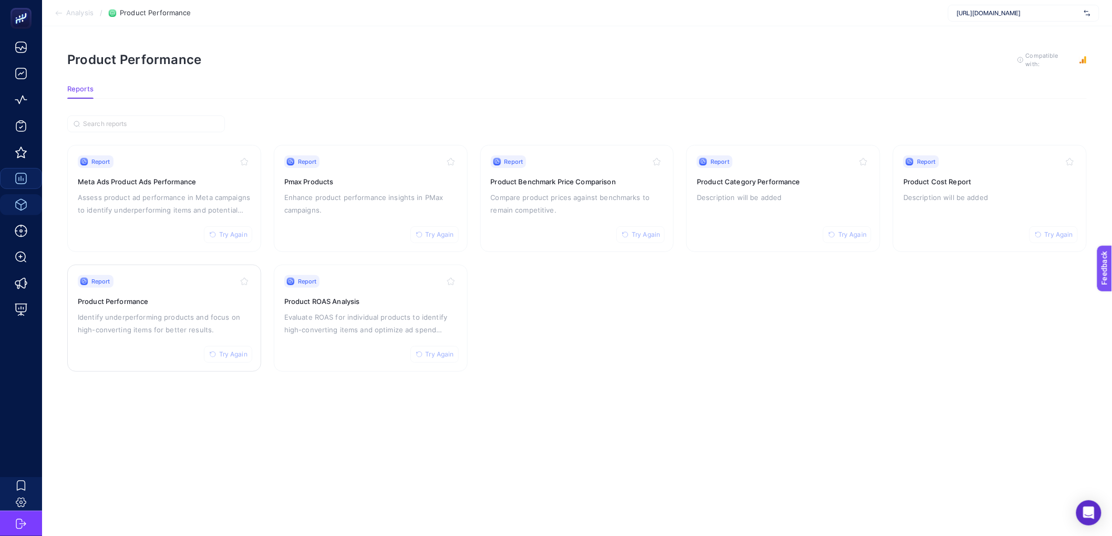
click at [201, 286] on div "Report Try Again" at bounding box center [164, 281] width 173 height 13
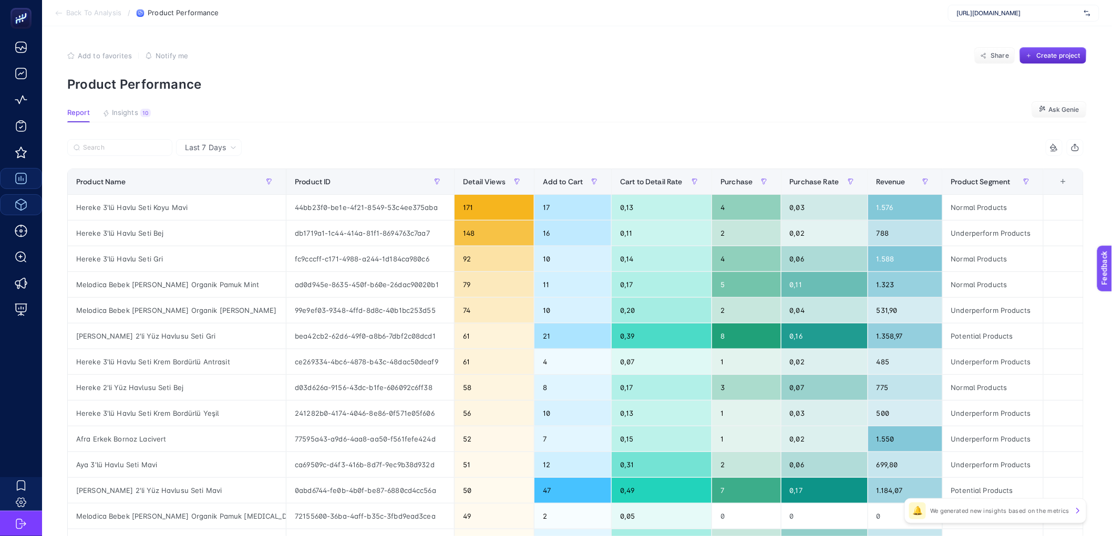
click at [127, 107] on article "Add to favorites false Notify me Share Create project Product Performance Repor…" at bounding box center [577, 436] width 1070 height 821
click at [126, 110] on span "Insights" at bounding box center [125, 113] width 26 height 8
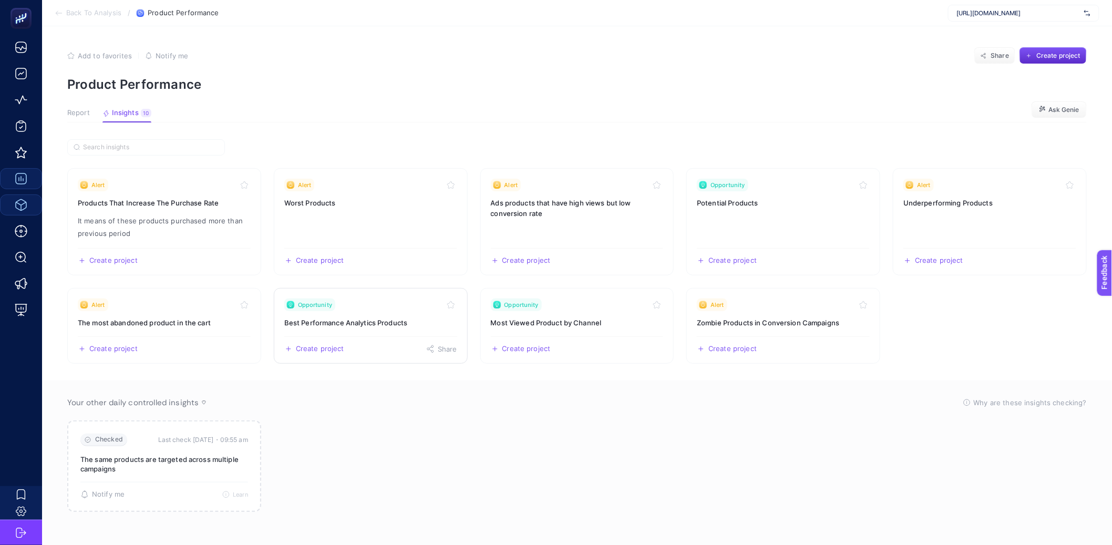
click at [363, 318] on h3 "Best Performance Analytics Products" at bounding box center [370, 322] width 173 height 11
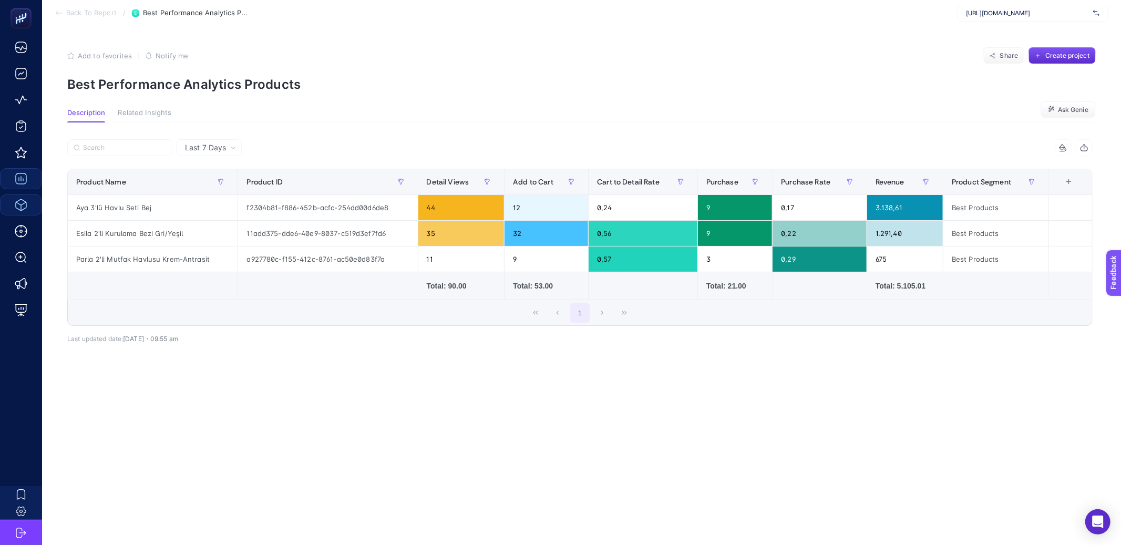
click at [196, 151] on span "Last 7 Days" at bounding box center [205, 147] width 41 height 11
click at [195, 190] on li "Last 30 Days" at bounding box center [208, 188] width 59 height 19
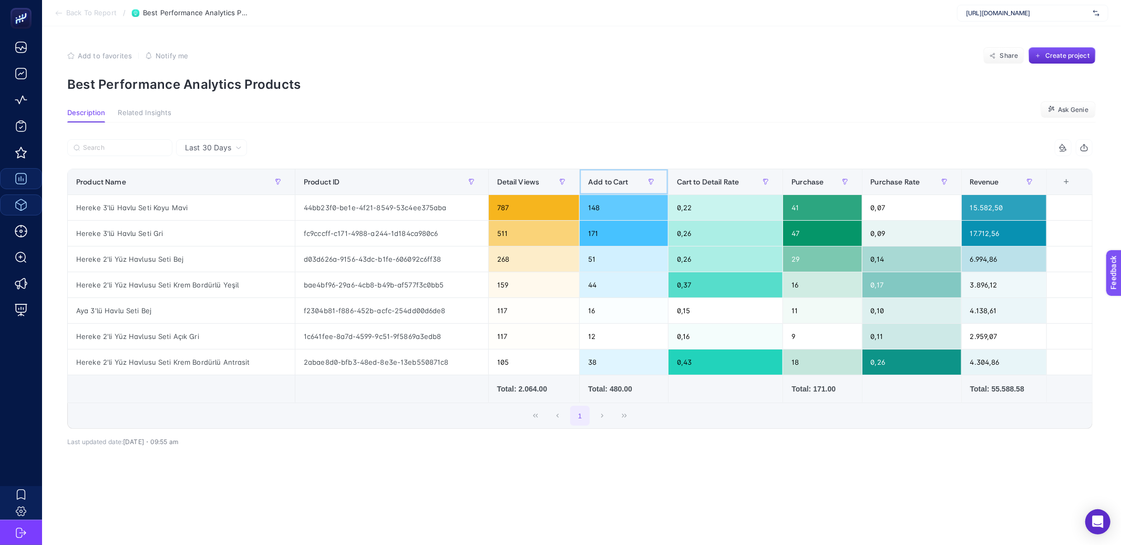
click at [592, 181] on span "Add to Cart" at bounding box center [608, 182] width 40 height 8
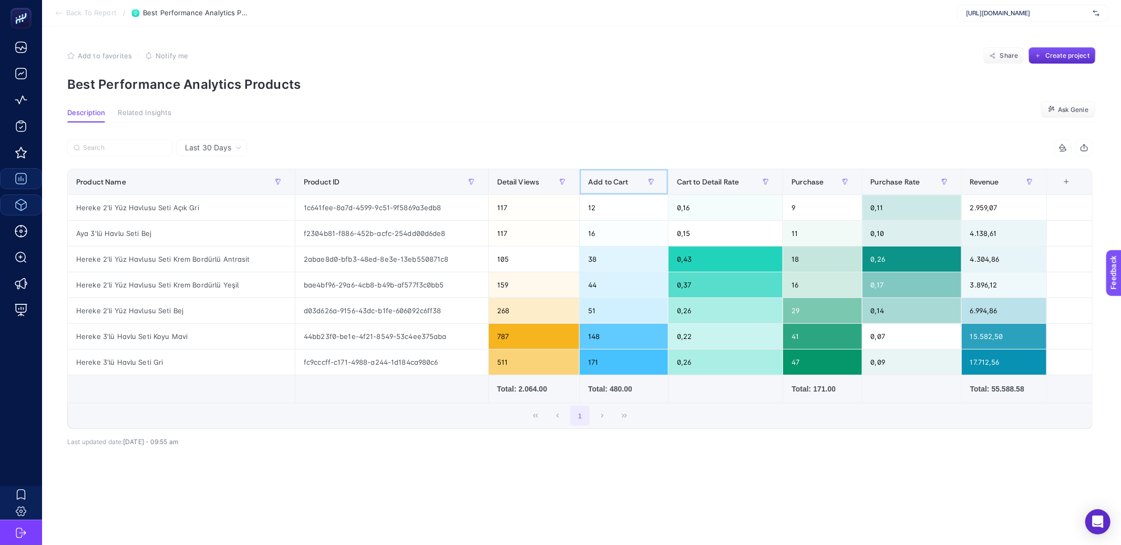
click at [592, 181] on span "Add to Cart" at bounding box center [608, 182] width 40 height 8
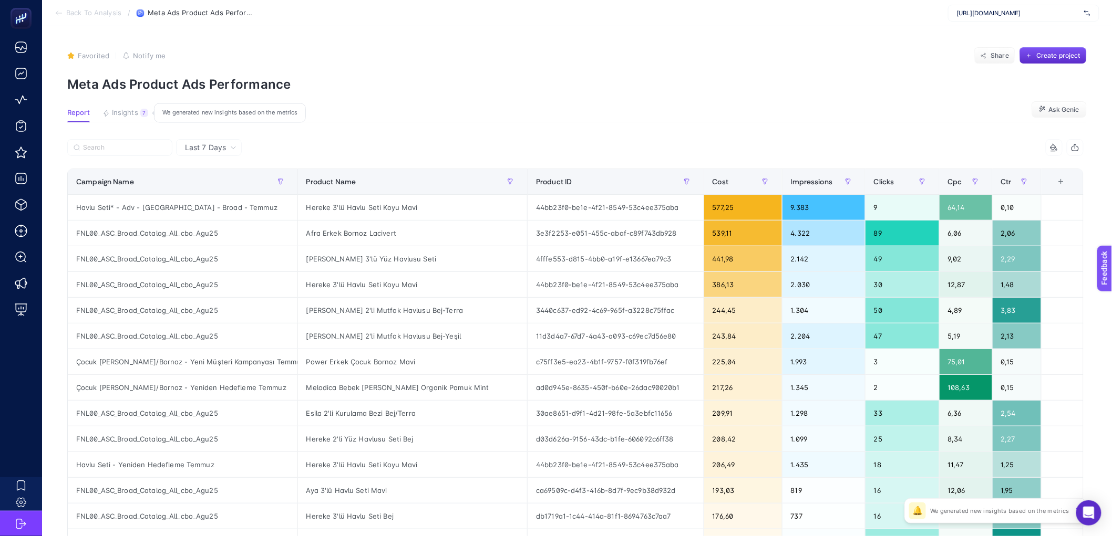
click at [125, 112] on span "Insights" at bounding box center [125, 113] width 26 height 8
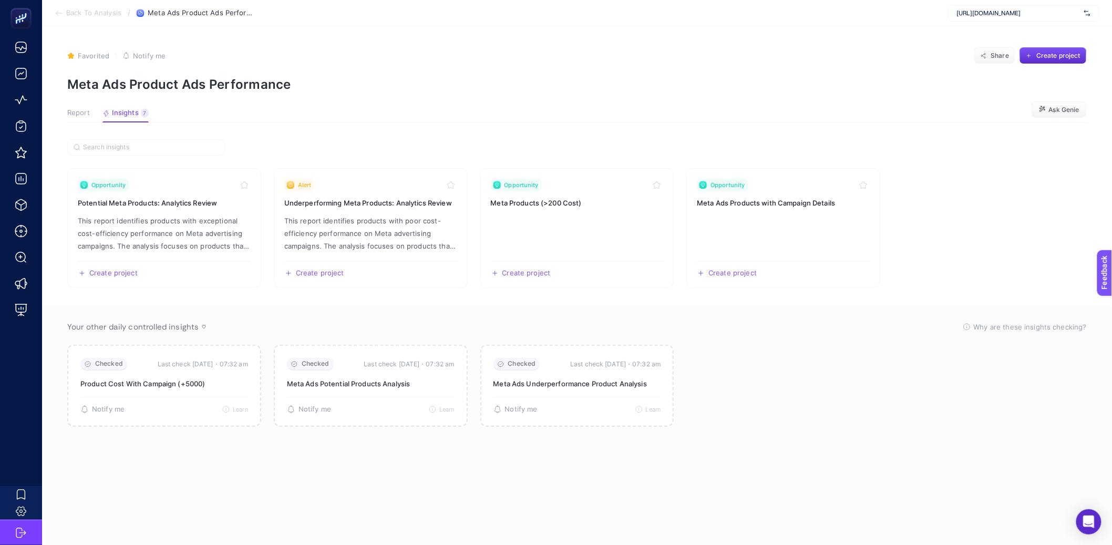
click at [90, 110] on div "Report Insights 7 We generated new insights based on the metrics" at bounding box center [107, 116] width 81 height 14
click at [85, 117] on span "Report" at bounding box center [78, 113] width 23 height 8
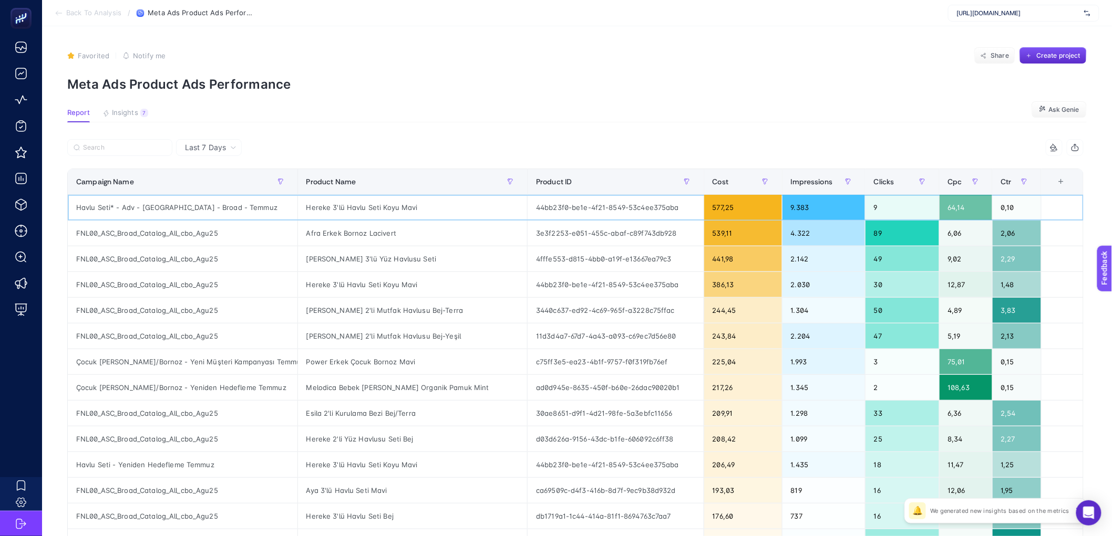
click at [377, 209] on div "Hereke 3'lü Havlu Seti Koyu Mavi" at bounding box center [413, 207] width 230 height 25
click at [380, 257] on div "Anna 3'lü Yüz Havlusu Seti" at bounding box center [413, 258] width 230 height 25
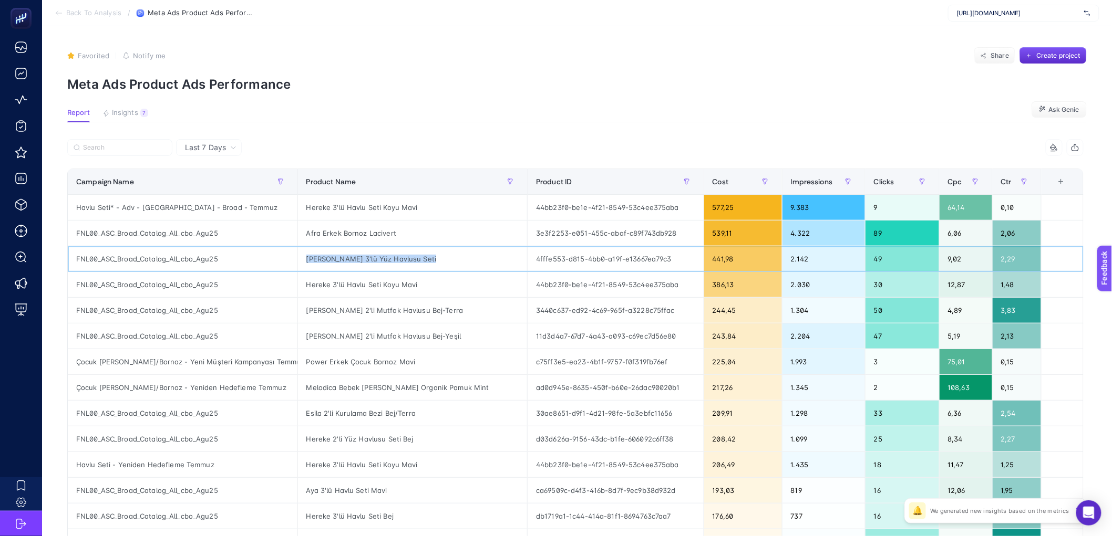
click at [380, 257] on div "Anna 3'lü Yüz Havlusu Seti" at bounding box center [413, 258] width 230 height 25
click at [381, 295] on div "Hereke 3'lü Havlu Seti Koyu Mavi" at bounding box center [413, 284] width 230 height 25
click at [382, 318] on div "Vera 2'li Mutfak Havlusu Bej-Terra" at bounding box center [413, 310] width 230 height 25
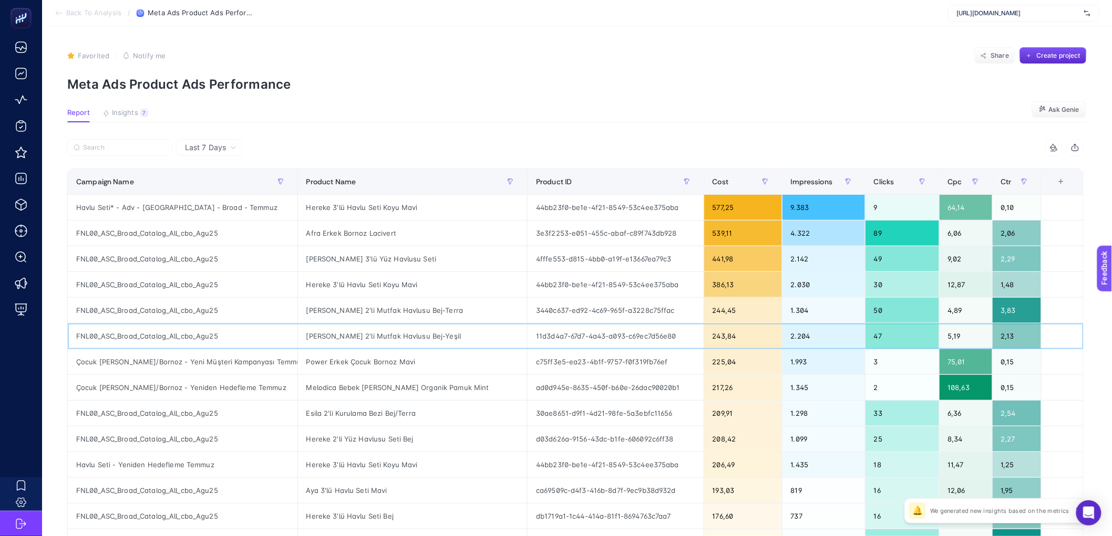
click at [383, 333] on div "Neva 2'li Mutfak Havlusu Bej-Yeşil" at bounding box center [413, 336] width 230 height 25
click at [383, 353] on div "Power Erkek Çocuk Bornoz Mavi" at bounding box center [413, 361] width 230 height 25
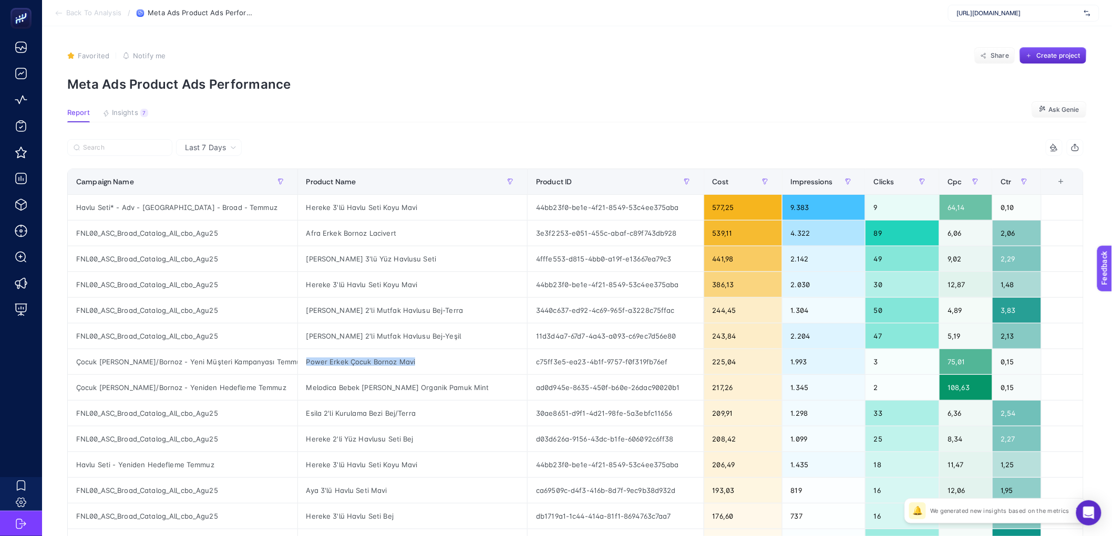
click at [1071, 183] on div "+" at bounding box center [1061, 182] width 20 height 8
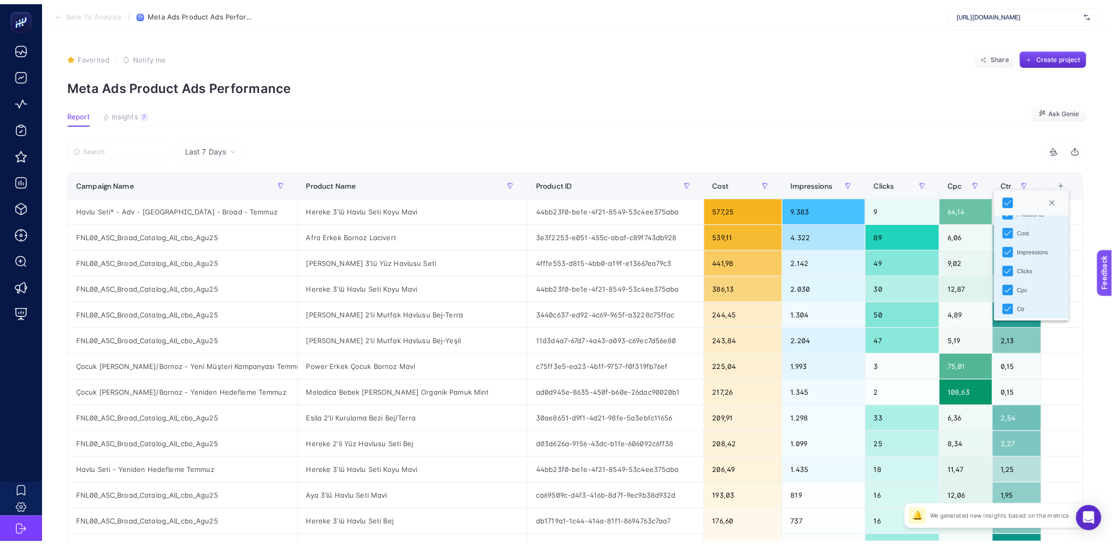
scroll to position [54, 0]
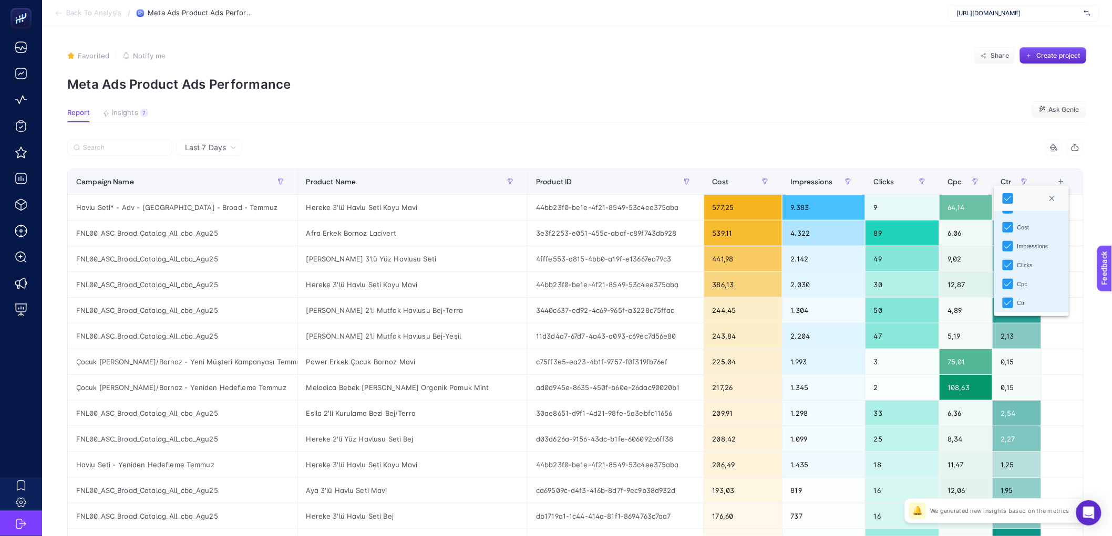
click at [903, 111] on section "Report Insights 7 We generated new insights based on the metrics Ask Genie" at bounding box center [576, 116] width 1019 height 14
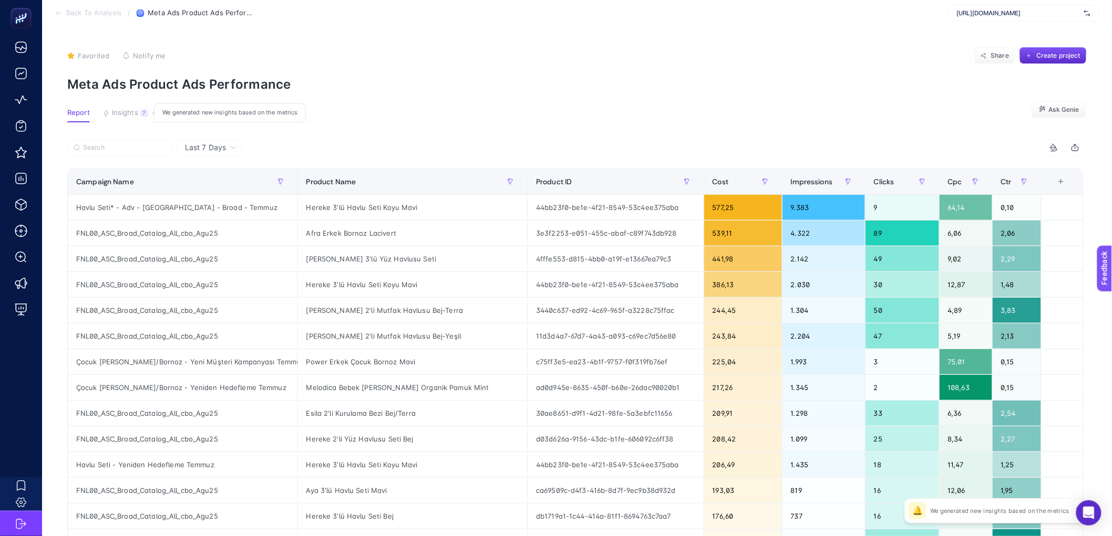
click at [133, 110] on span "Insights" at bounding box center [125, 113] width 26 height 8
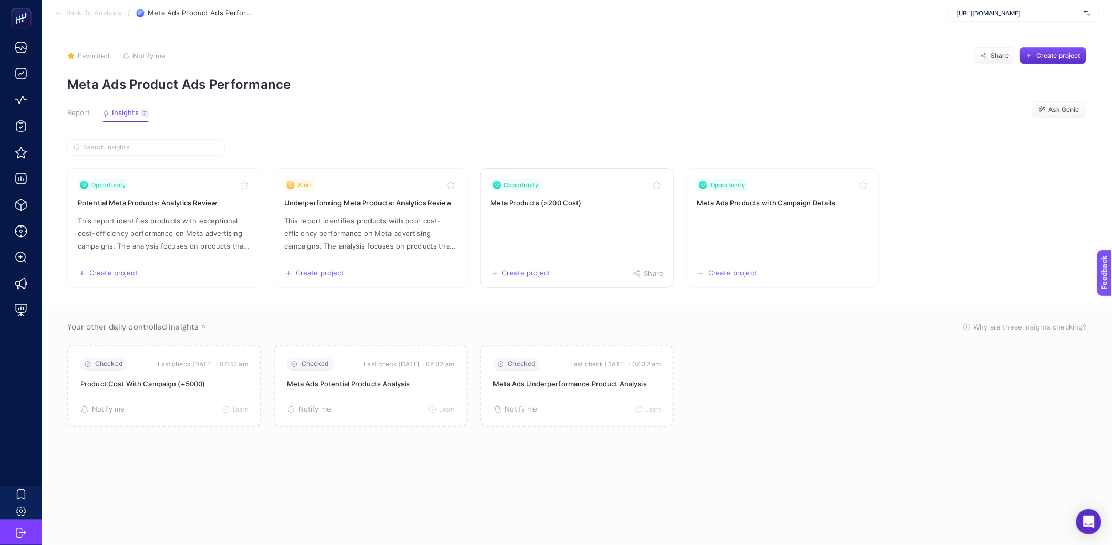
click at [535, 240] on link "Opportunity Meta Products (>200 Cost) Create project Share" at bounding box center [577, 228] width 194 height 120
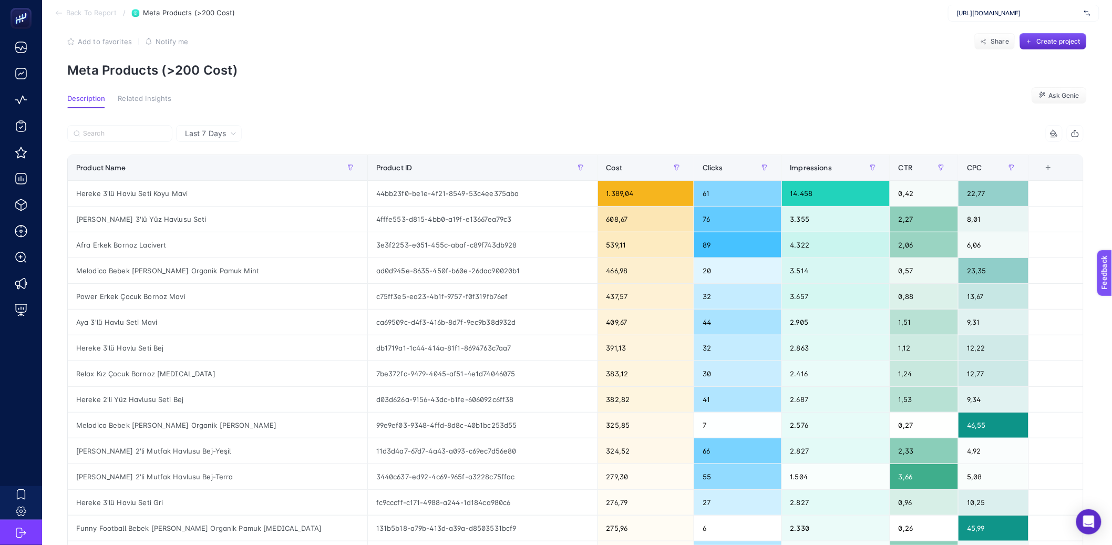
scroll to position [13, 0]
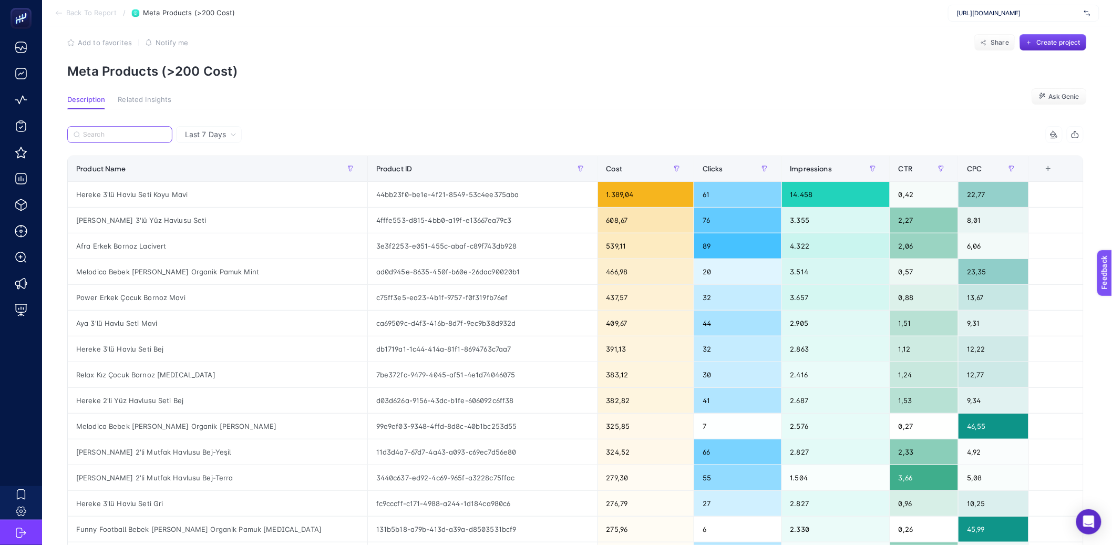
click at [117, 134] on input "Search" at bounding box center [124, 135] width 83 height 8
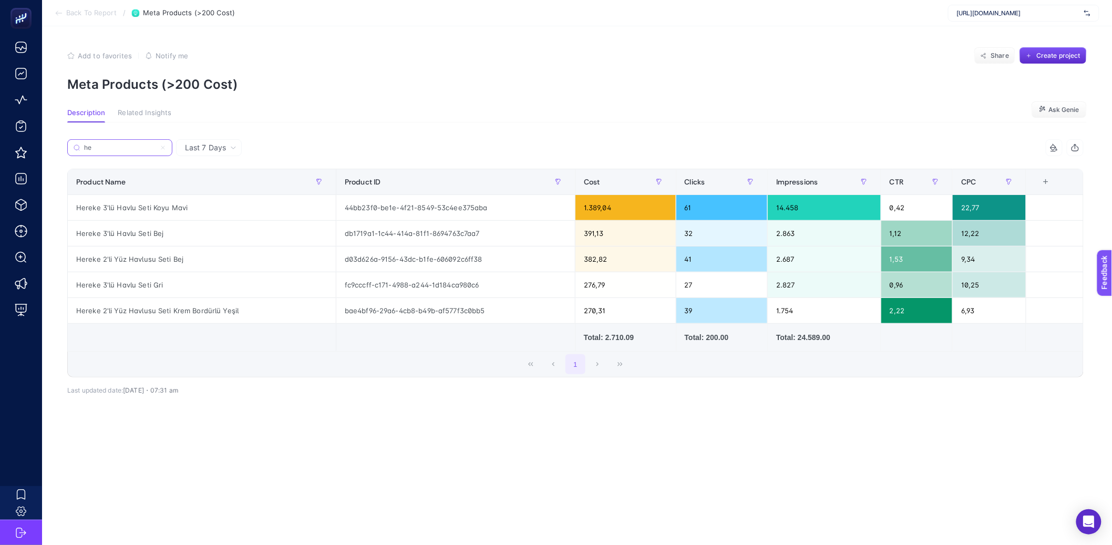
scroll to position [0, 0]
type input "h"
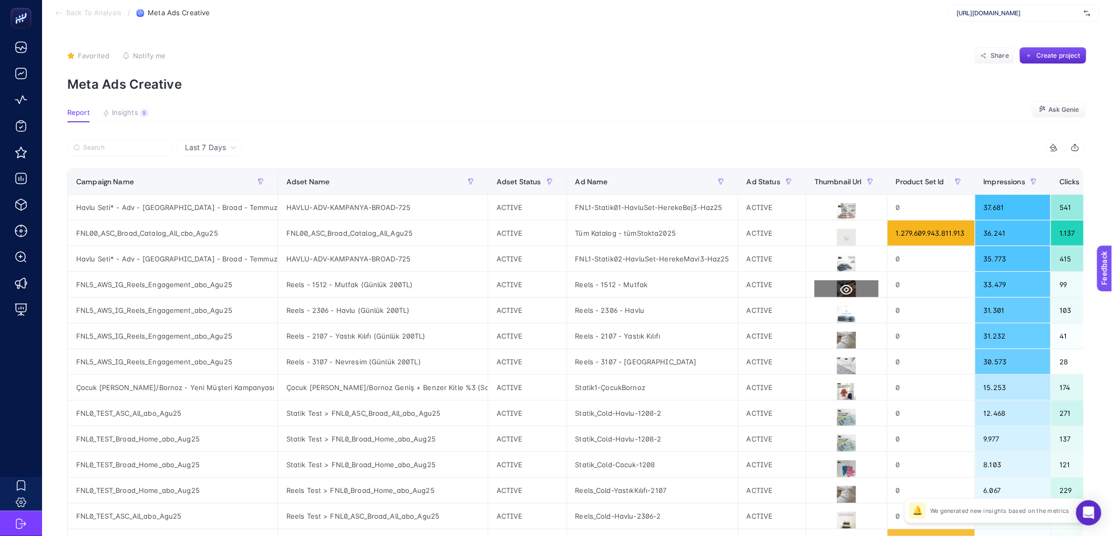
click at [840, 289] on icon at bounding box center [846, 290] width 13 height 10
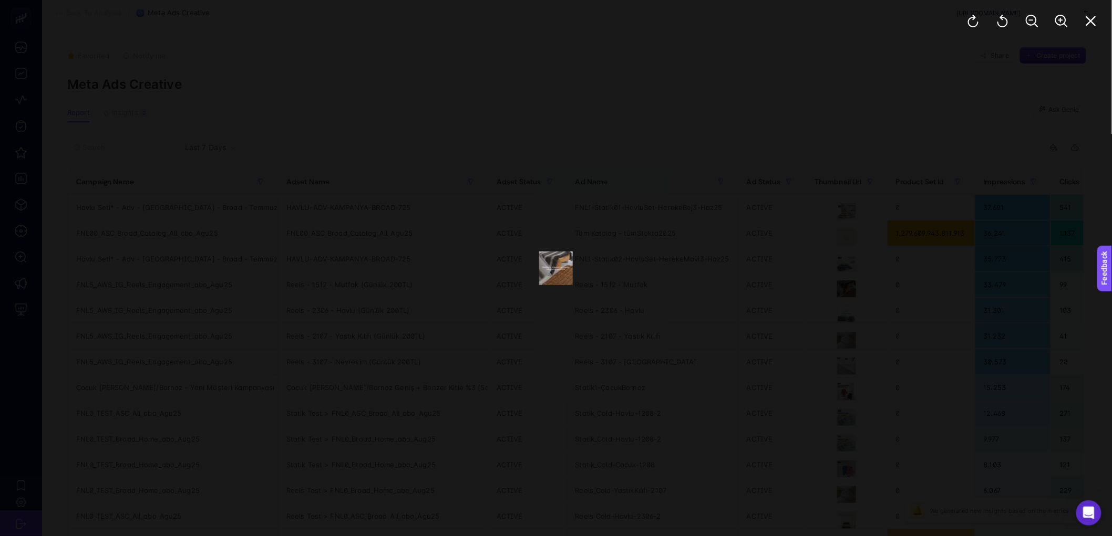
click at [888, 235] on div at bounding box center [556, 268] width 1112 height 536
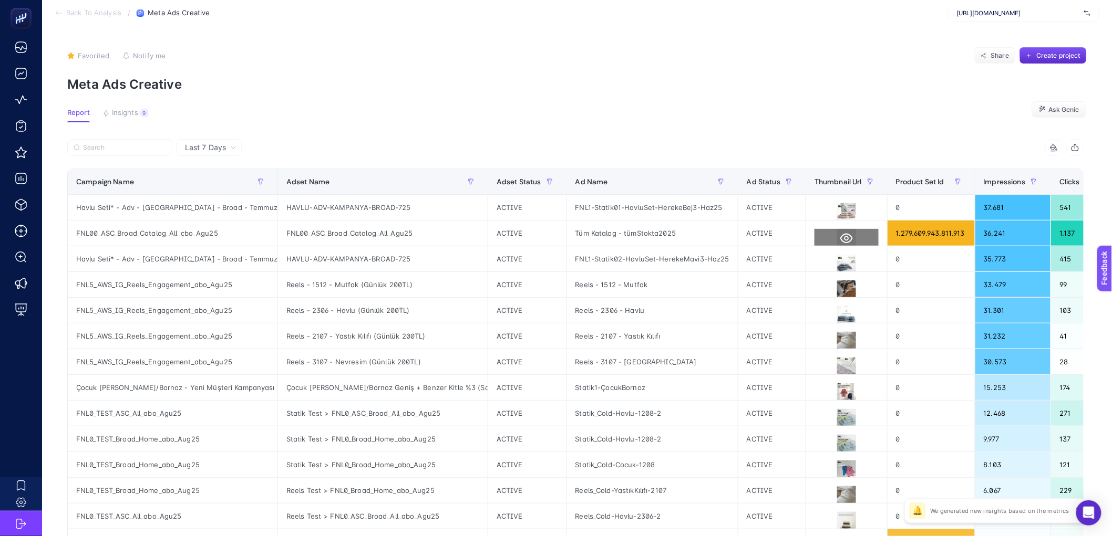
click at [840, 234] on icon at bounding box center [846, 238] width 13 height 13
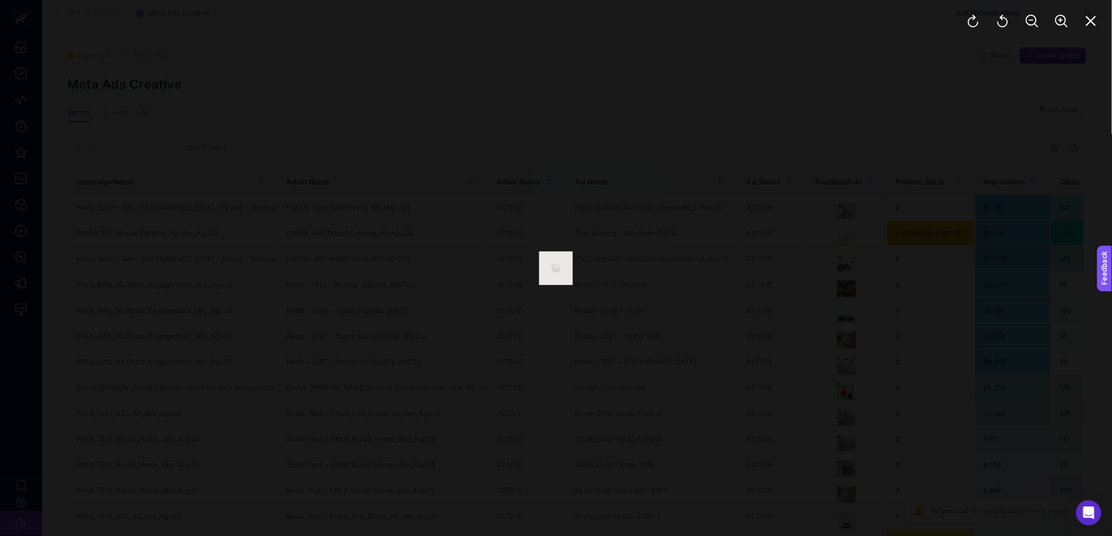
click at [838, 263] on div at bounding box center [556, 268] width 1112 height 536
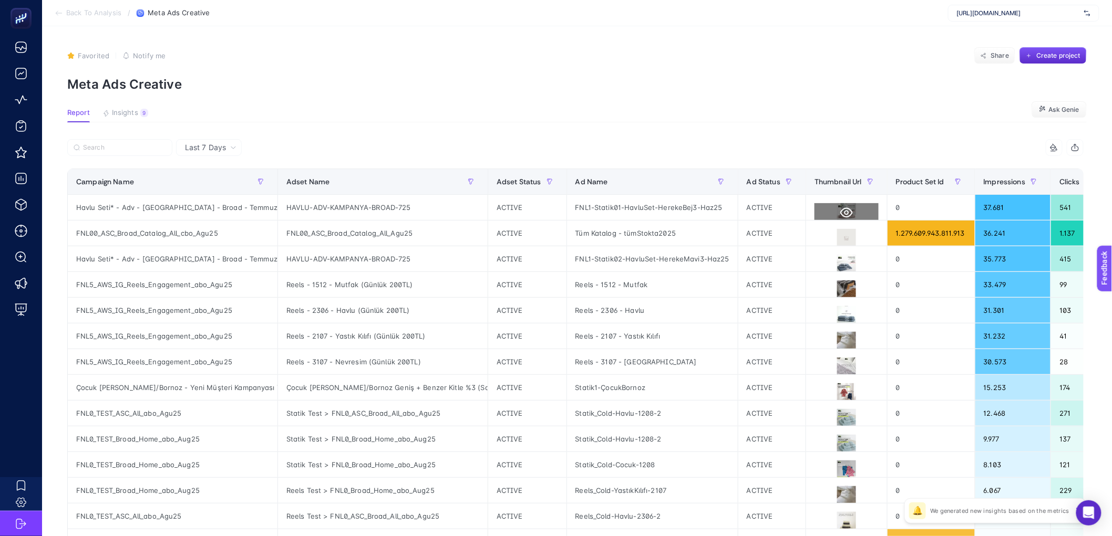
click at [840, 211] on icon at bounding box center [846, 212] width 13 height 13
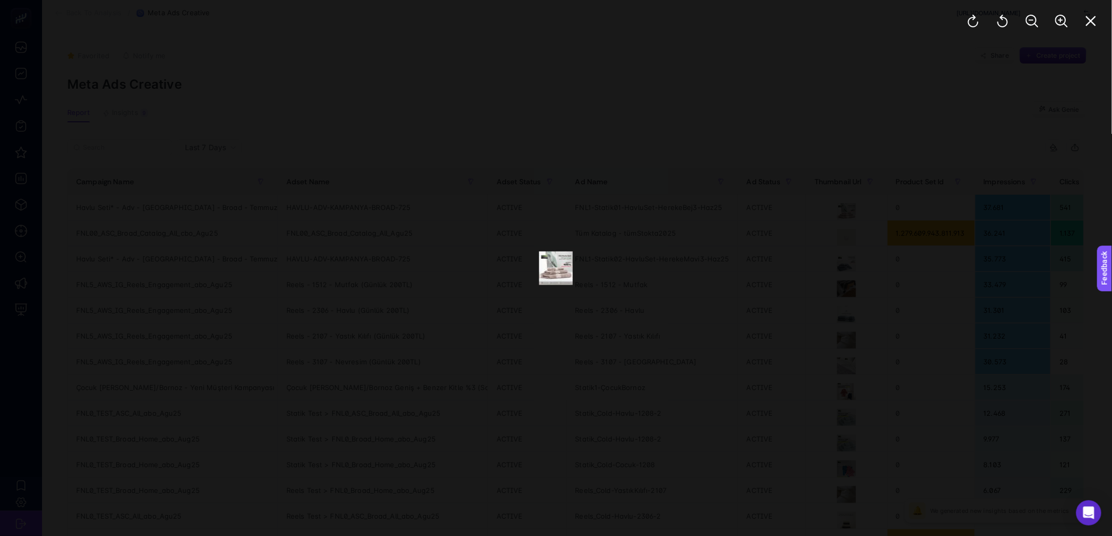
click at [764, 311] on div at bounding box center [556, 268] width 1112 height 536
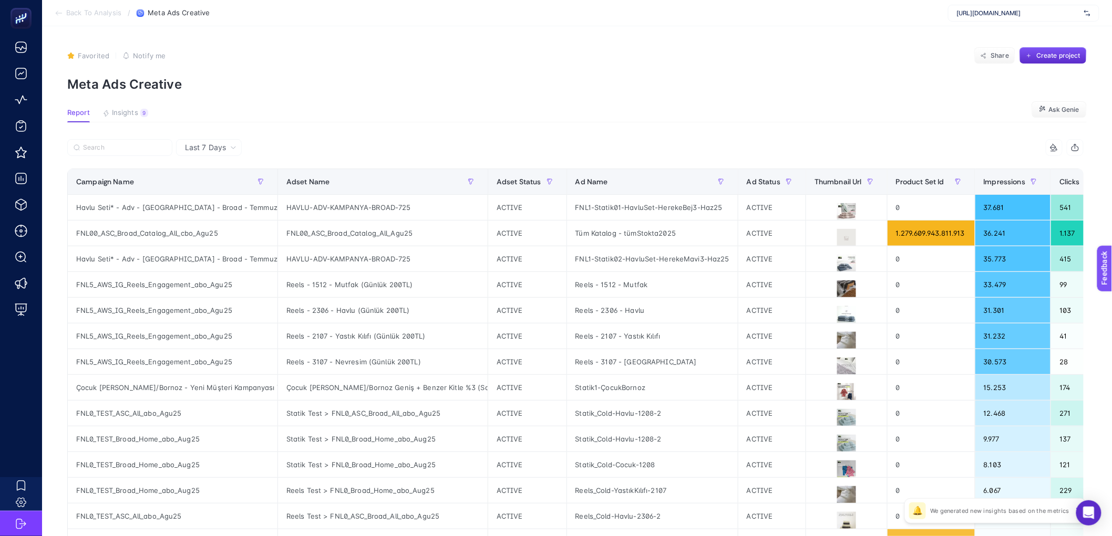
click at [909, 60] on div "Favorited true Notify me Share Create project" at bounding box center [576, 55] width 1019 height 17
click at [1008, 123] on article "Favorited true Notify me Share Create project Meta Ads Creative Report Insights…" at bounding box center [577, 436] width 1070 height 821
click at [809, 86] on p "Meta Ads Creative" at bounding box center [576, 84] width 1019 height 15
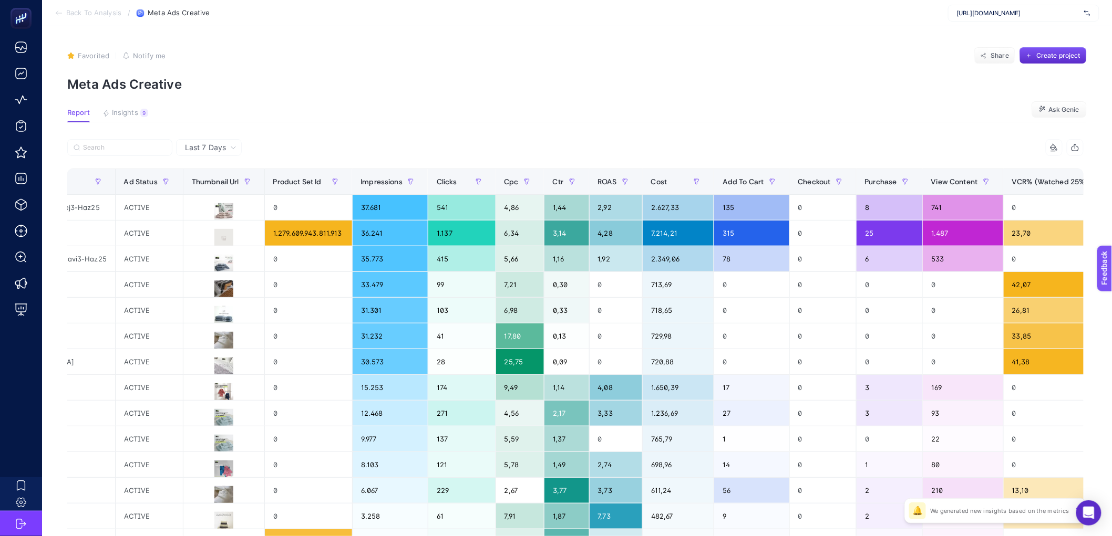
scroll to position [0, 626]
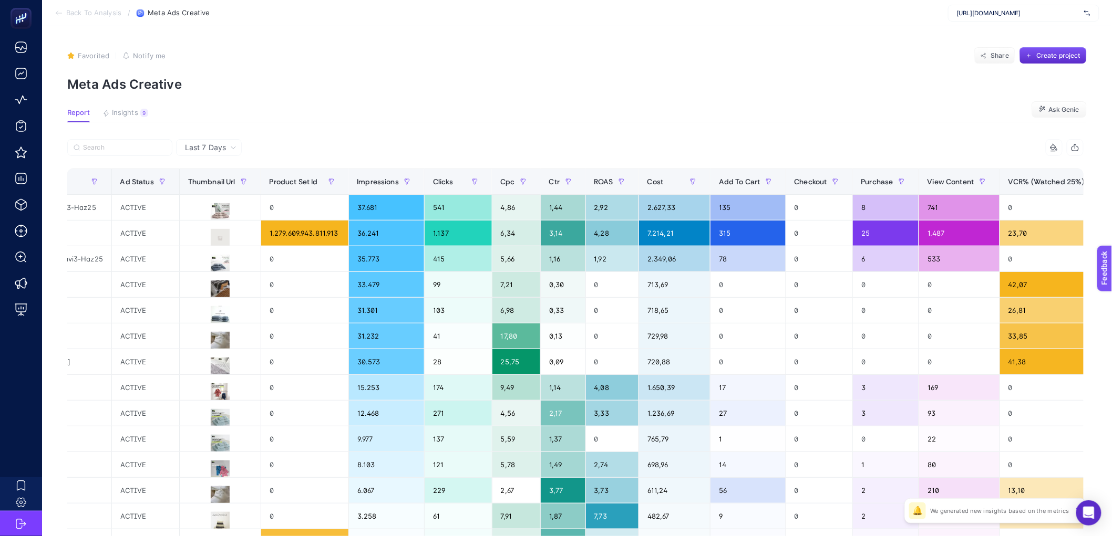
click at [100, 116] on div "Report Insights 9 We generated new insights based on the metrics" at bounding box center [107, 116] width 81 height 14
drag, startPoint x: 897, startPoint y: 180, endPoint x: 963, endPoint y: 216, distance: 76.2
drag, startPoint x: 952, startPoint y: 260, endPoint x: 991, endPoint y: 264, distance: 39.1
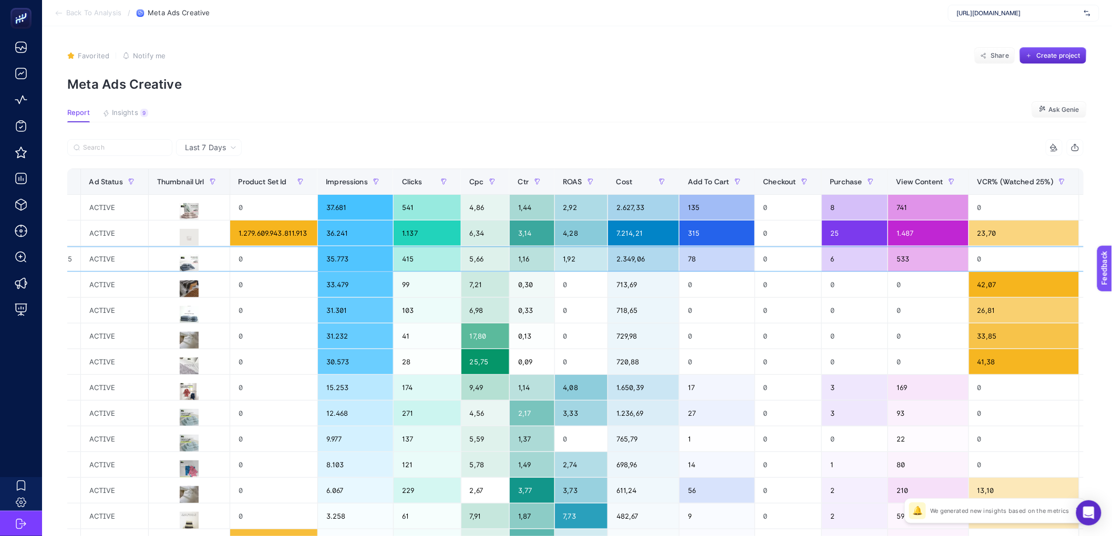
scroll to position [0, 683]
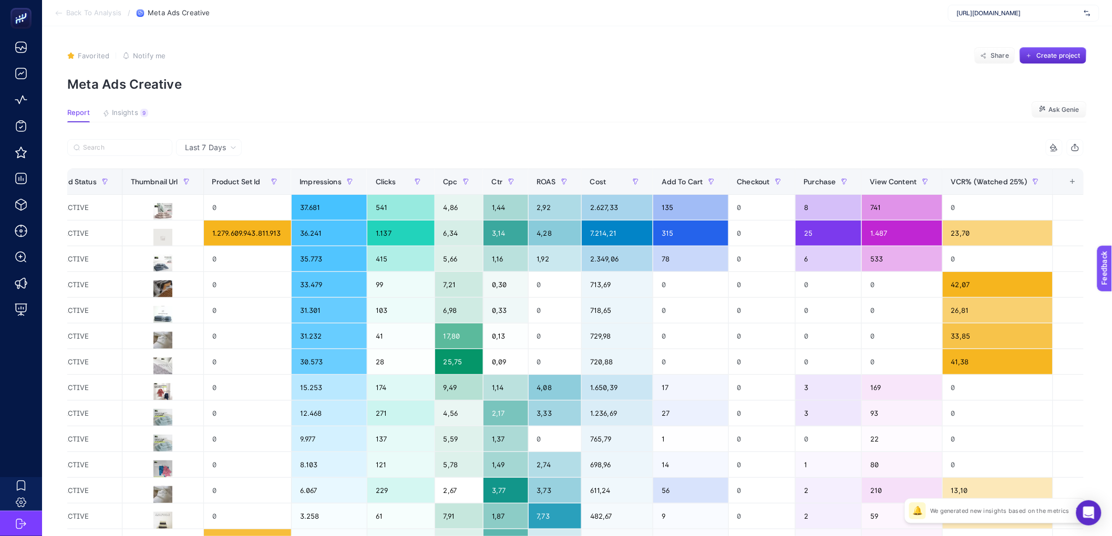
click at [1069, 185] on div "+" at bounding box center [1073, 182] width 20 height 8
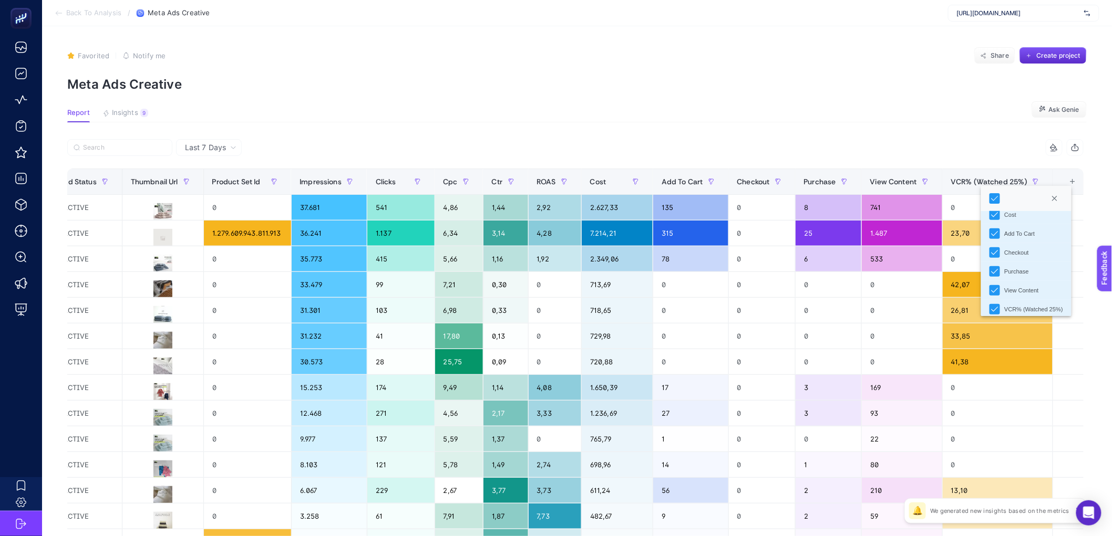
scroll to position [243, 0]
click at [860, 123] on article "Favorited true Notify me Share Create project Meta Ads Creative Report Insights…" at bounding box center [577, 436] width 1070 height 821
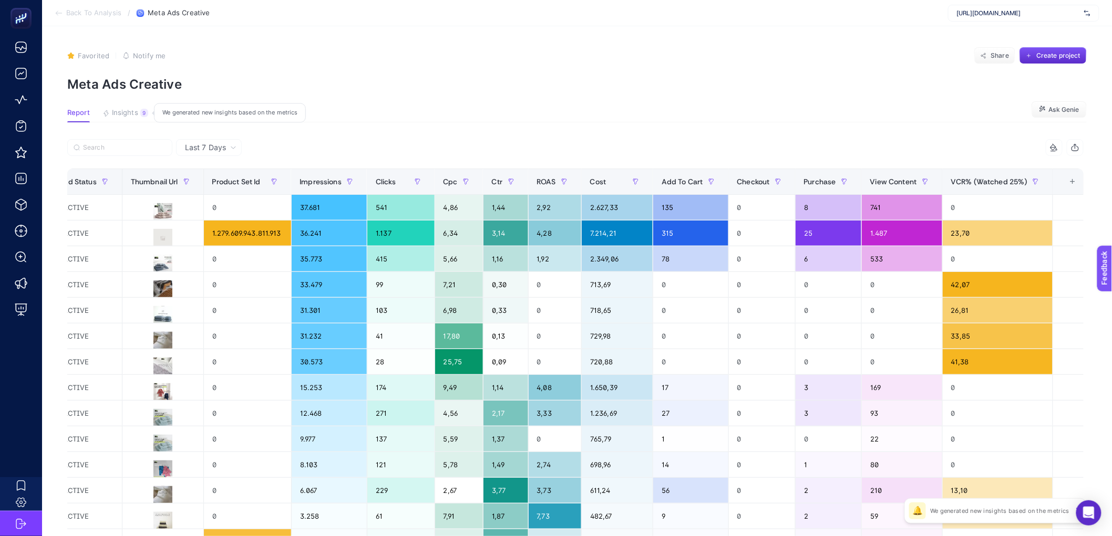
click at [122, 114] on span "Insights" at bounding box center [125, 113] width 26 height 8
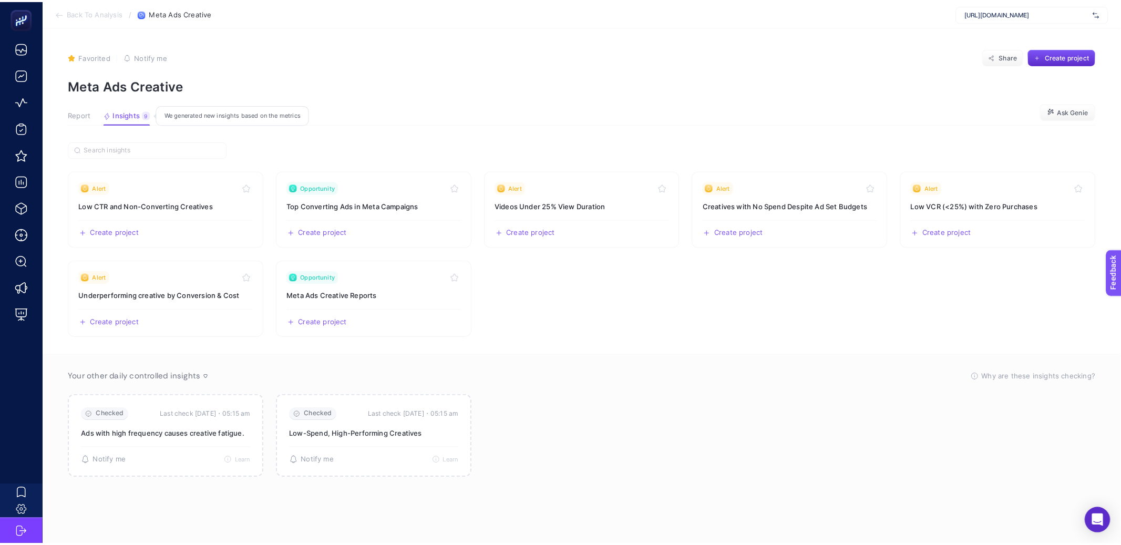
scroll to position [0, 0]
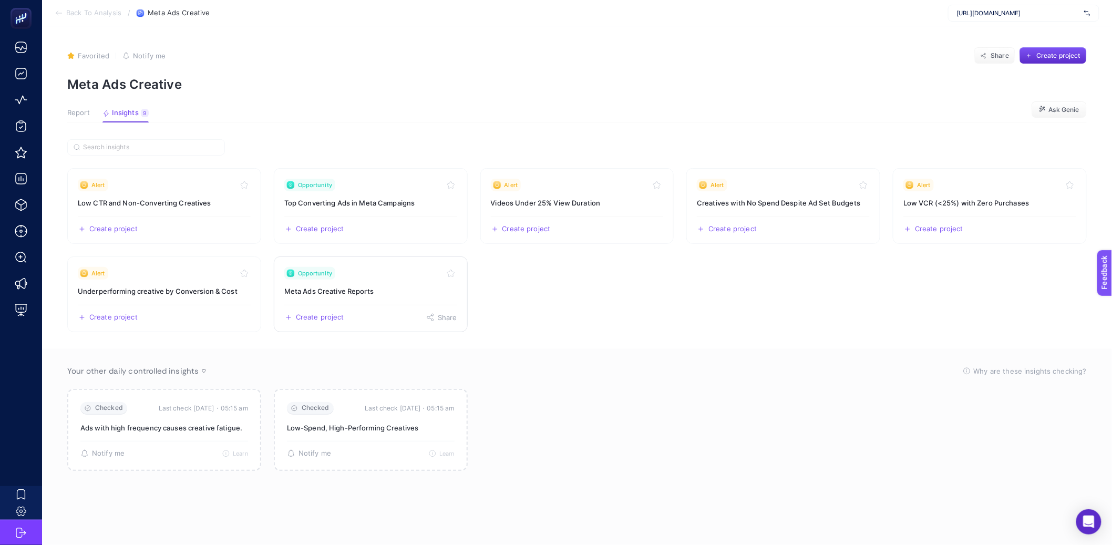
click at [338, 313] on span "Create project" at bounding box center [320, 317] width 48 height 8
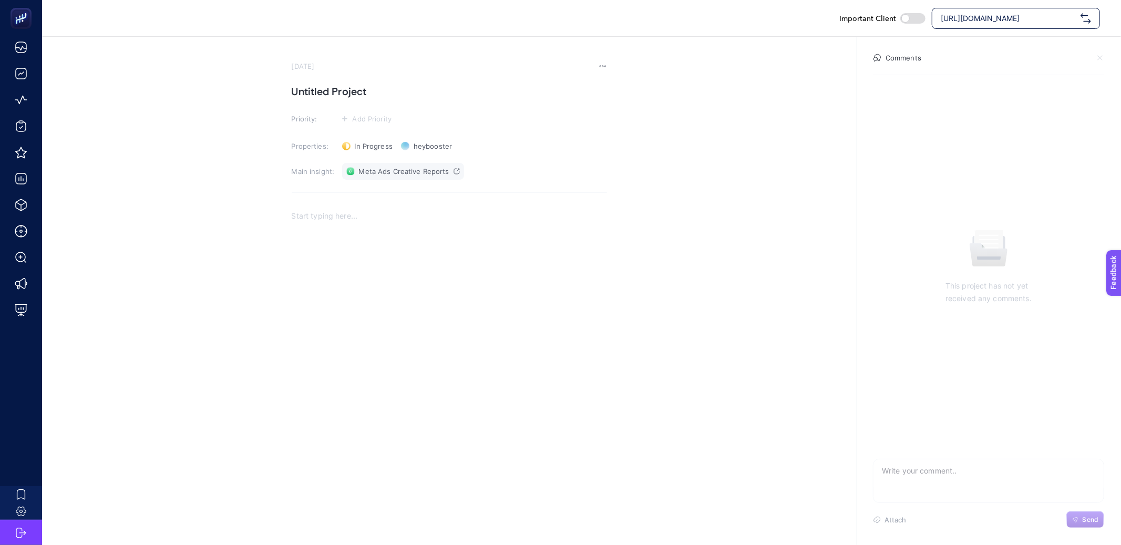
click at [427, 177] on link "Meta Ads Creative Reports" at bounding box center [403, 171] width 122 height 17
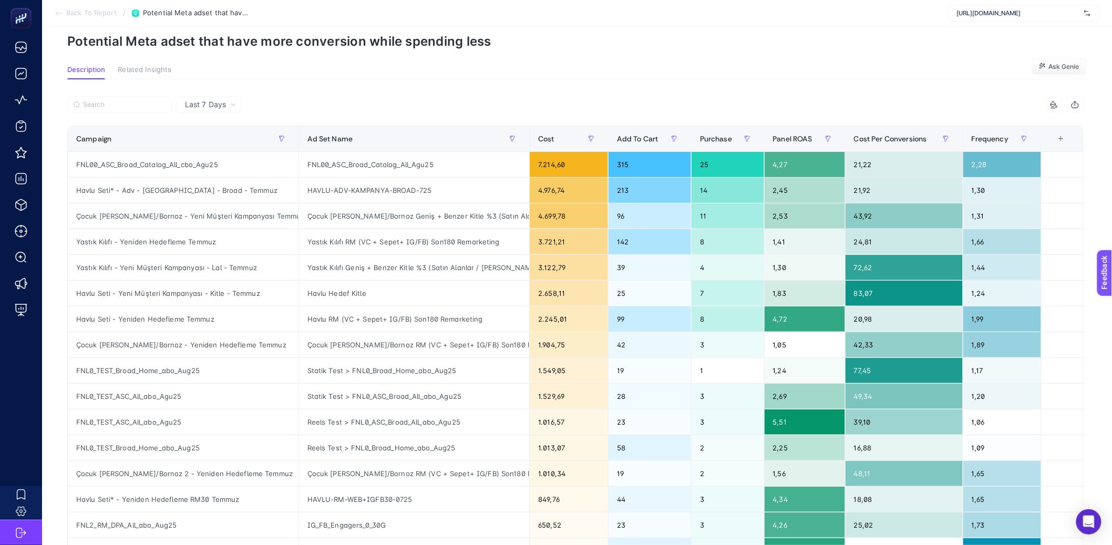
scroll to position [42, 0]
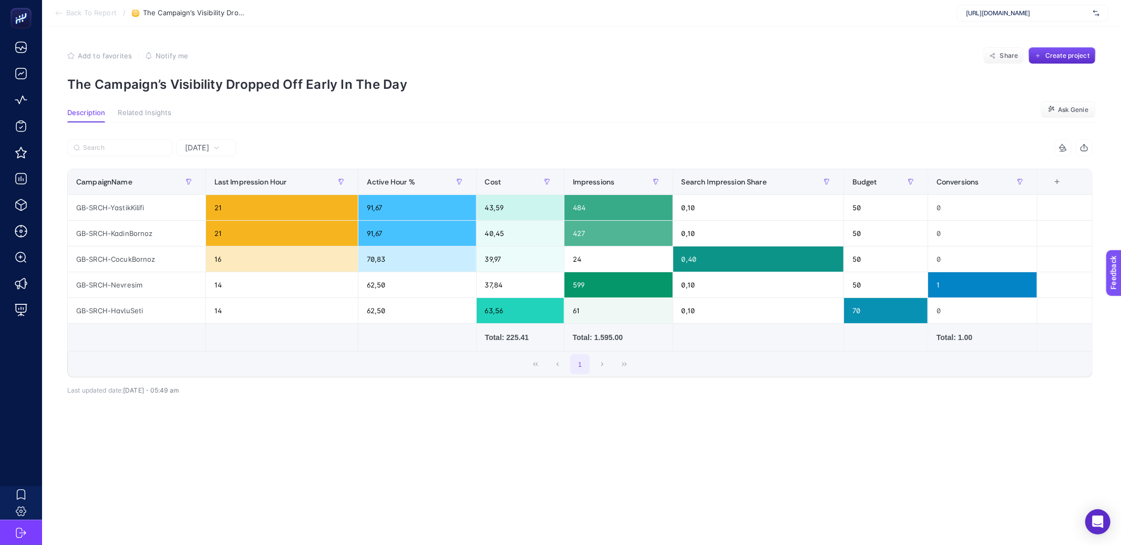
click at [202, 149] on span "[DATE]" at bounding box center [197, 147] width 24 height 11
click at [203, 185] on li "Last 7 Days" at bounding box center [206, 188] width 54 height 19
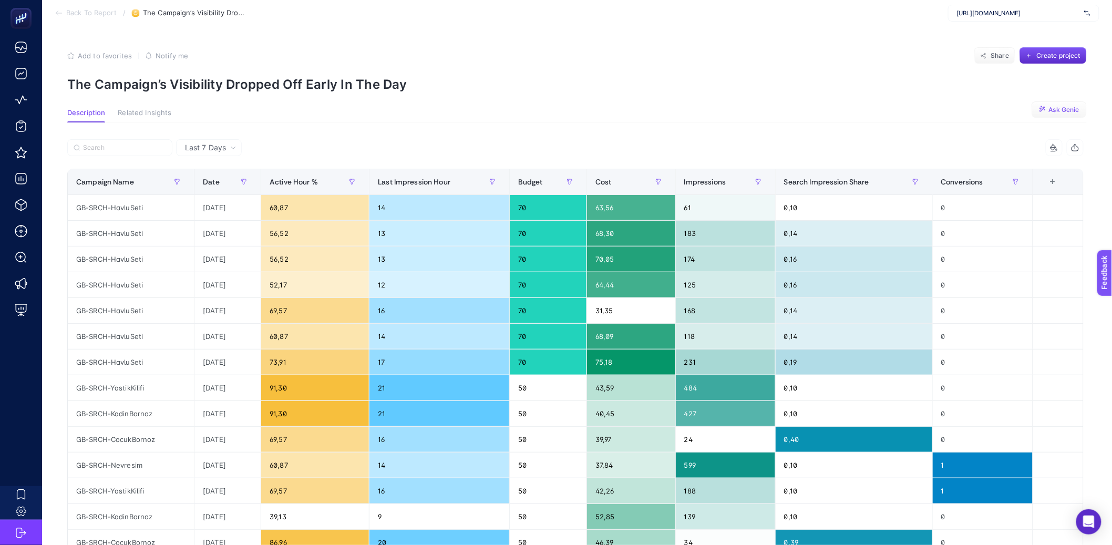
click at [1056, 112] on span "Ask Genie" at bounding box center [1064, 110] width 30 height 8
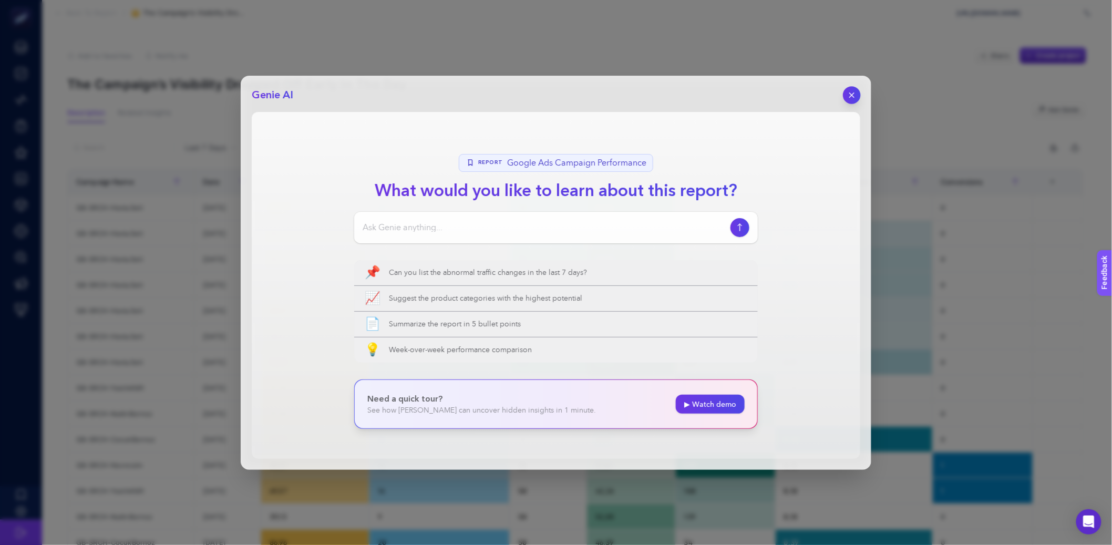
click at [852, 101] on button "button" at bounding box center [852, 95] width 18 height 18
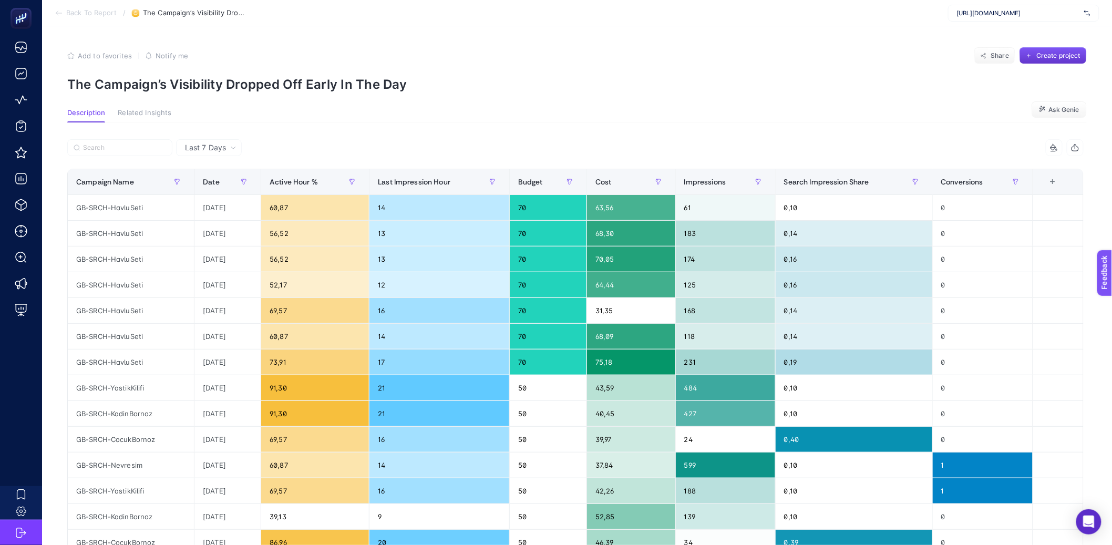
click at [1034, 57] on button "Create project" at bounding box center [1052, 55] width 67 height 17
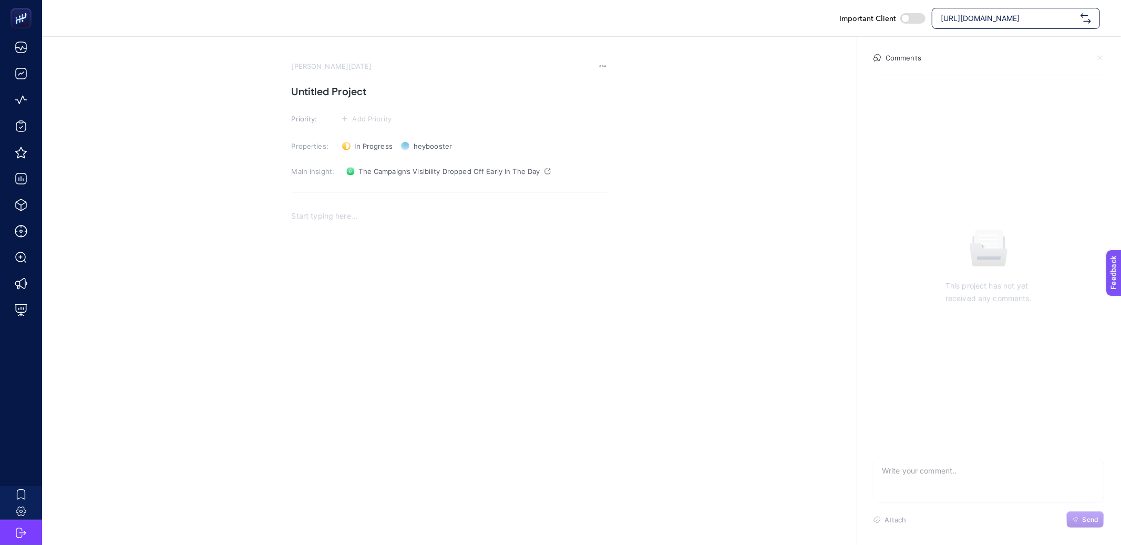
click at [341, 88] on h1 "Untitled Project" at bounding box center [449, 91] width 315 height 17
click at [326, 92] on h1 "Untitled Project" at bounding box center [449, 91] width 315 height 17
click at [326, 92] on h1 at bounding box center [449, 91] width 315 height 17
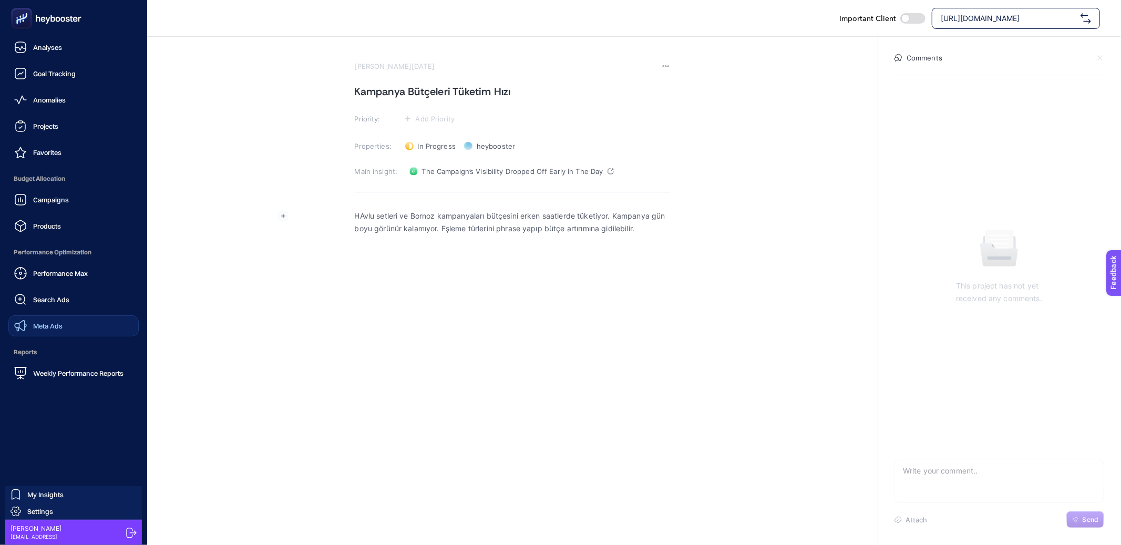
click at [44, 321] on span "Meta Ads" at bounding box center [47, 325] width 29 height 8
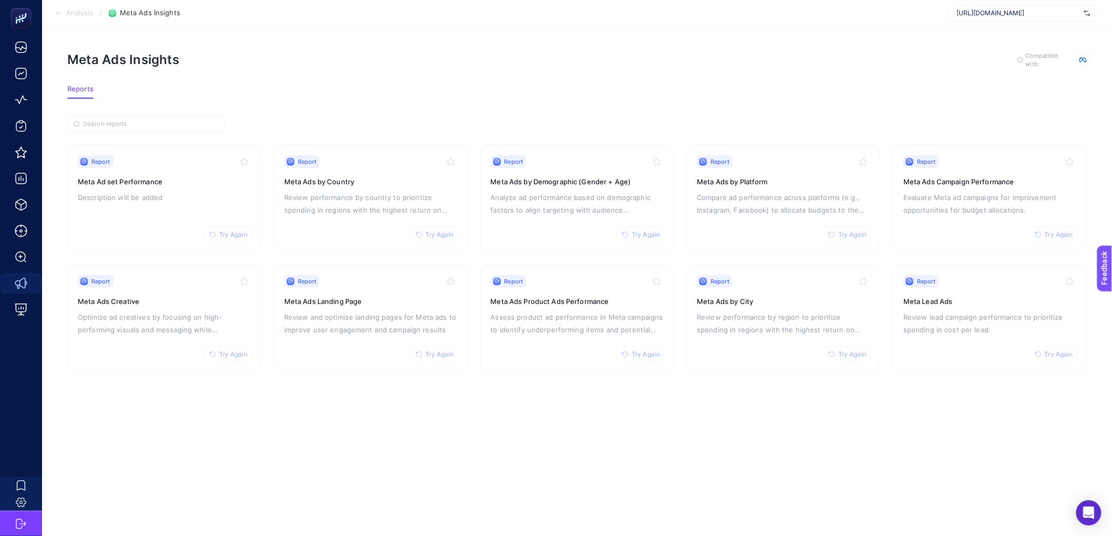
click at [470, 255] on section "Report Try Again Meta Ad set Performance Description will be added Report Try A…" at bounding box center [576, 258] width 1019 height 227
click at [925, 210] on p "Evaluate Meta ad campaigns for improvement opportunities for budget allocations." at bounding box center [989, 203] width 173 height 25
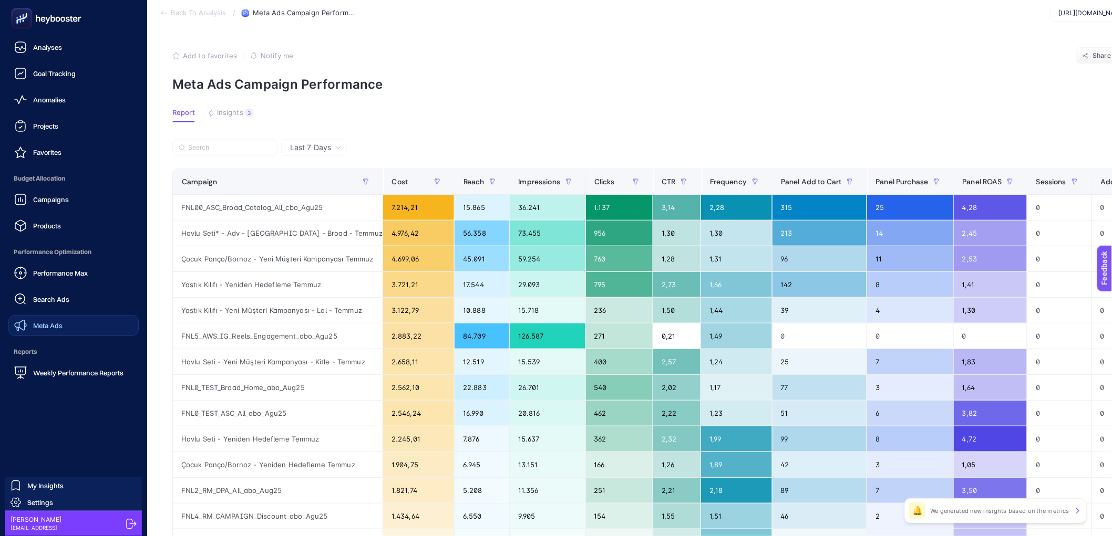
click at [38, 321] on span "Meta Ads" at bounding box center [47, 325] width 29 height 8
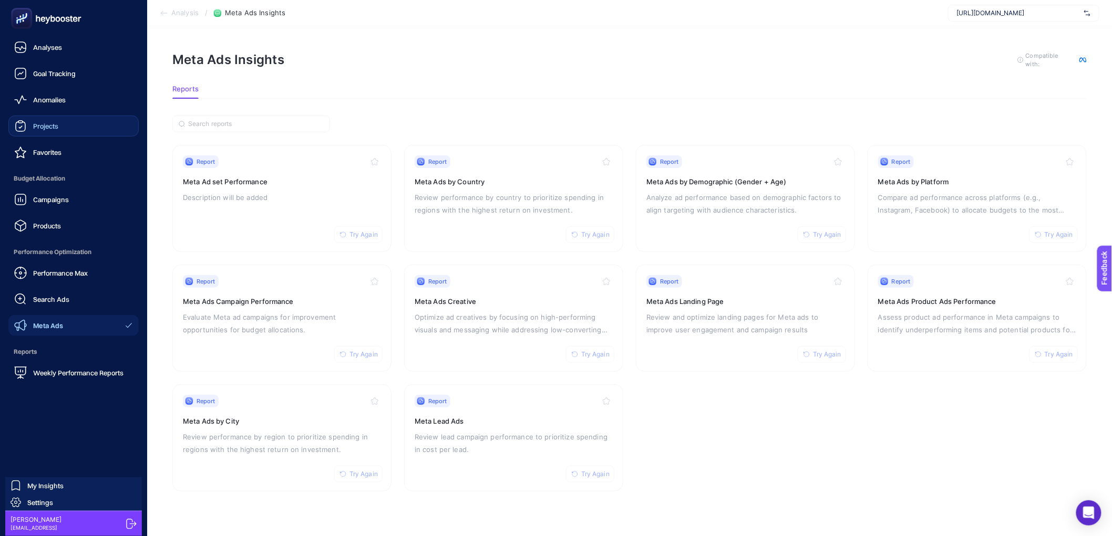
click at [32, 132] on link "Projects" at bounding box center [73, 126] width 130 height 21
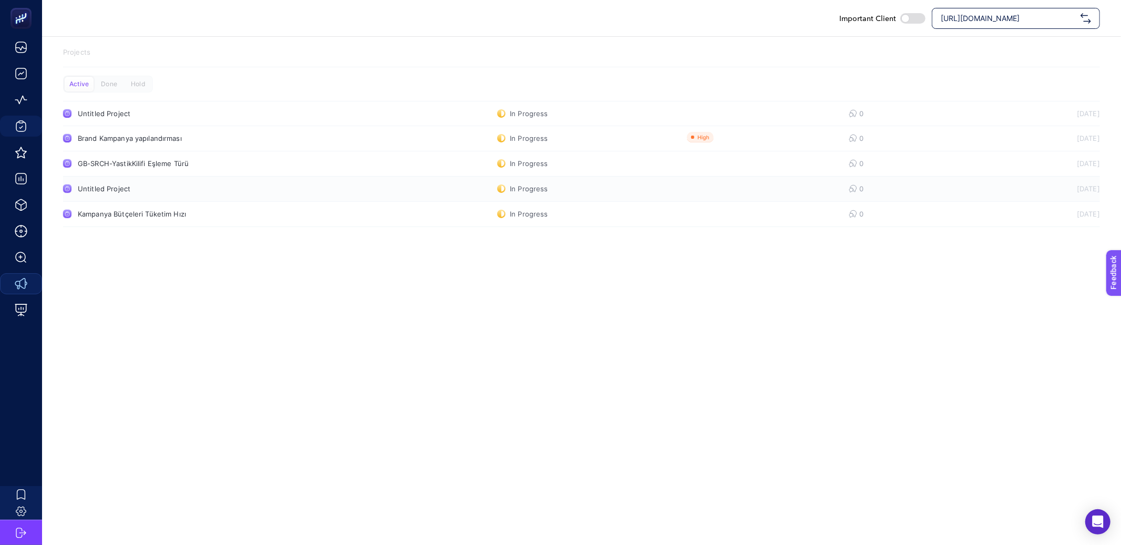
click at [339, 198] on link "Untitled Project In Progress 0 8/15/2025" at bounding box center [581, 189] width 1036 height 25
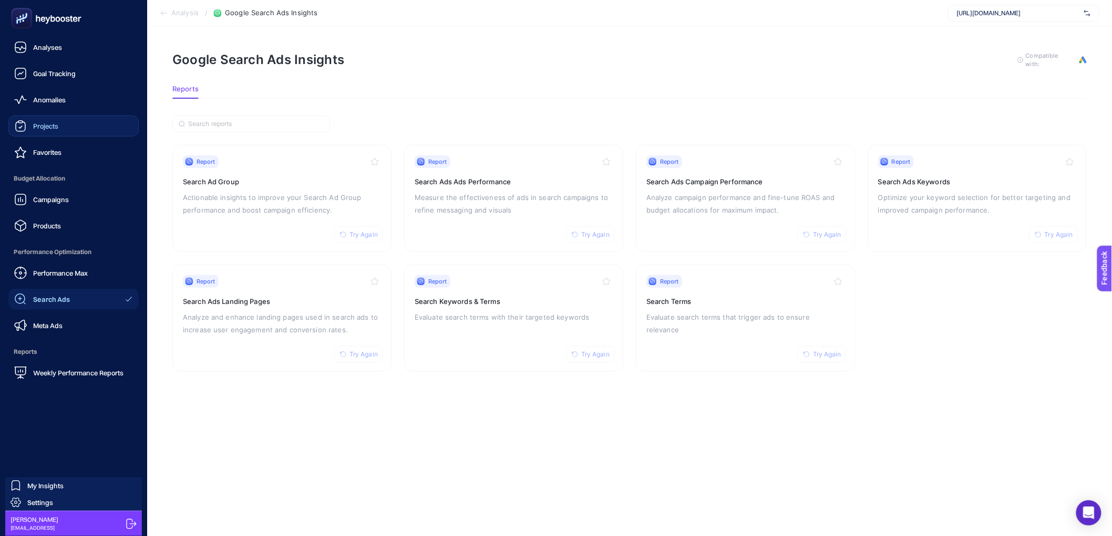
click at [51, 126] on span "Projects" at bounding box center [45, 126] width 25 height 8
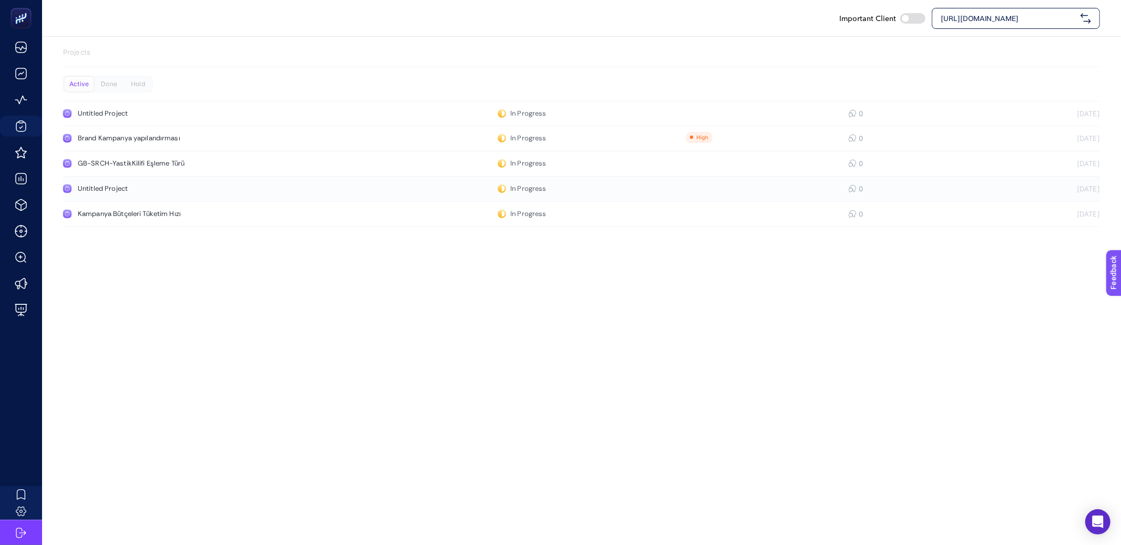
click at [544, 191] on div "In Progress" at bounding box center [521, 188] width 48 height 8
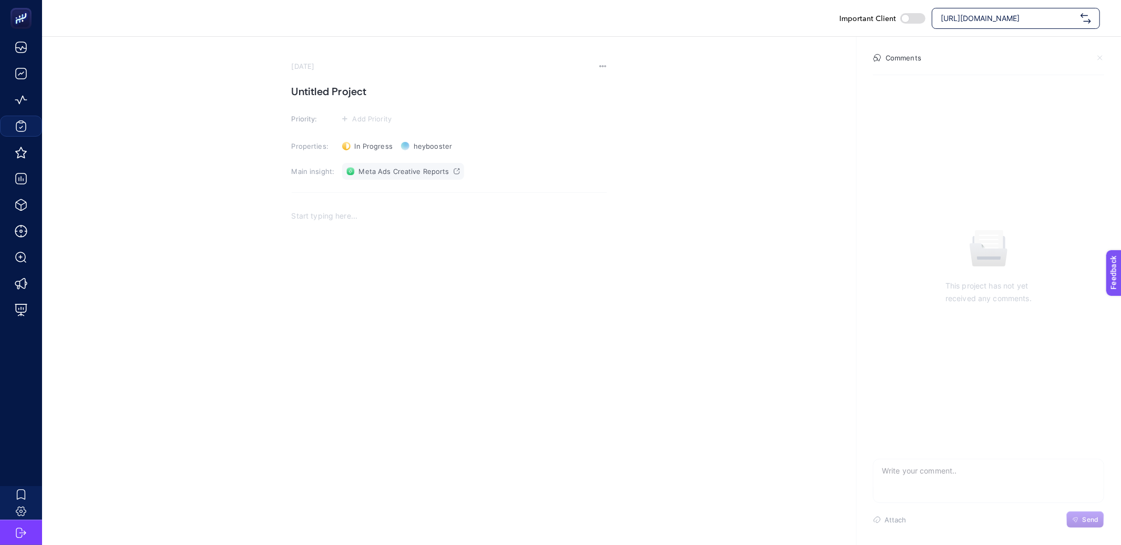
click at [406, 170] on span "Meta Ads Creative Reports" at bounding box center [404, 171] width 90 height 8
click at [597, 62] on div "[DATE]" at bounding box center [449, 66] width 315 height 8
click at [600, 63] on icon at bounding box center [602, 66] width 8 height 8
click at [585, 87] on li "Delete" at bounding box center [582, 81] width 48 height 21
